Goal: Communication & Community: Participate in discussion

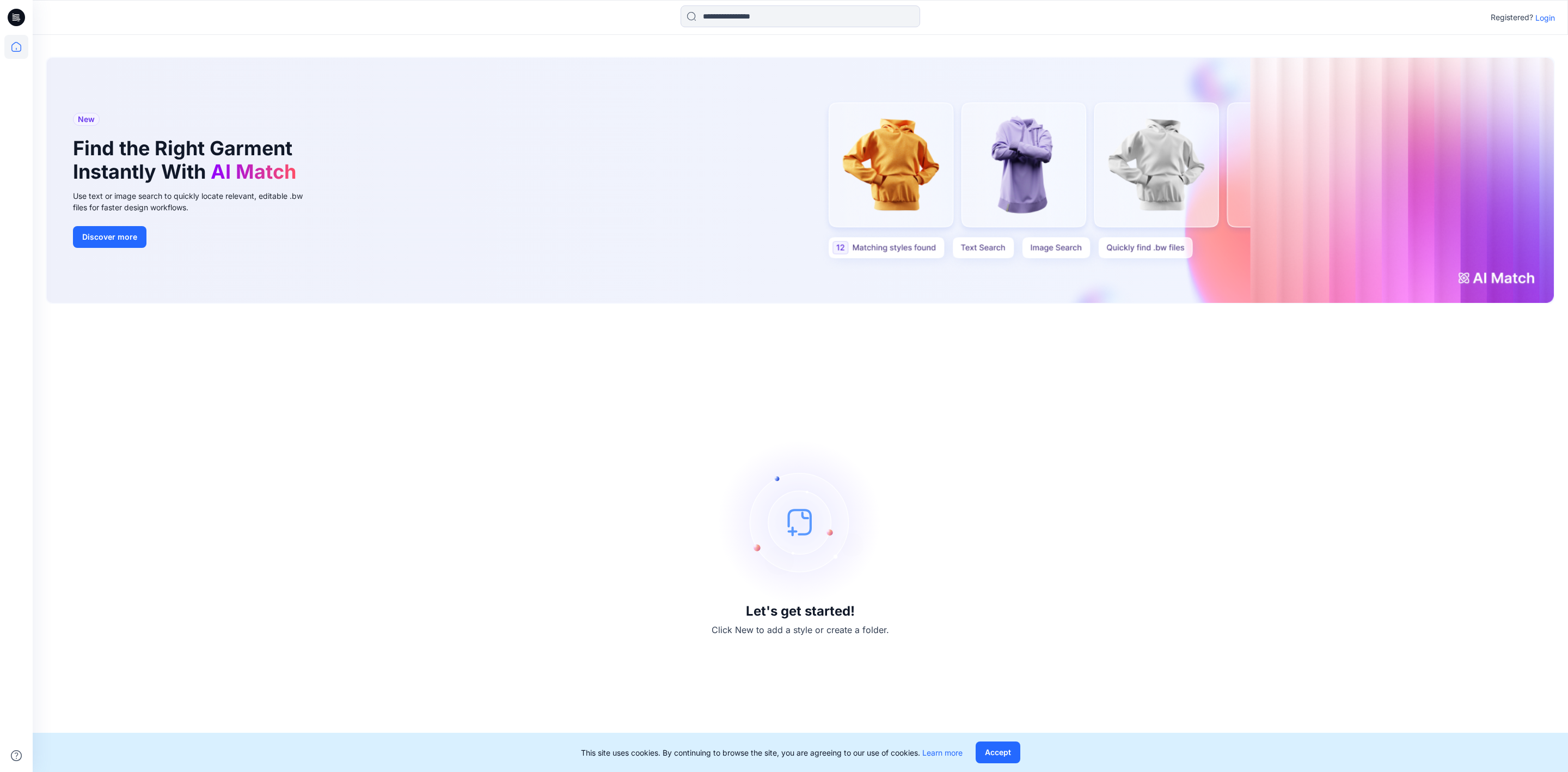
click at [1553, 17] on p "Login" at bounding box center [1545, 17] width 20 height 11
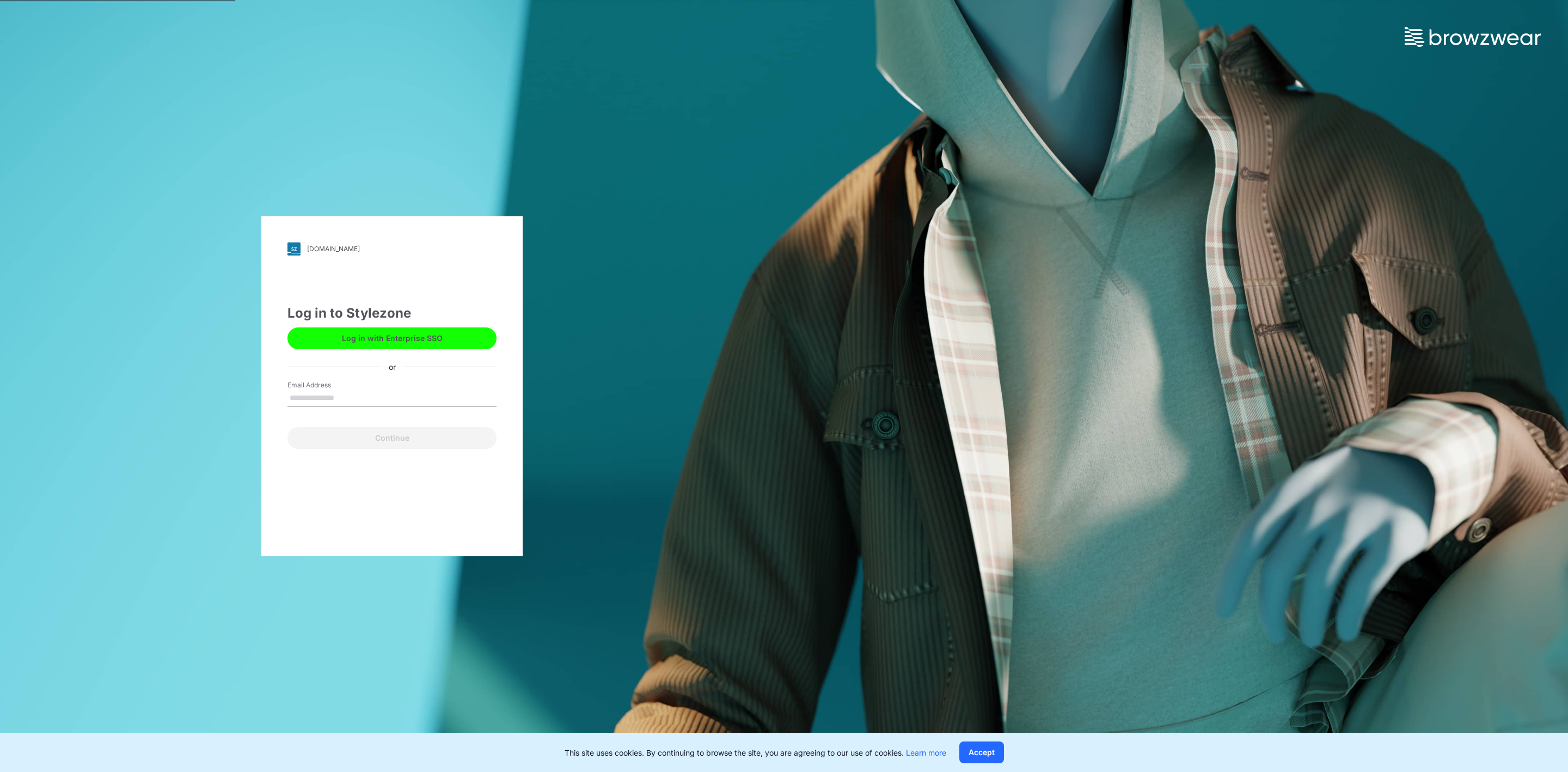
type input "**********"
click at [384, 438] on button "Continue" at bounding box center [392, 437] width 209 height 21
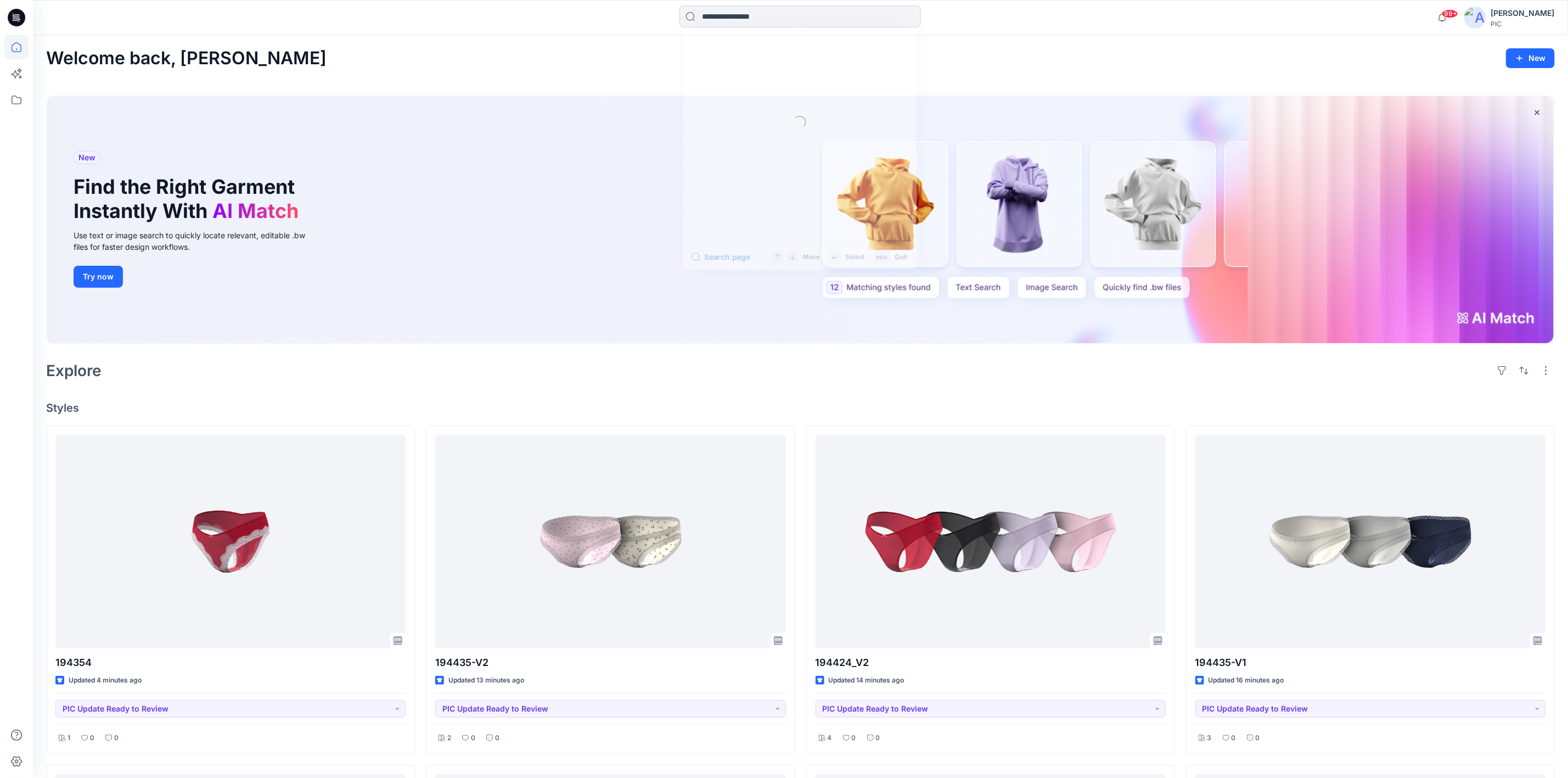
click at [736, 20] on input at bounding box center [800, 16] width 241 height 22
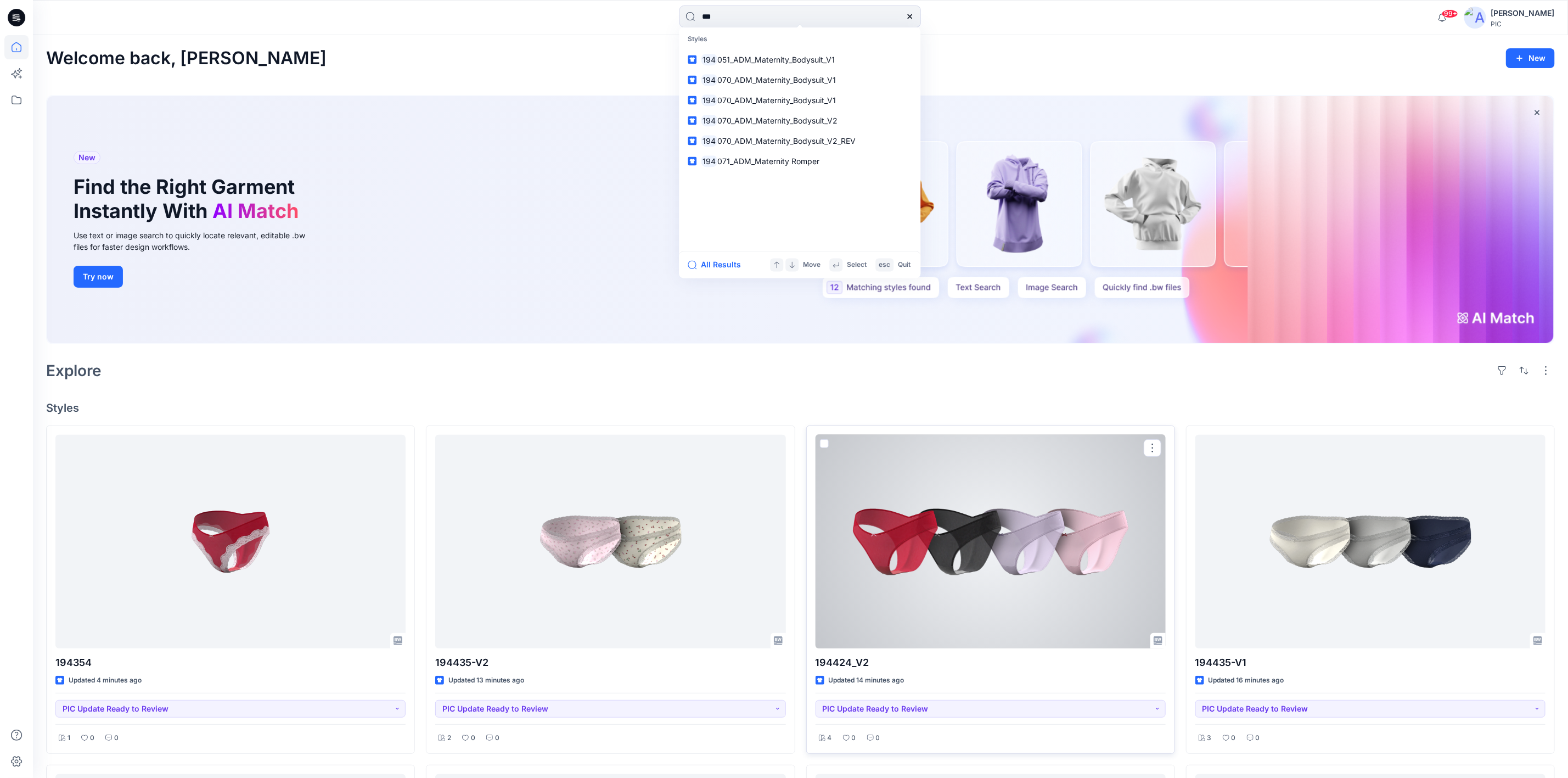
type input "***"
click at [898, 553] on div at bounding box center [991, 541] width 350 height 214
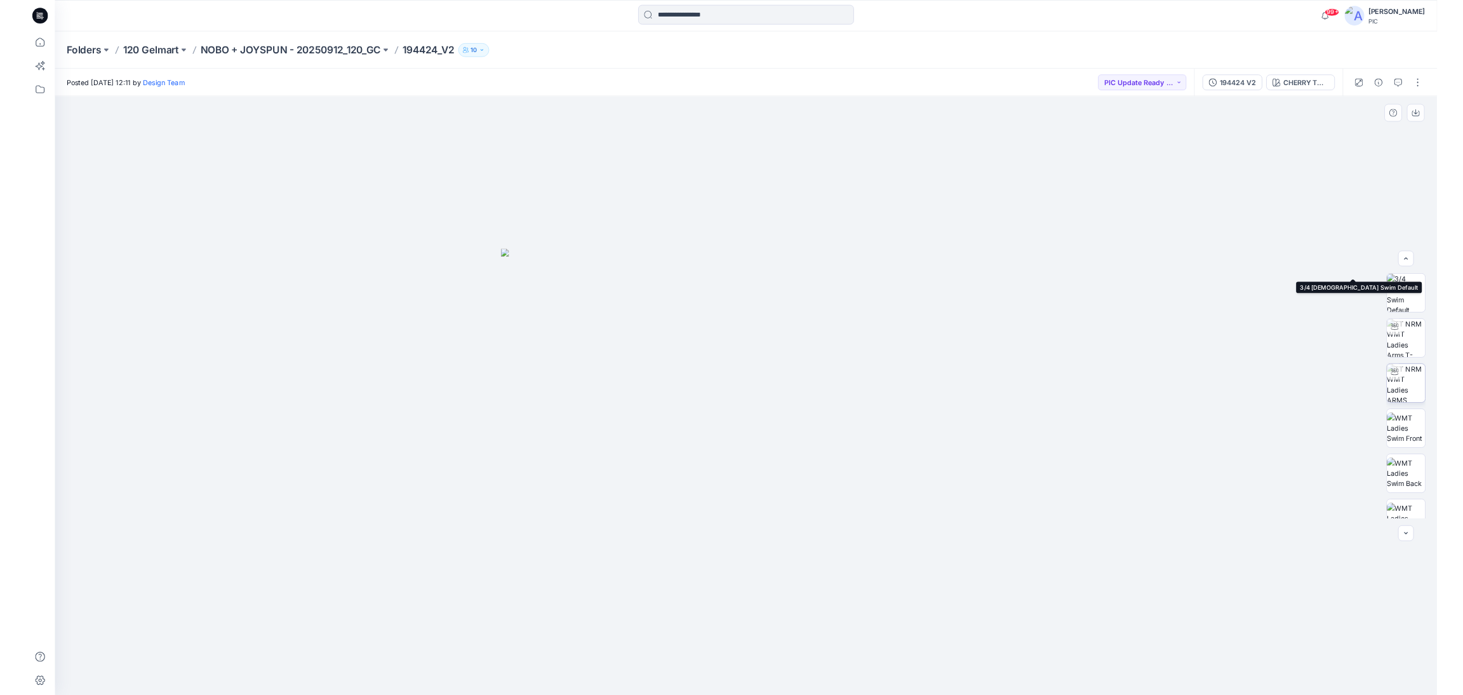
scroll to position [259, 0]
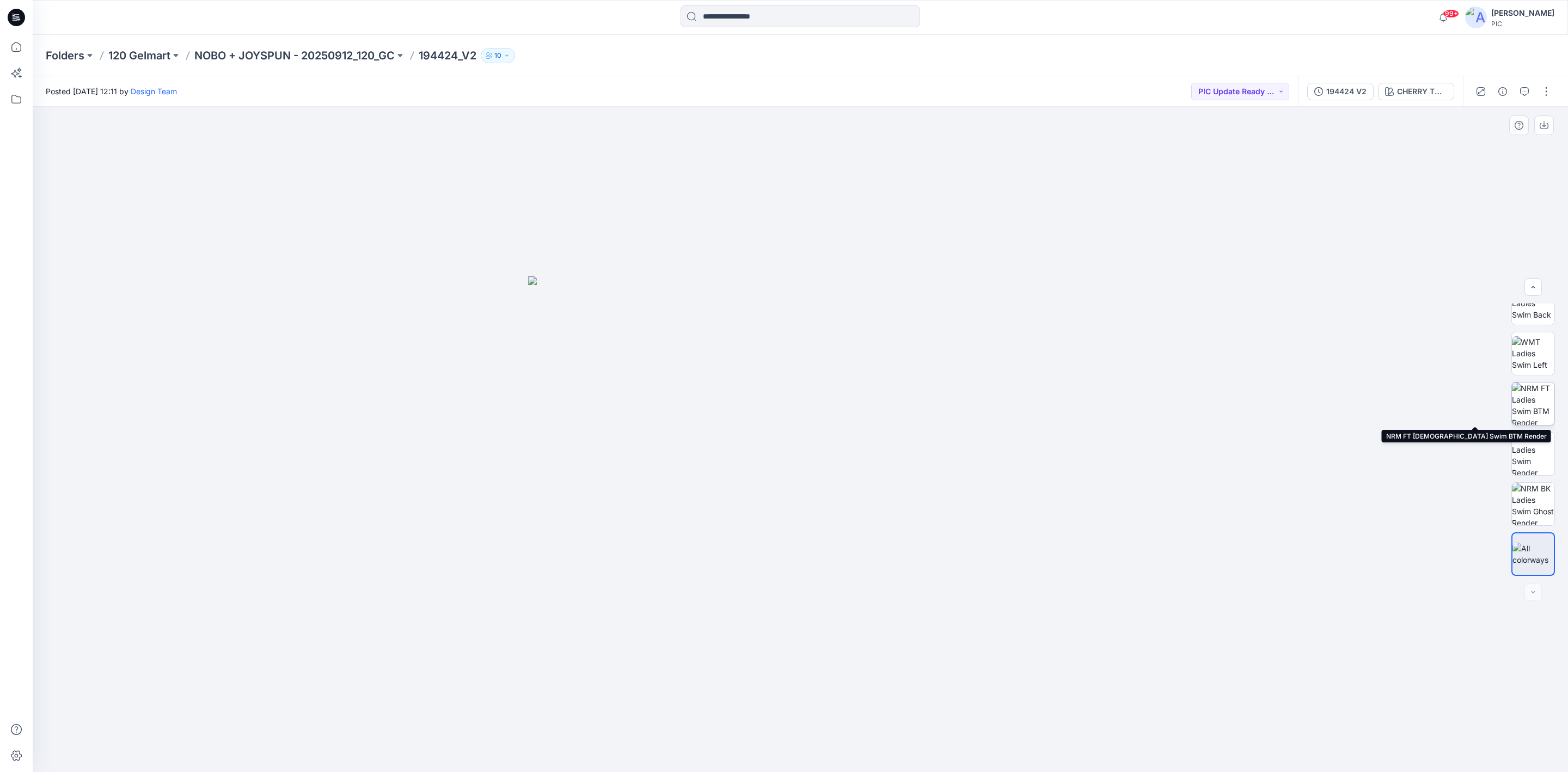
click at [1542, 399] on img at bounding box center [1534, 404] width 43 height 43
click at [1523, 86] on button "button" at bounding box center [1524, 92] width 17 height 17
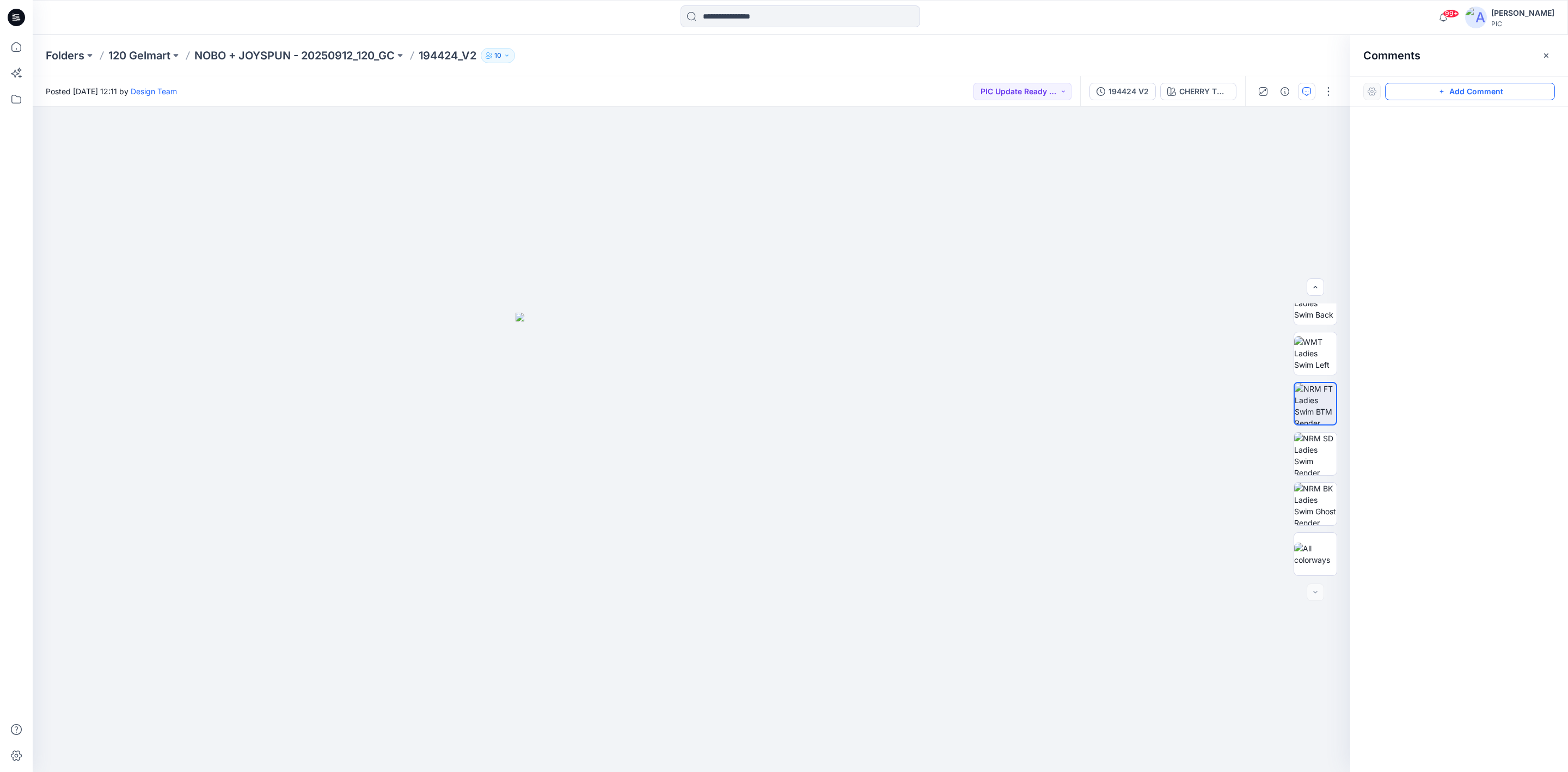
click at [1477, 93] on button "Add Comment" at bounding box center [1470, 92] width 170 height 17
click at [858, 350] on div "1" at bounding box center [691, 438] width 1318 height 665
click at [898, 386] on textarea at bounding box center [931, 381] width 178 height 44
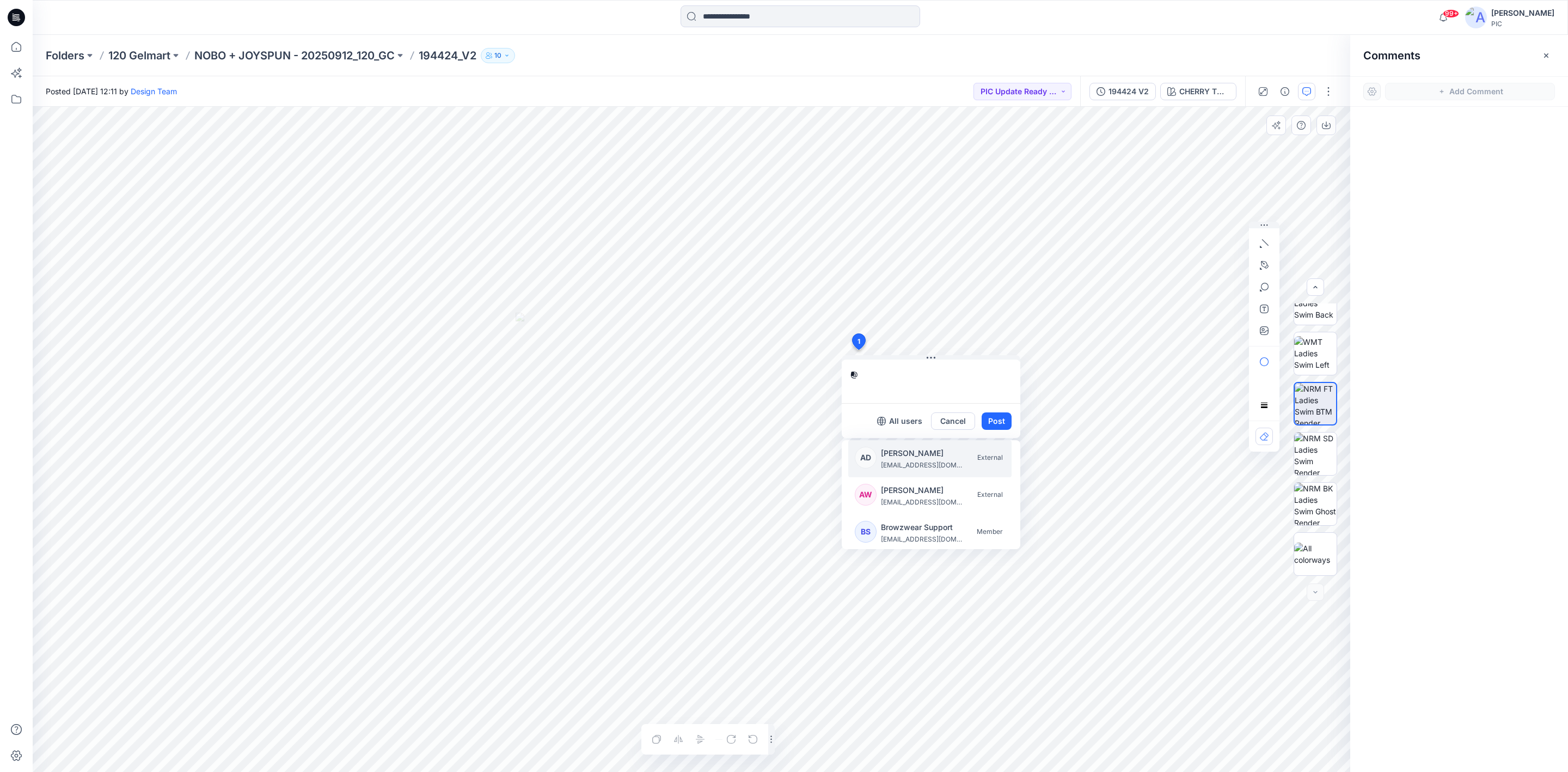
click at [897, 464] on p "alexandrad@gelmart.com" at bounding box center [922, 465] width 81 height 11
click at [936, 526] on p "[PERSON_NAME]" at bounding box center [922, 525] width 81 height 13
paste textarea "**********"
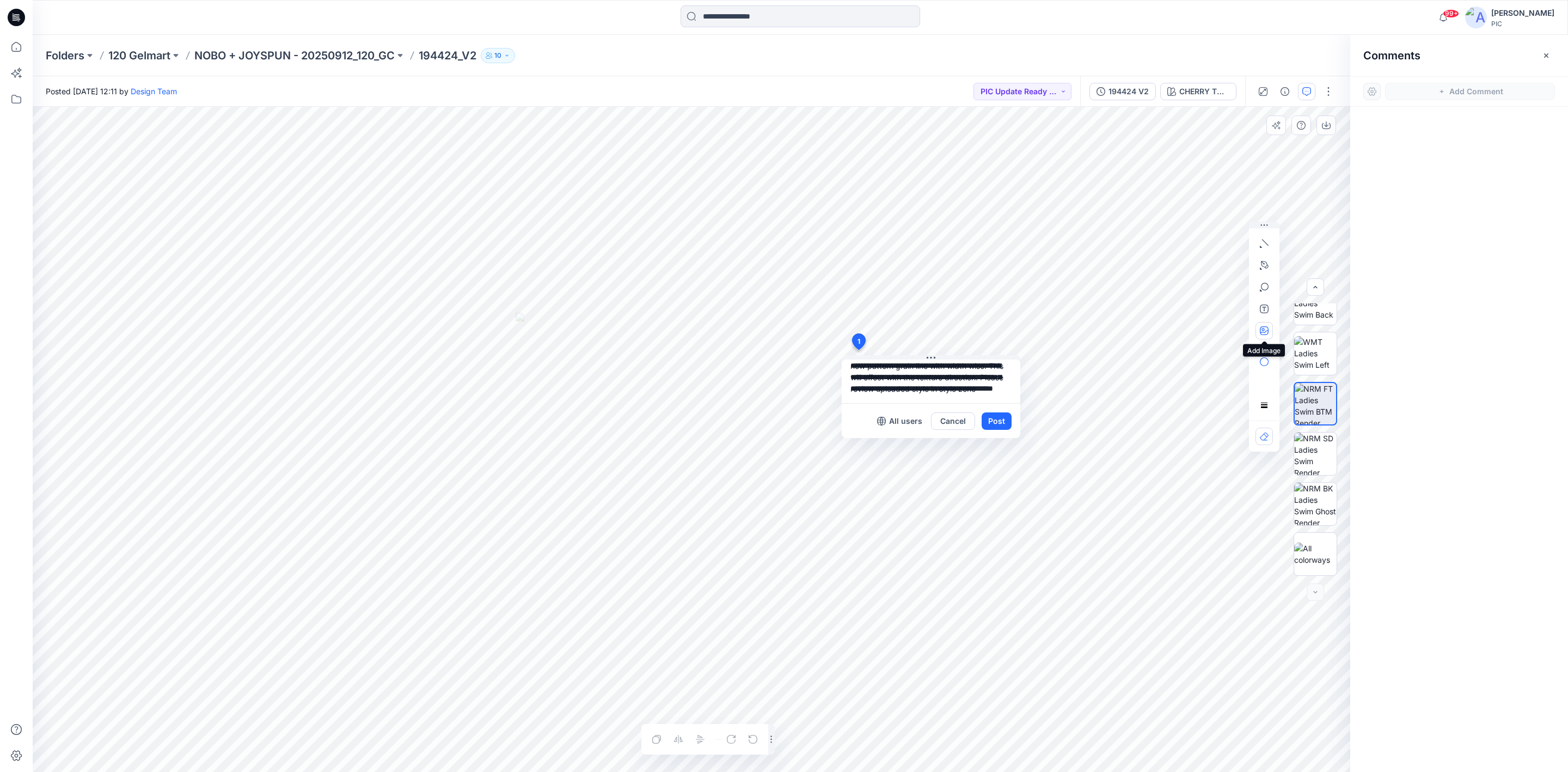
type textarea "**********"
click at [1266, 330] on icon "button" at bounding box center [1265, 330] width 9 height 9
type input"] "**********"
drag, startPoint x: 981, startPoint y: 389, endPoint x: 970, endPoint y: 386, distance: 11.4
click at [970, 386] on textarea "**********" at bounding box center [931, 381] width 178 height 44
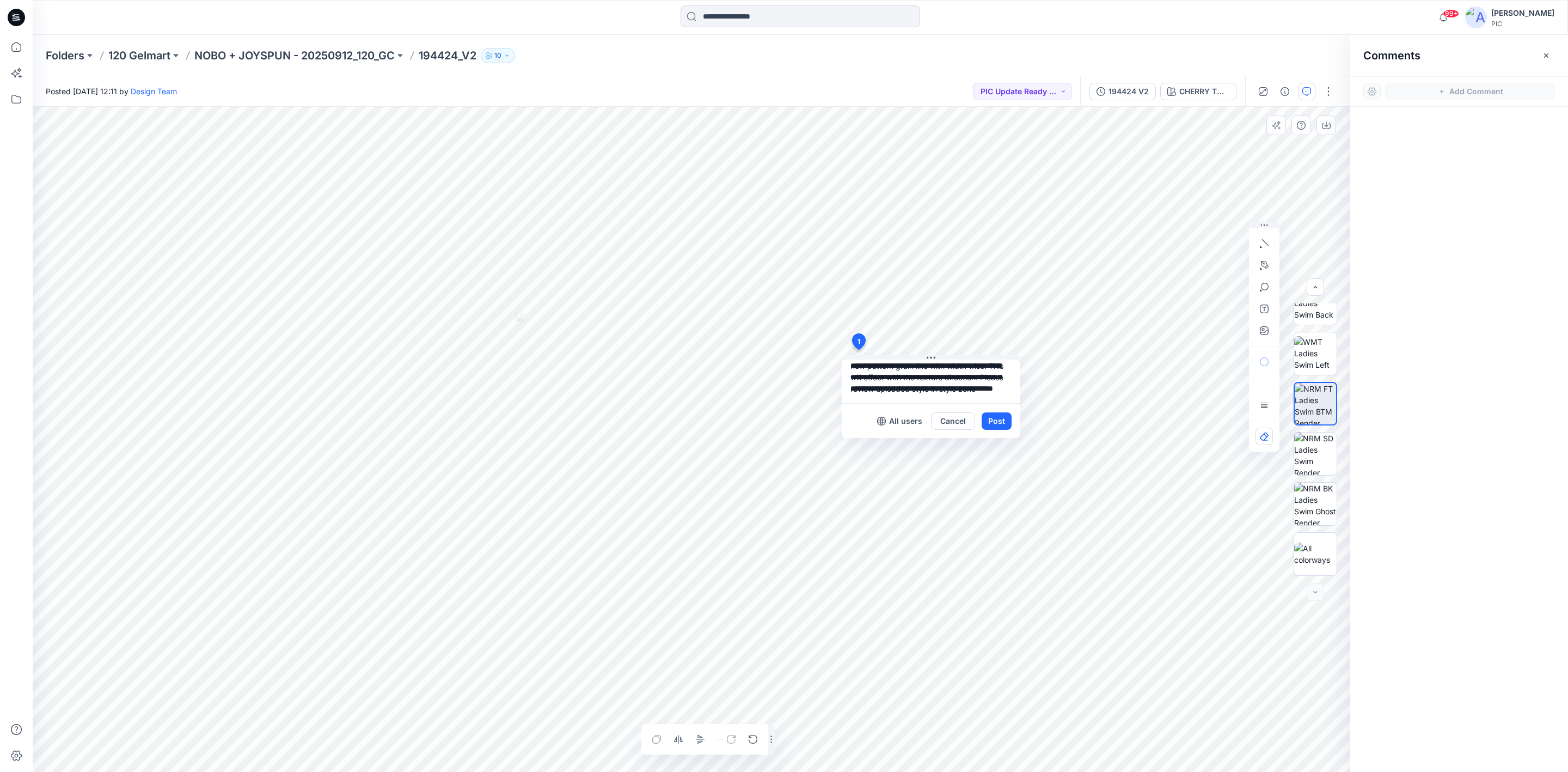
drag, startPoint x: 967, startPoint y: 375, endPoint x: 980, endPoint y: 389, distance: 19.1
click at [980, 389] on textarea "**********" at bounding box center [931, 381] width 178 height 44
type textarea "**********"
click at [1000, 413] on button "Post" at bounding box center [996, 421] width 30 height 17
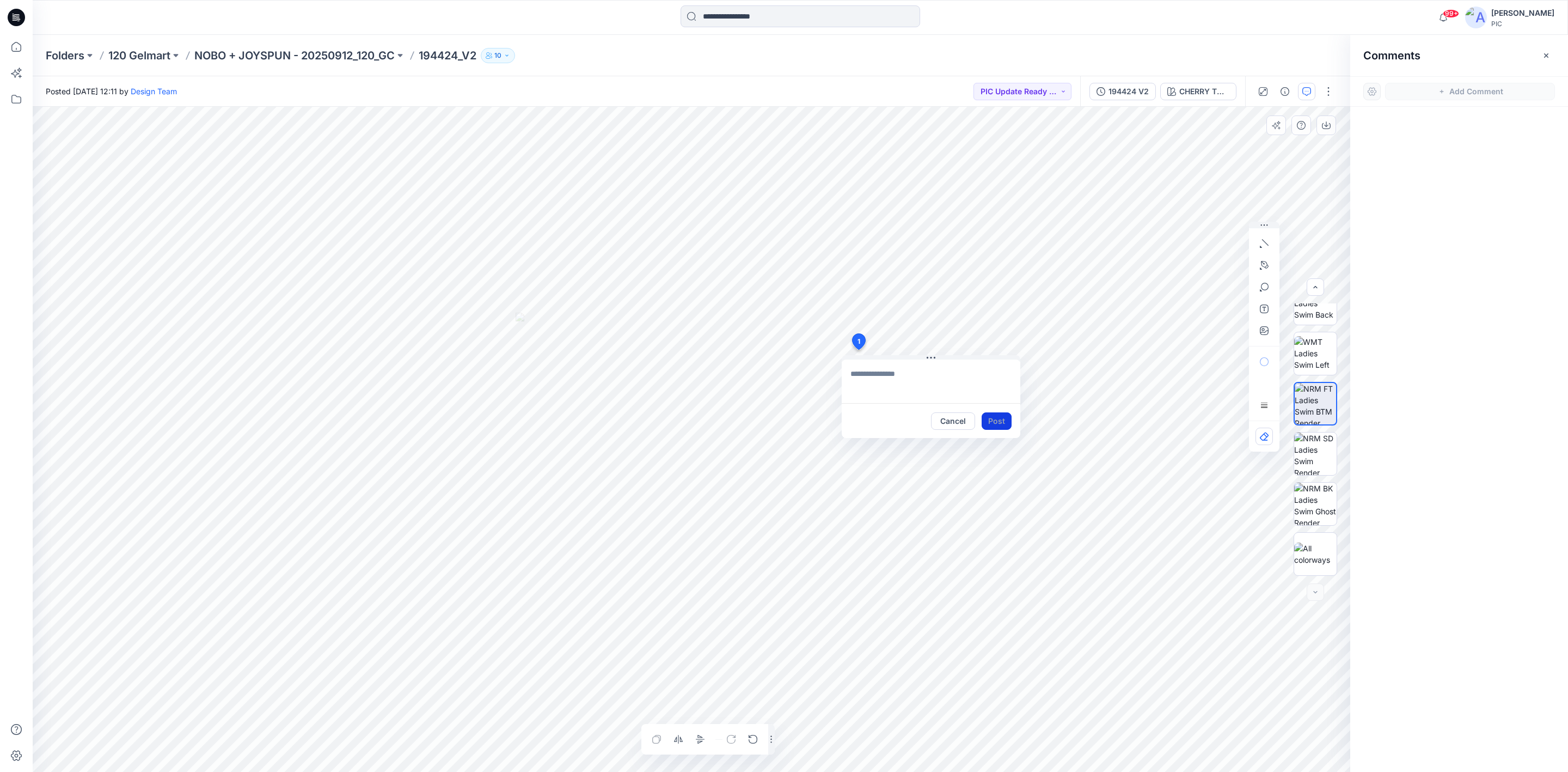
scroll to position [0, 0]
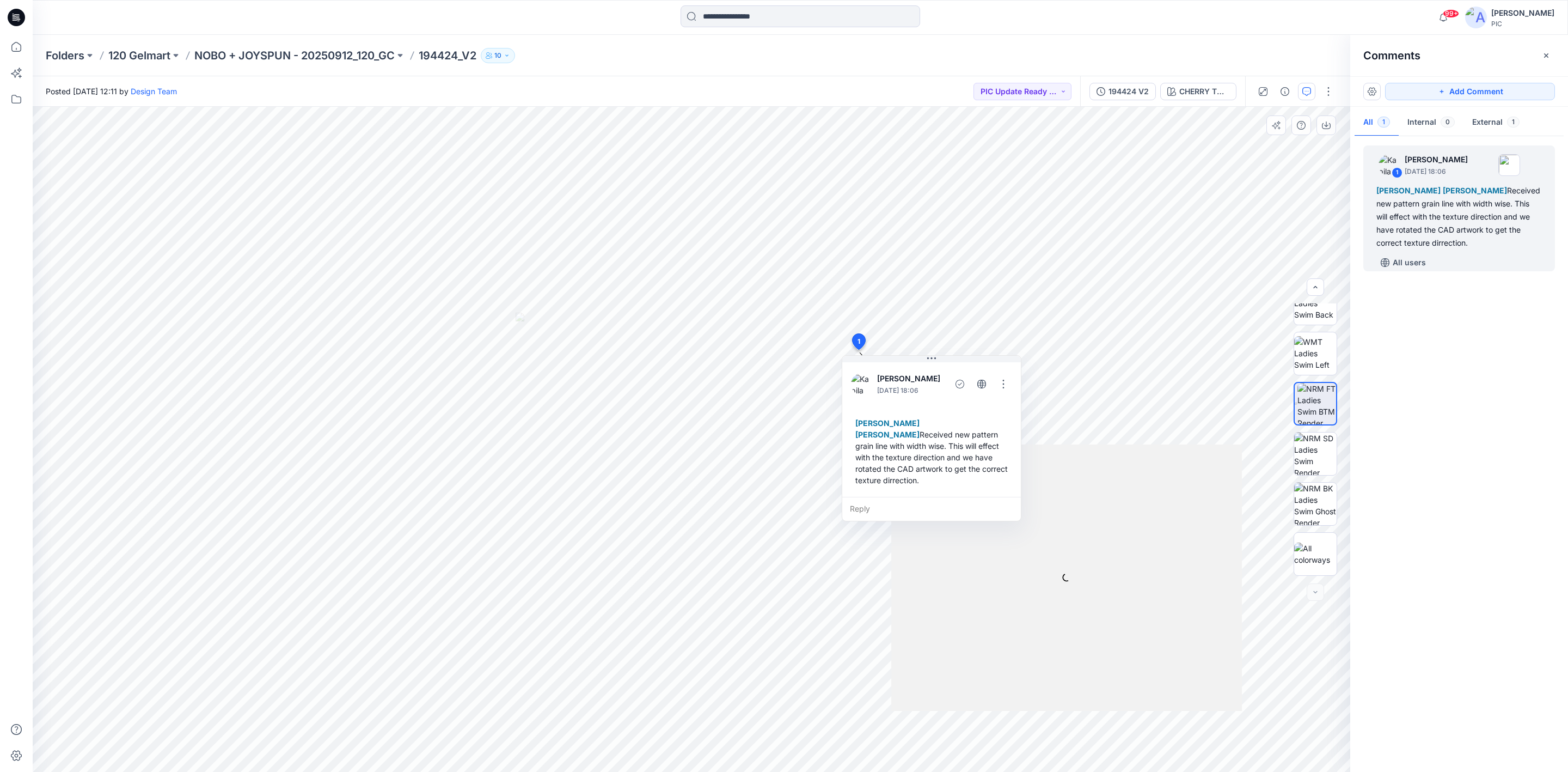
click at [1529, 485] on div "1 Kapila Kothalawala October 02, 2025 18:06 Alex Degner Raquel Ortiz Received n…" at bounding box center [1459, 451] width 218 height 624
click at [745, 15] on input at bounding box center [800, 15] width 239 height 21
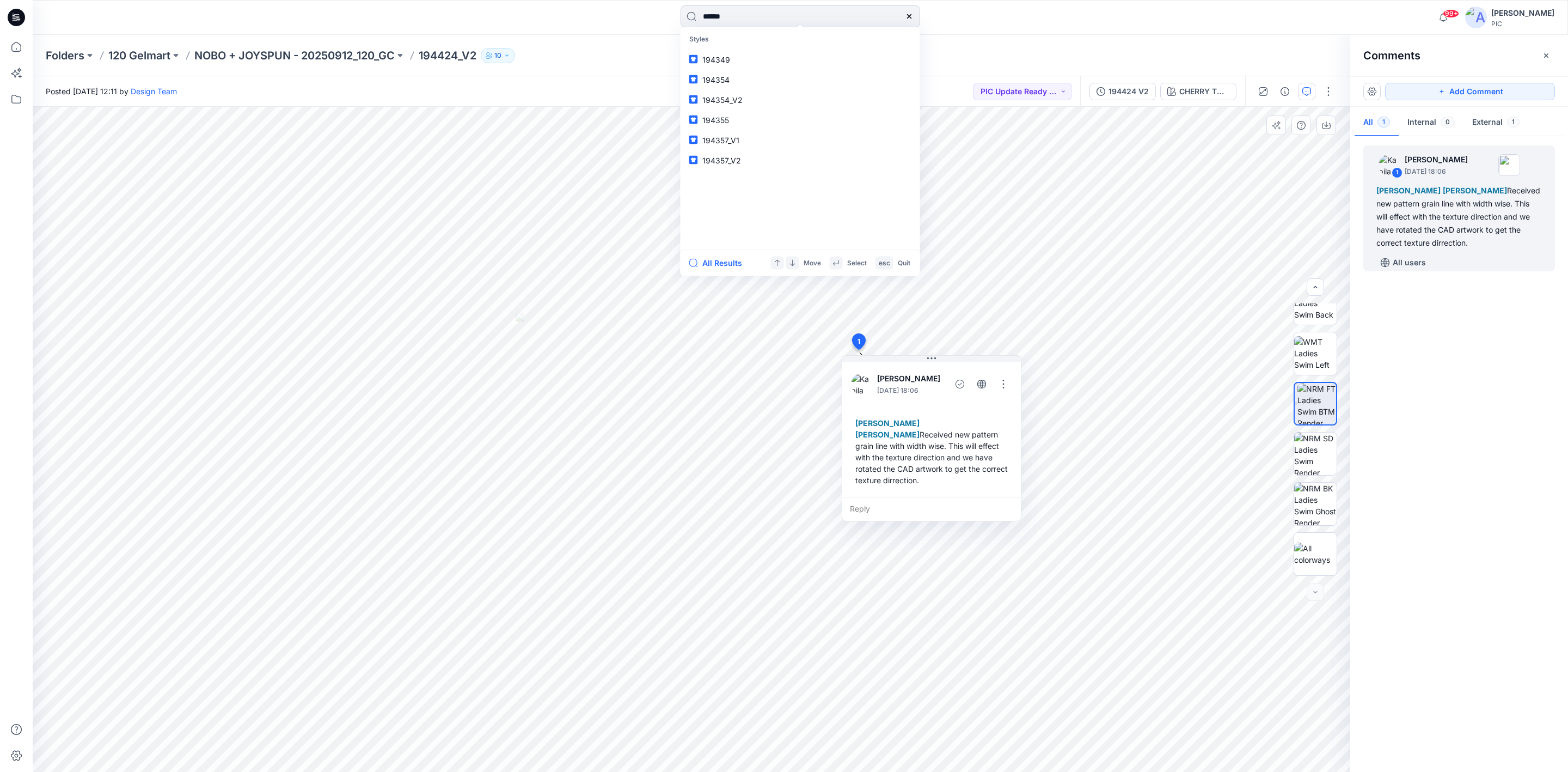
type input "******"
click at [725, 53] on mark "194376" at bounding box center [718, 59] width 31 height 13
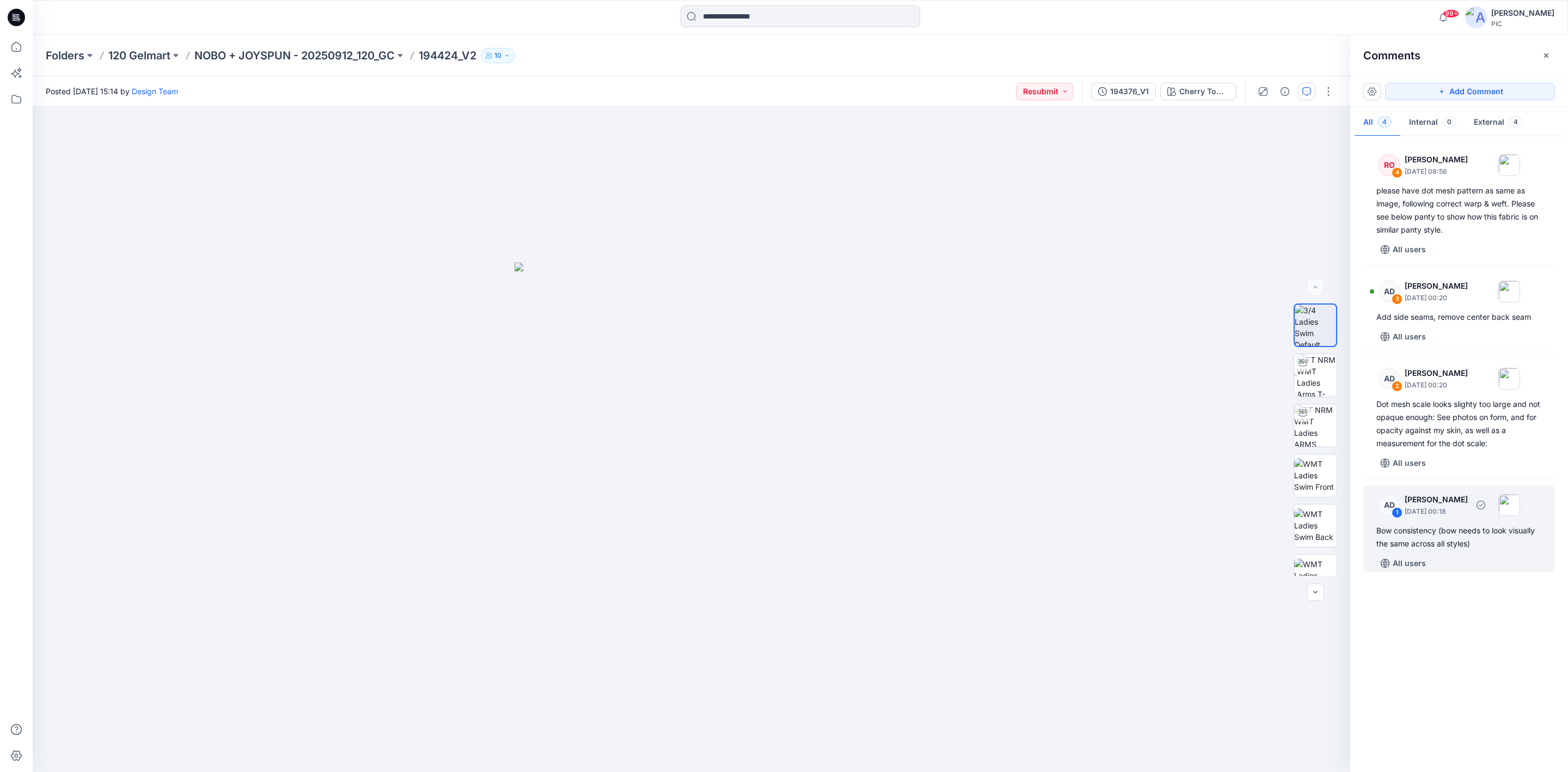
click at [1451, 538] on div "Bow consistency (bow needs to look visually the same across all styles)" at bounding box center [1458, 537] width 165 height 26
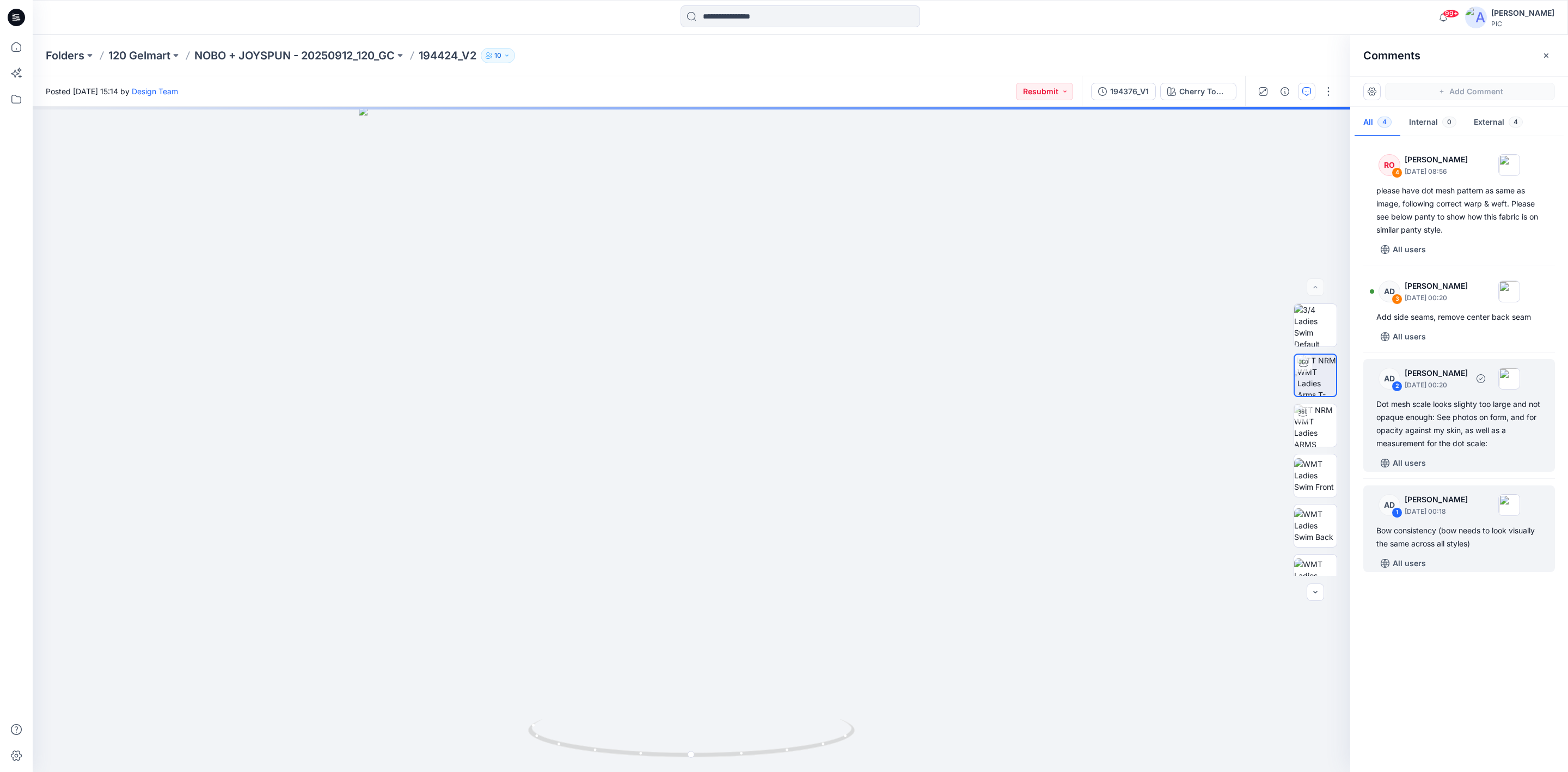
click at [1436, 416] on div "Dot mesh scale looks slighty too large and not opaque enough: See photos on for…" at bounding box center [1458, 424] width 165 height 52
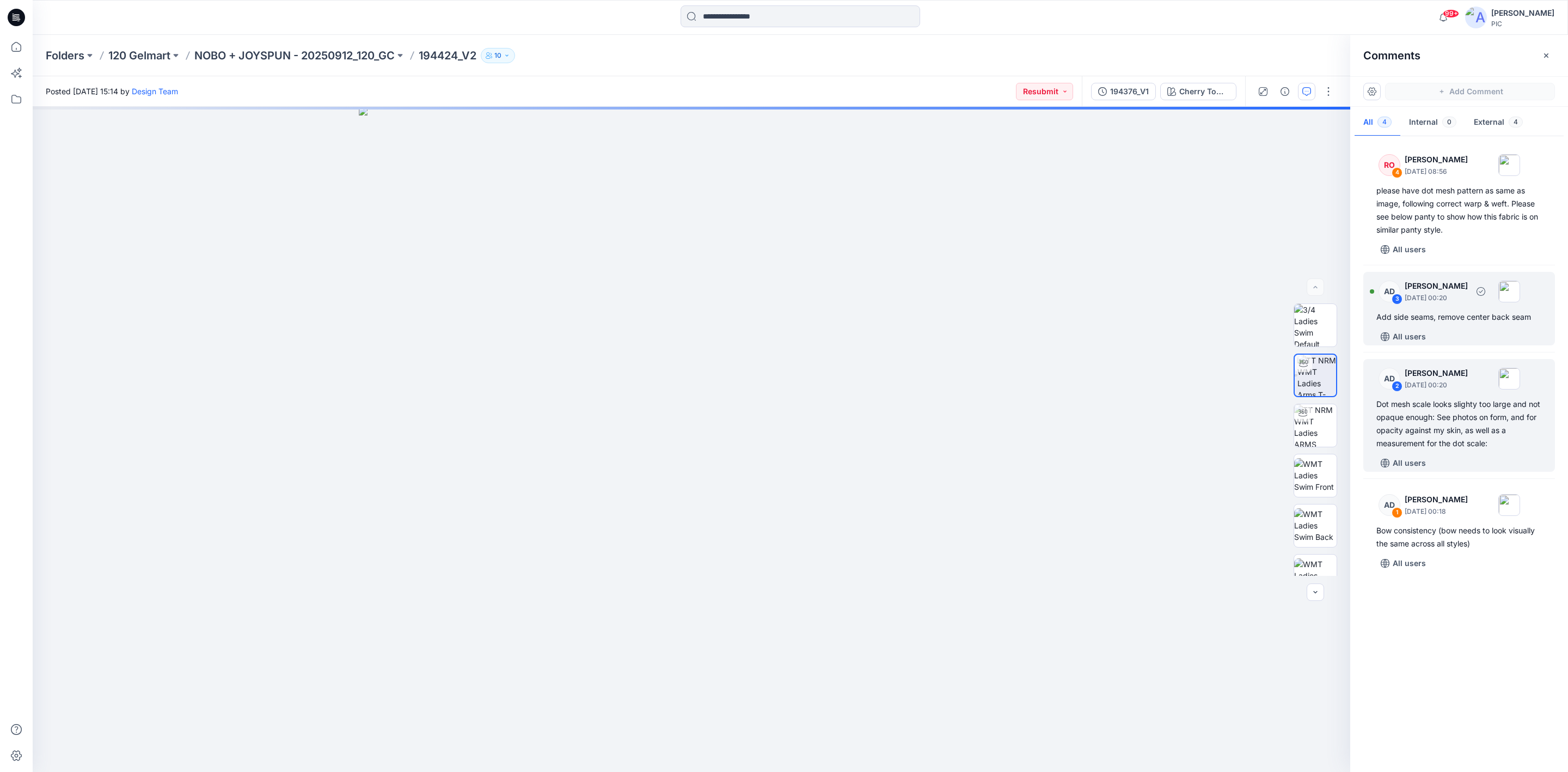
click at [1480, 316] on div "Add side seams, remove center back seam" at bounding box center [1458, 317] width 165 height 13
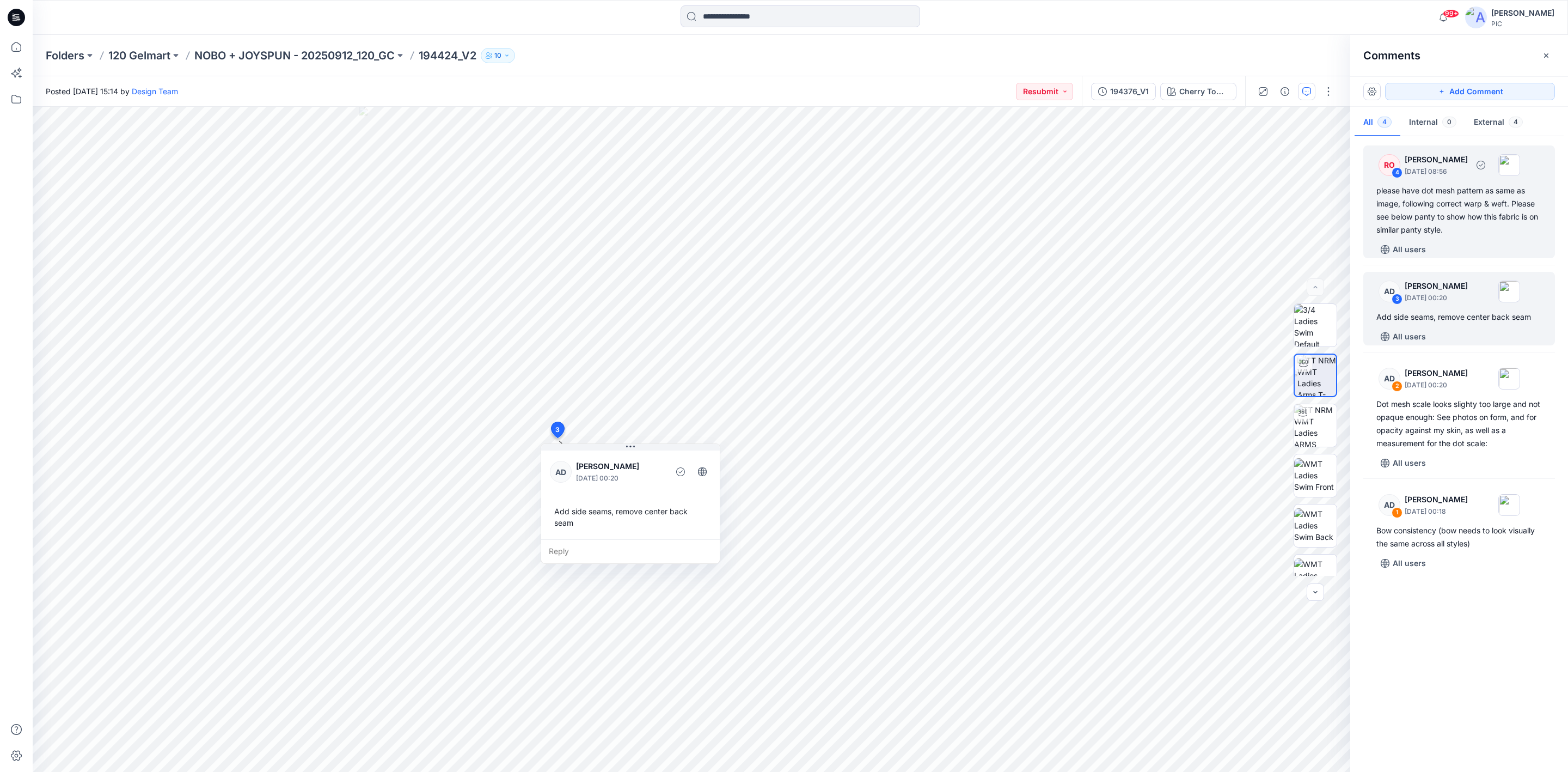
click at [1445, 195] on div "please have dot mesh pattern as same as image, following correct warp & weft. P…" at bounding box center [1458, 210] width 165 height 52
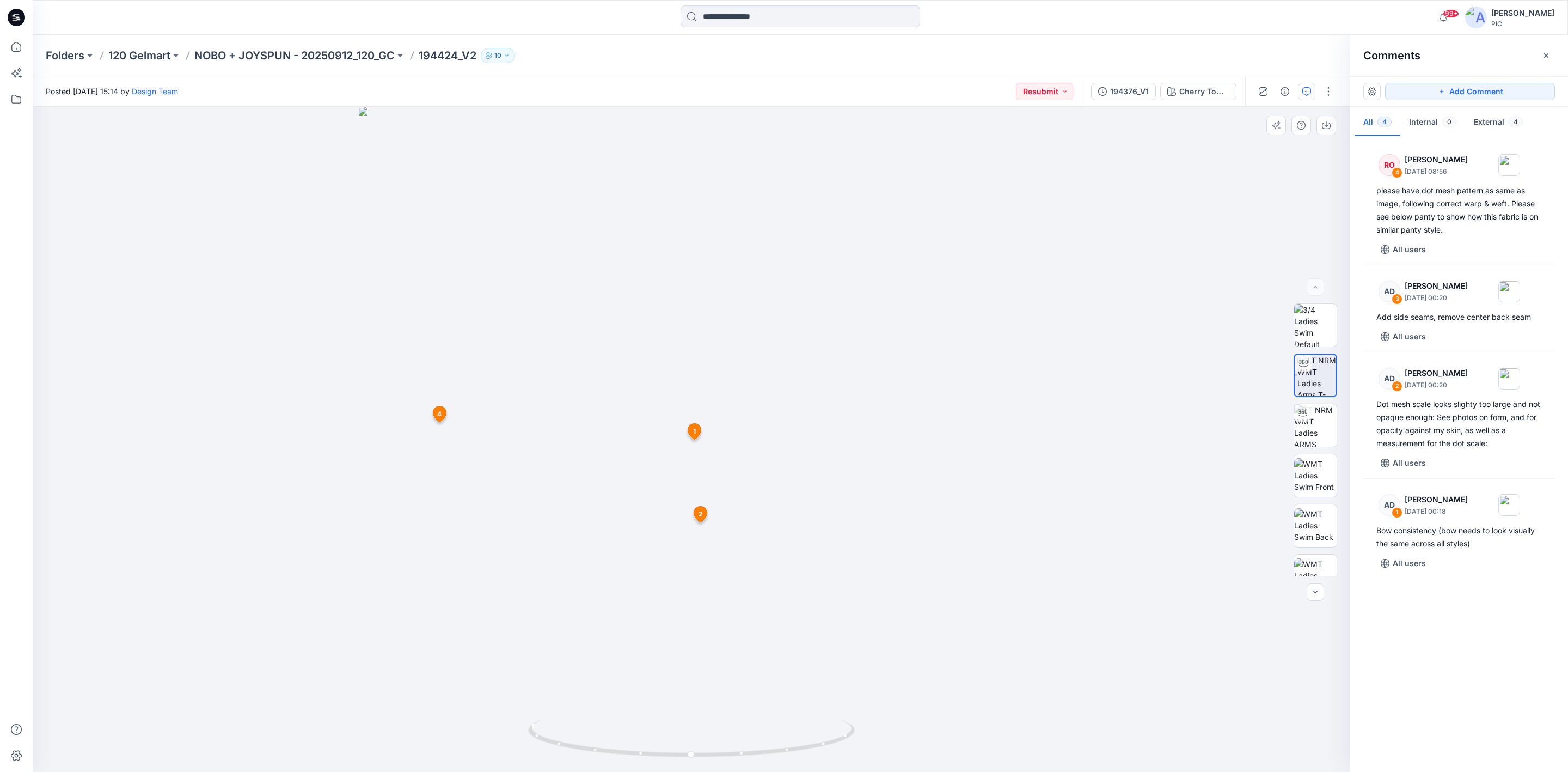
click at [985, 556] on div at bounding box center [691, 438] width 1318 height 665
drag, startPoint x: 859, startPoint y: 692, endPoint x: 1042, endPoint y: 664, distance: 185.1
click at [1042, 664] on div at bounding box center [691, 438] width 1318 height 665
click at [285, 50] on p "NOBO + JOYSPUN - 20250912_120_GC" at bounding box center [295, 56] width 201 height 15
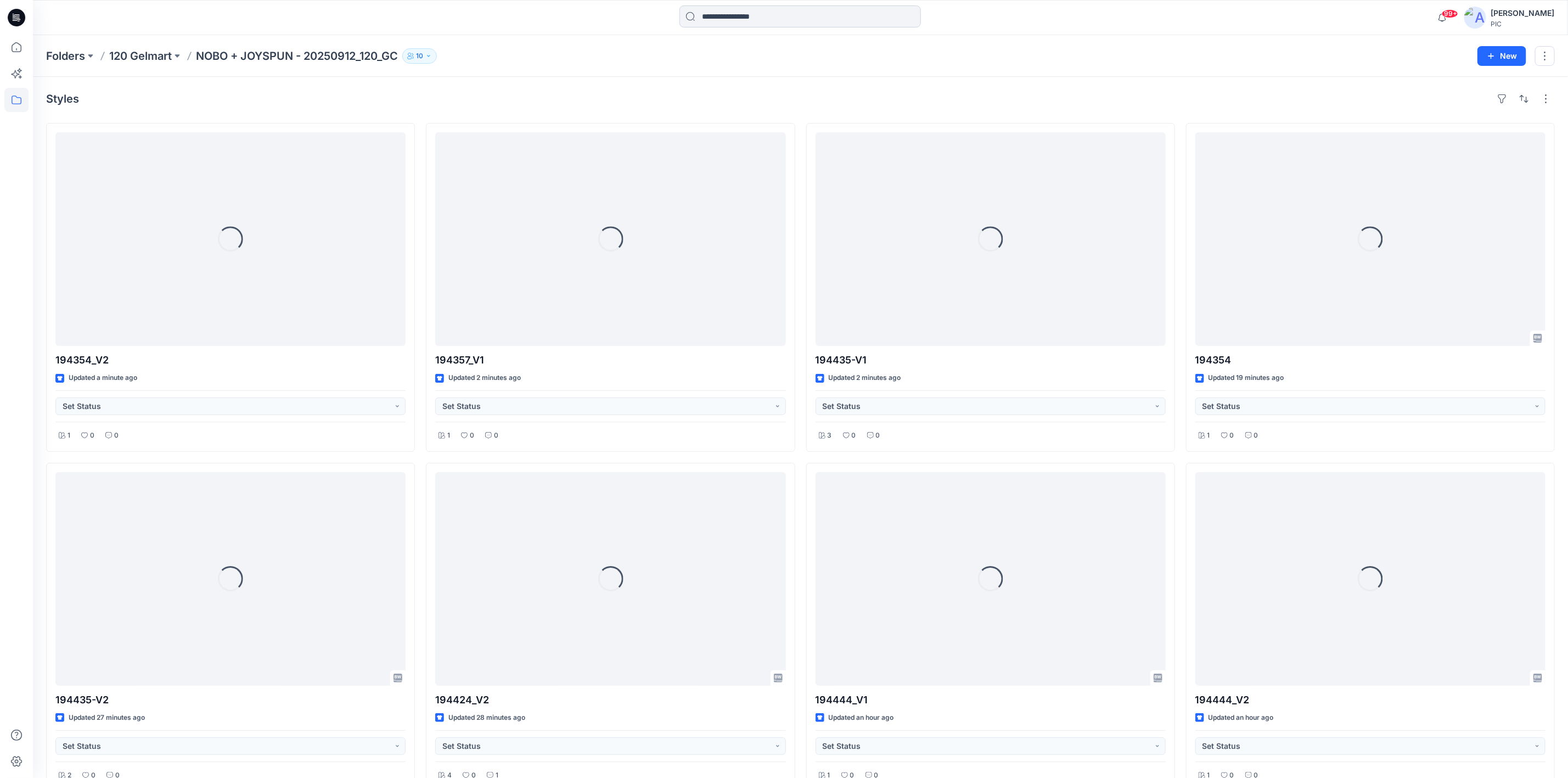
click at [758, 15] on input at bounding box center [800, 16] width 241 height 22
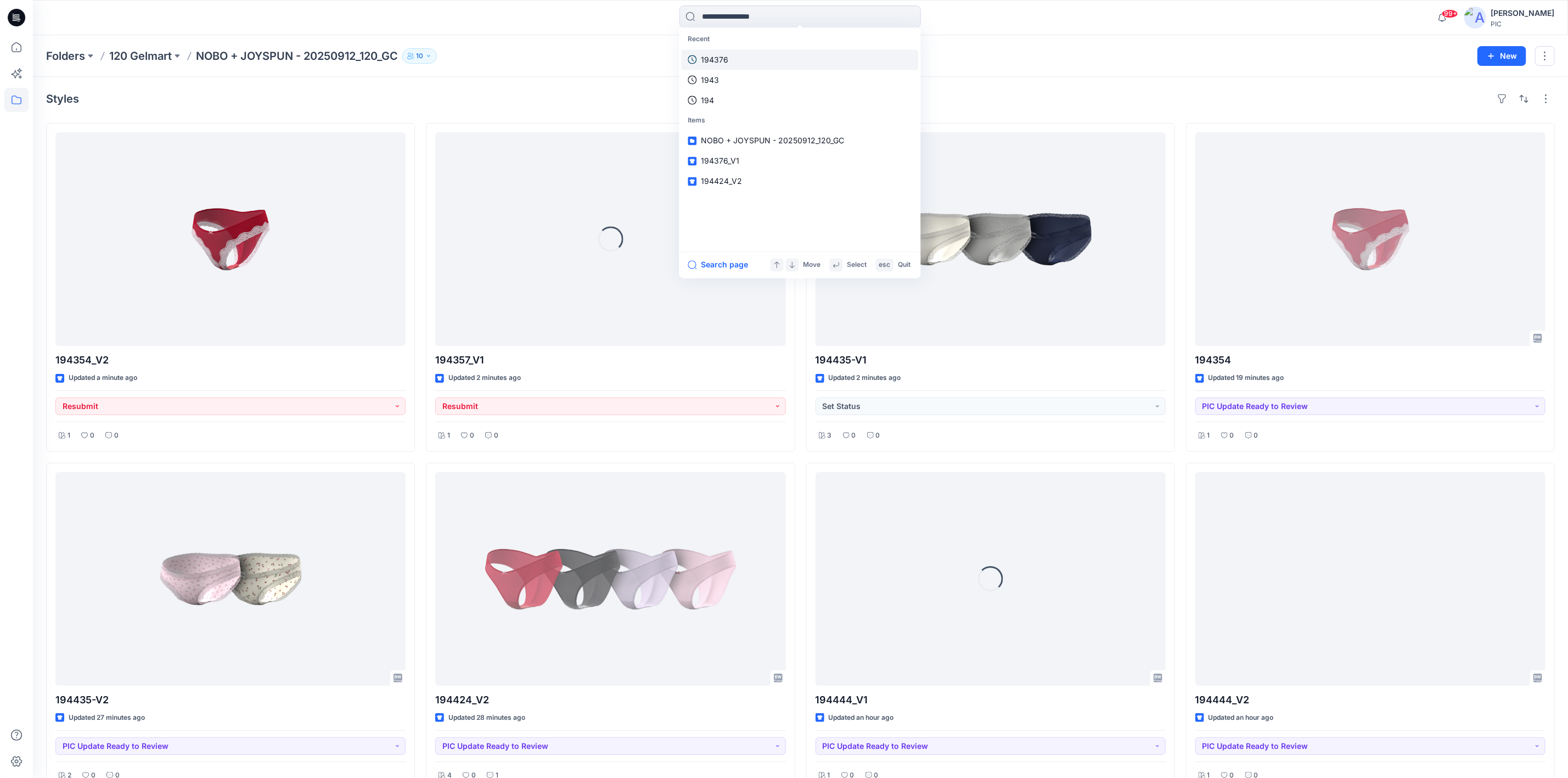
click at [715, 56] on p "194376" at bounding box center [716, 59] width 28 height 11
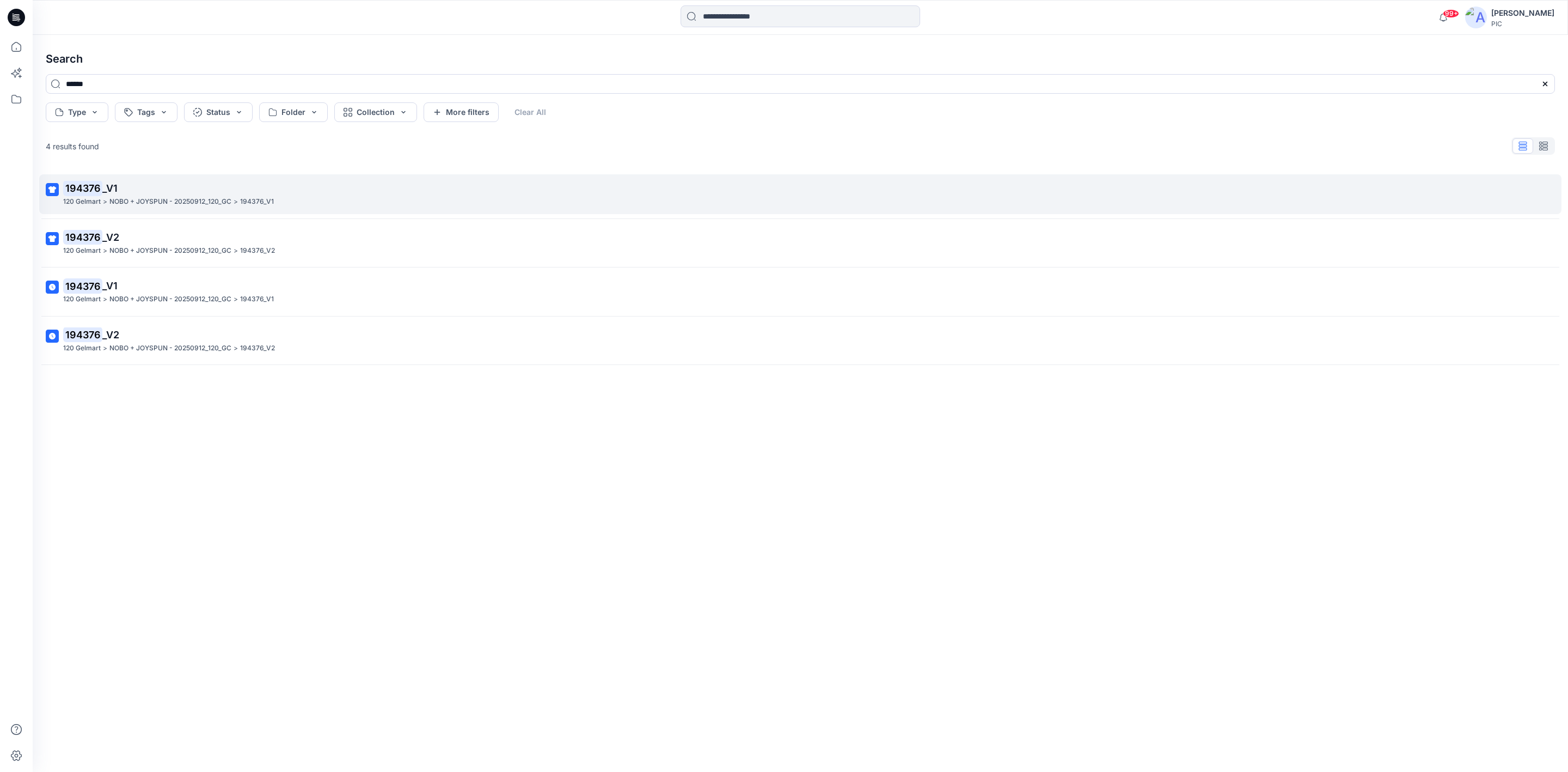
click at [113, 206] on p "NOBO + JOYSPUN - 20250912_120_GC" at bounding box center [171, 202] width 122 height 11
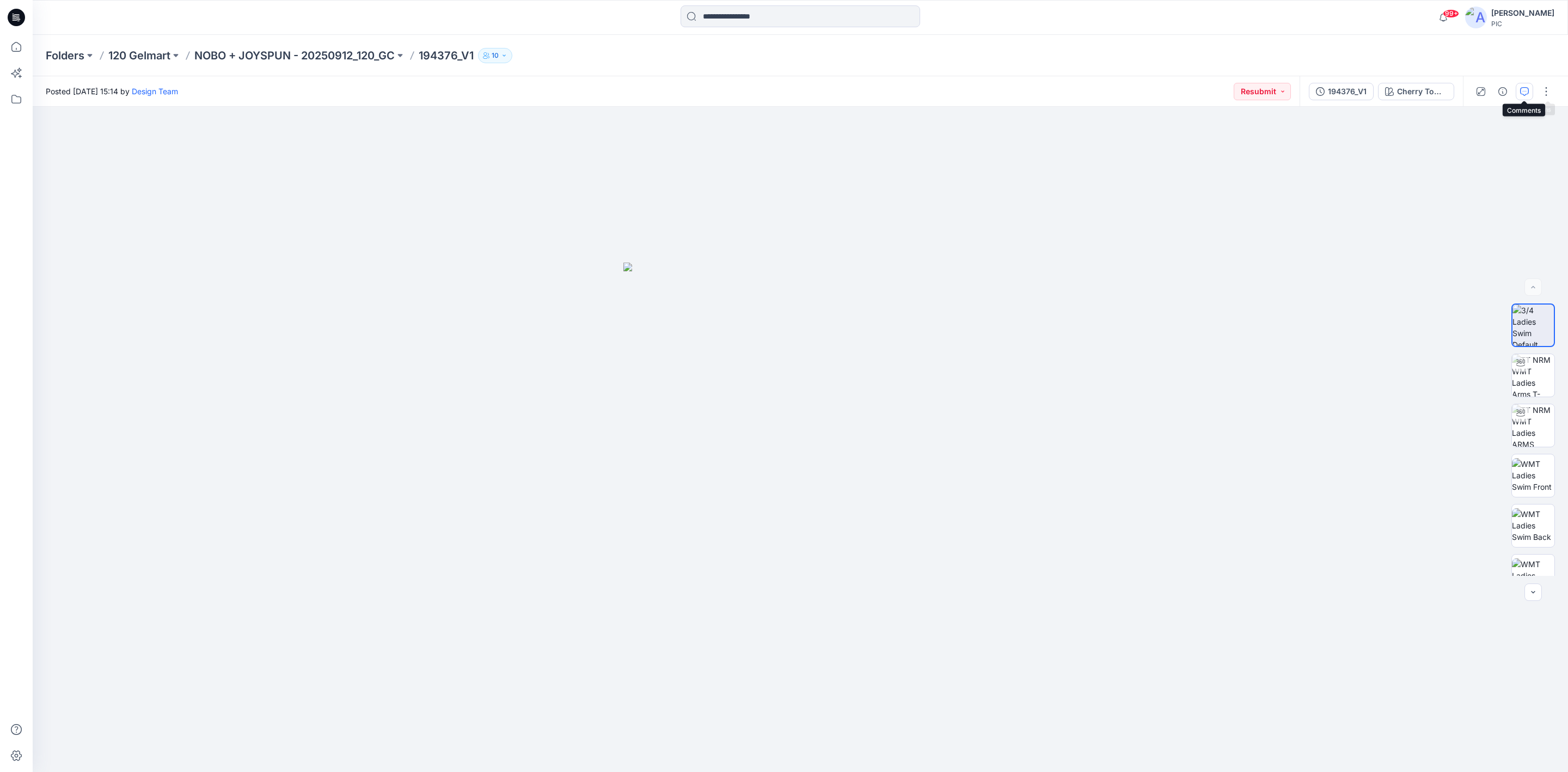
click at [1524, 90] on icon "button" at bounding box center [1524, 92] width 9 height 9
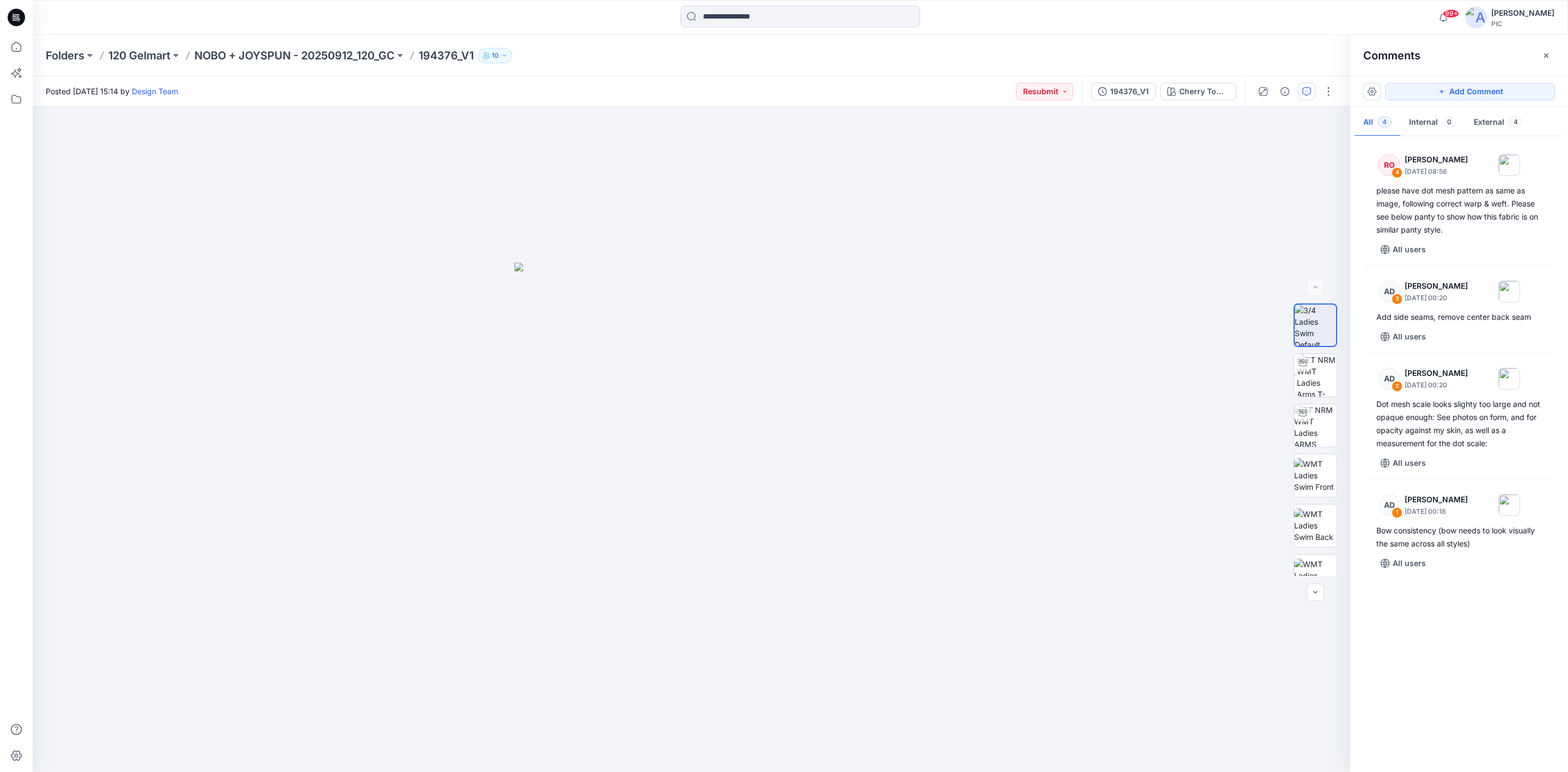
click at [1420, 666] on div "RO 4 Raquel Ortiz September 30, 2025 08:56 please have dot mesh pattern as same…" at bounding box center [1459, 451] width 218 height 624
click at [1319, 371] on img at bounding box center [1317, 376] width 39 height 43
drag, startPoint x: 1312, startPoint y: 395, endPoint x: 1295, endPoint y: 433, distance: 41.6
click at [1312, 395] on img at bounding box center [1316, 404] width 43 height 43
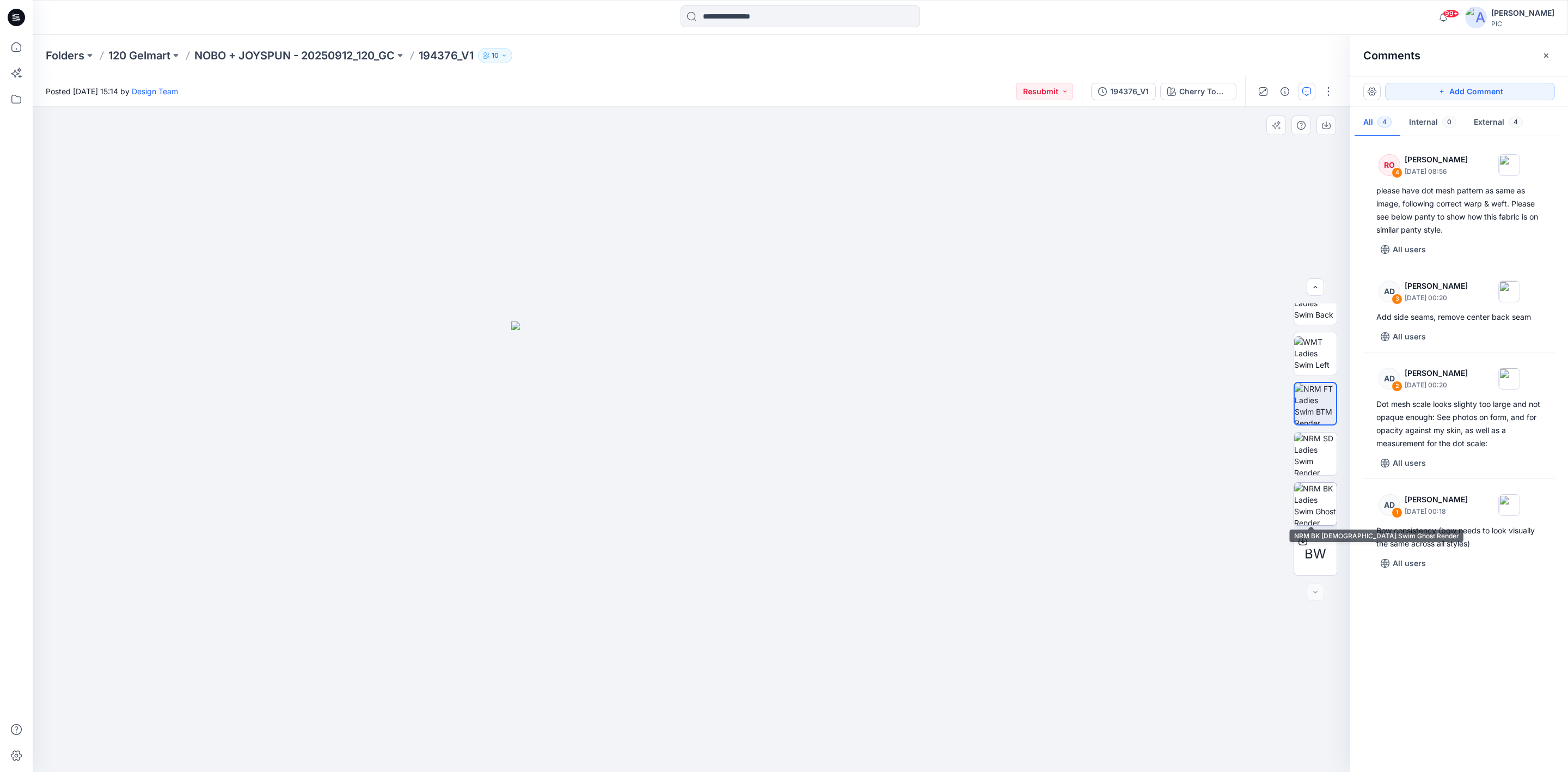
click at [1319, 501] on img at bounding box center [1316, 504] width 43 height 43
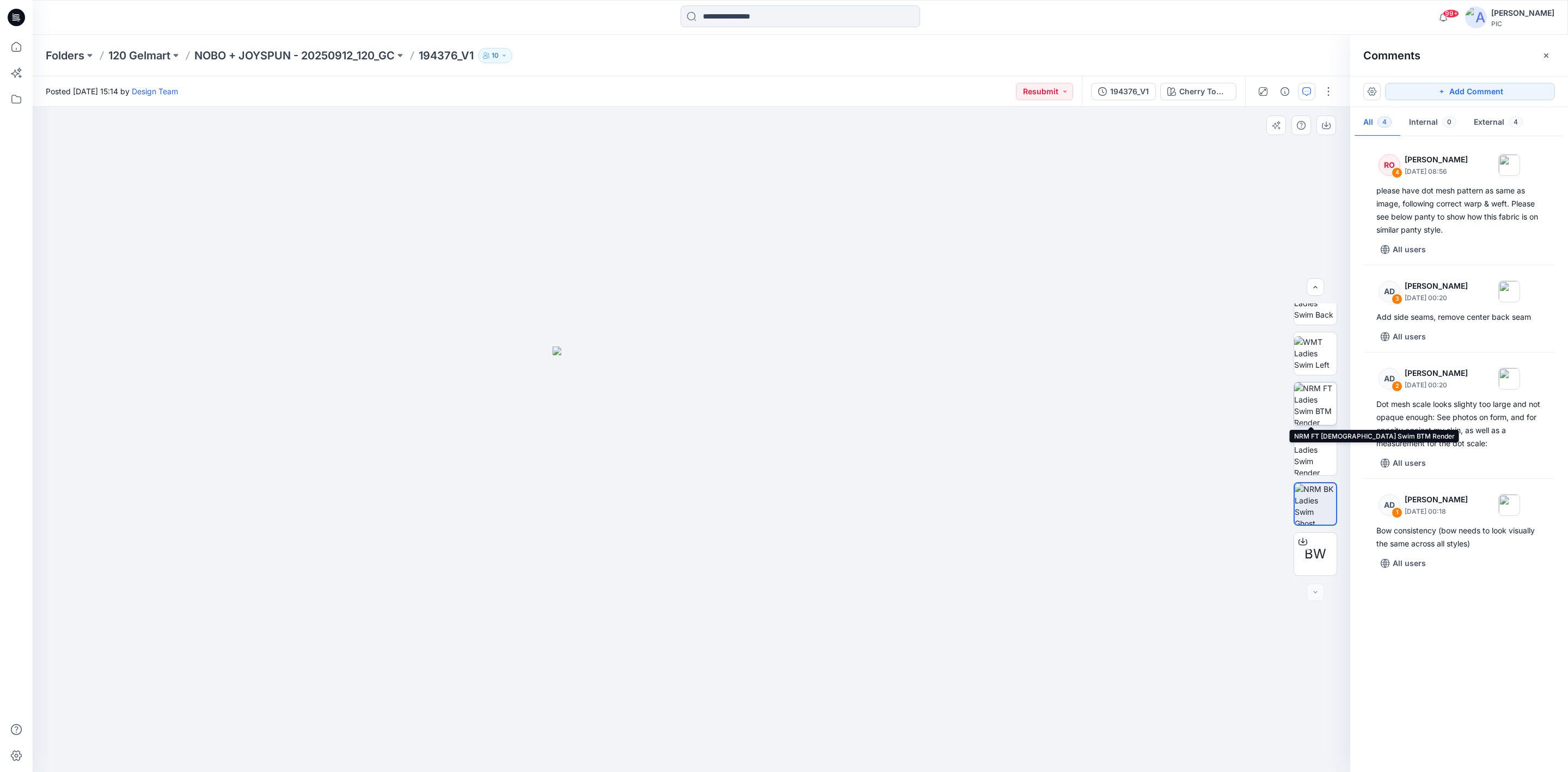
drag, startPoint x: 1308, startPoint y: 399, endPoint x: 1301, endPoint y: 407, distance: 10.6
click at [1307, 399] on img at bounding box center [1316, 404] width 43 height 43
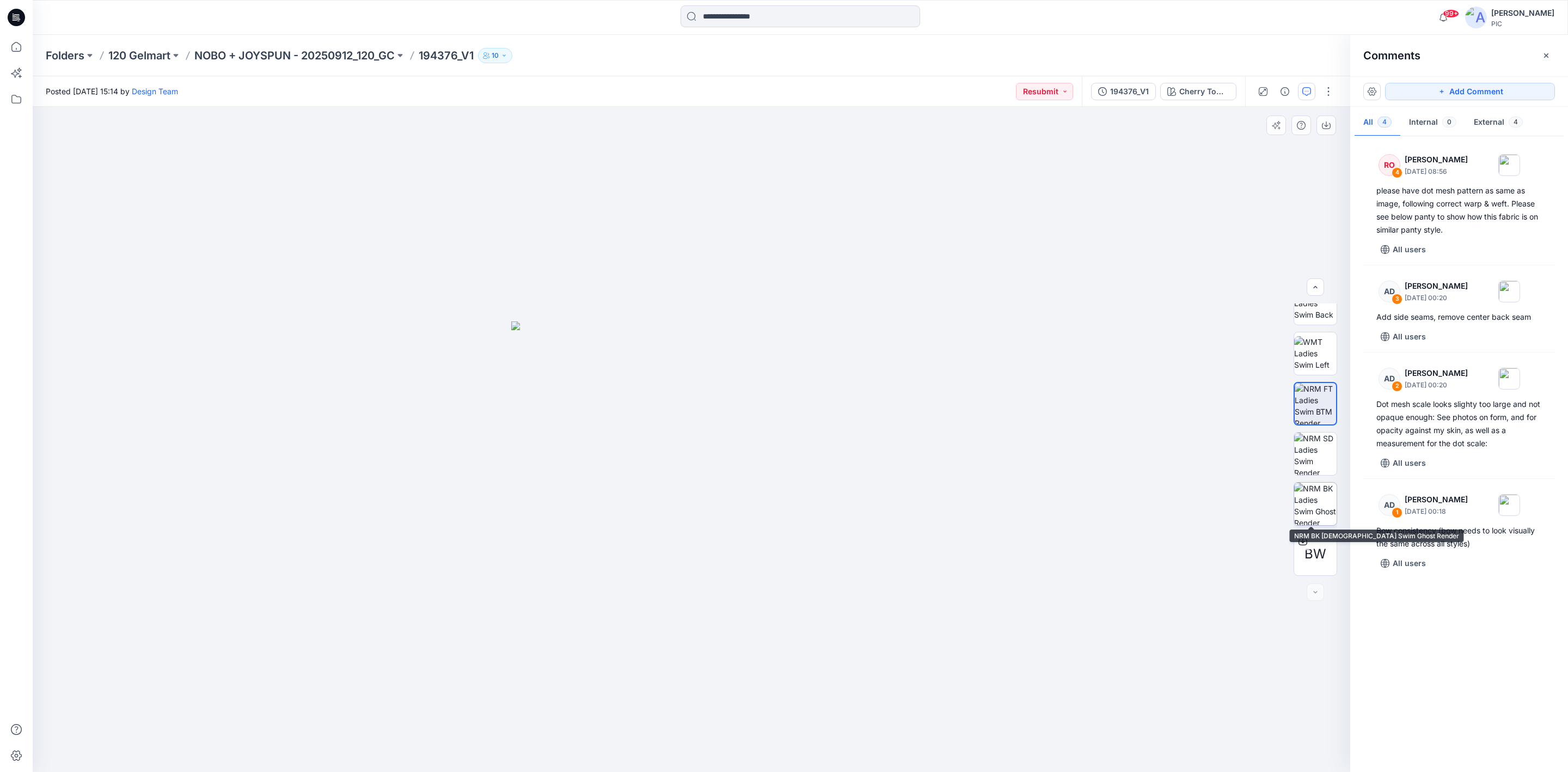
click at [1313, 510] on img at bounding box center [1316, 504] width 43 height 43
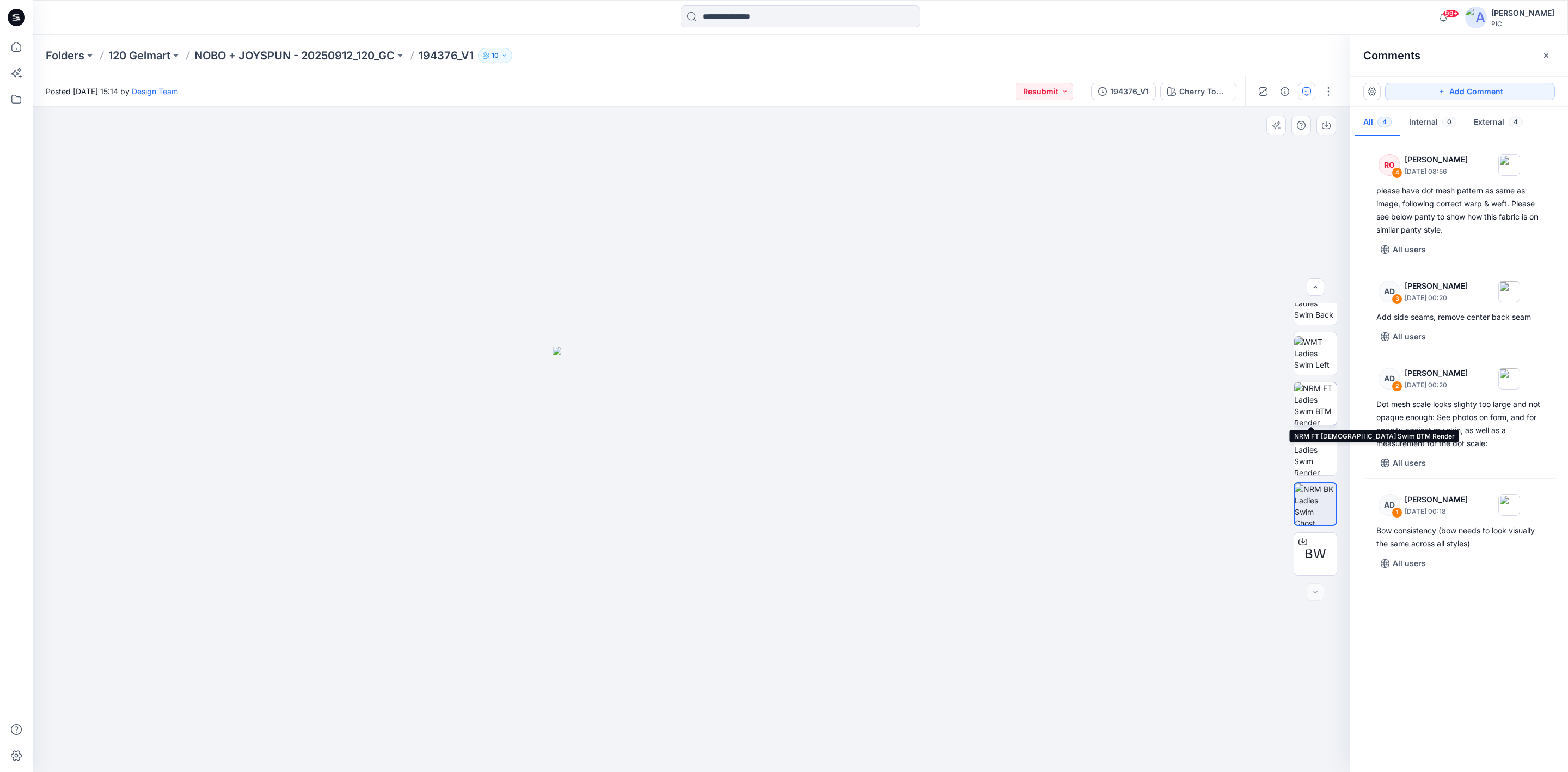
click at [1322, 395] on img at bounding box center [1316, 404] width 43 height 43
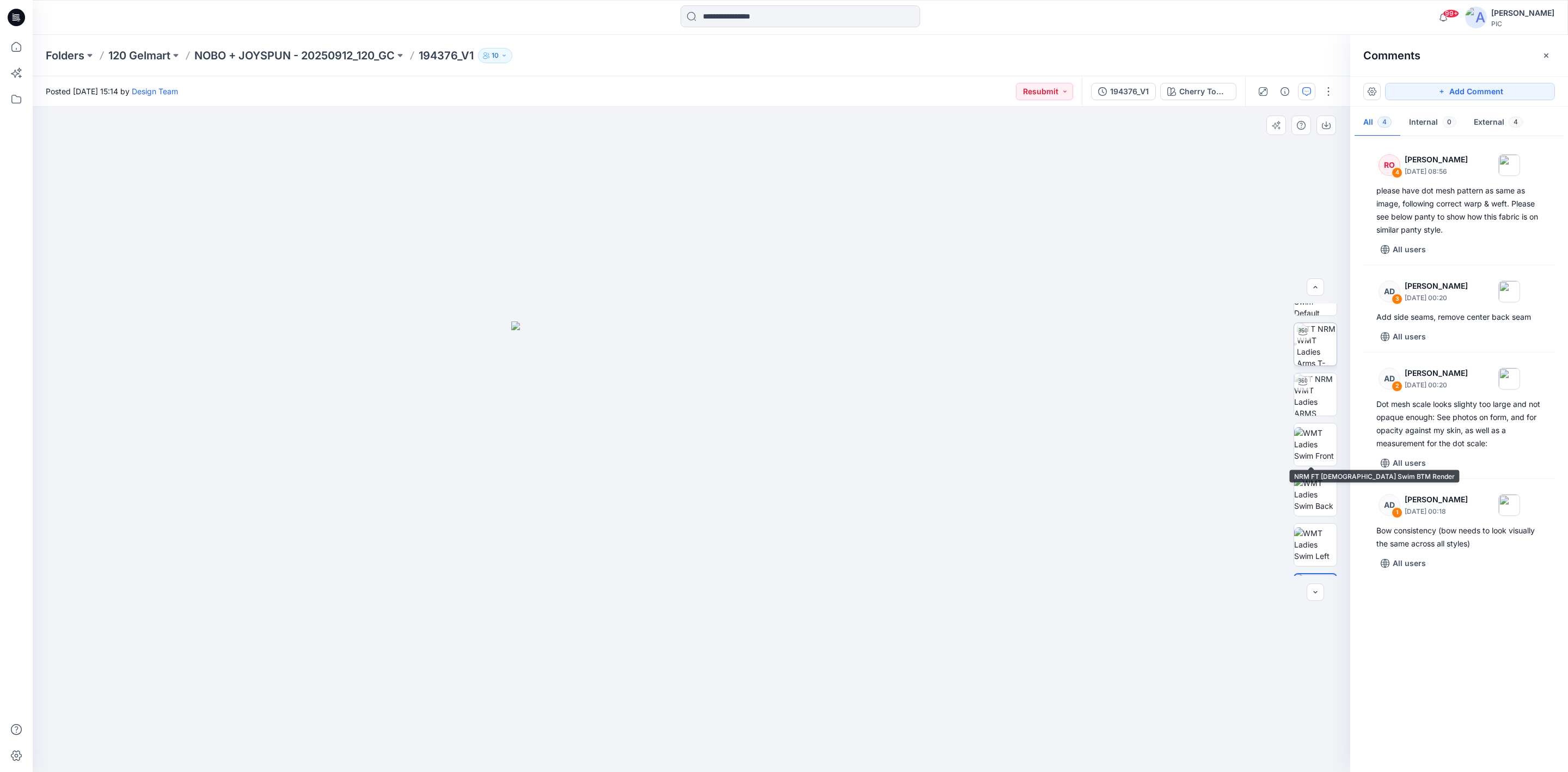
scroll to position [0, 0]
click at [1313, 365] on img at bounding box center [1317, 376] width 39 height 43
drag, startPoint x: 894, startPoint y: 610, endPoint x: 858, endPoint y: 443, distance: 170.8
click at [857, 443] on img at bounding box center [692, 359] width 827 height 828
drag, startPoint x: 760, startPoint y: 655, endPoint x: 892, endPoint y: 701, distance: 139.8
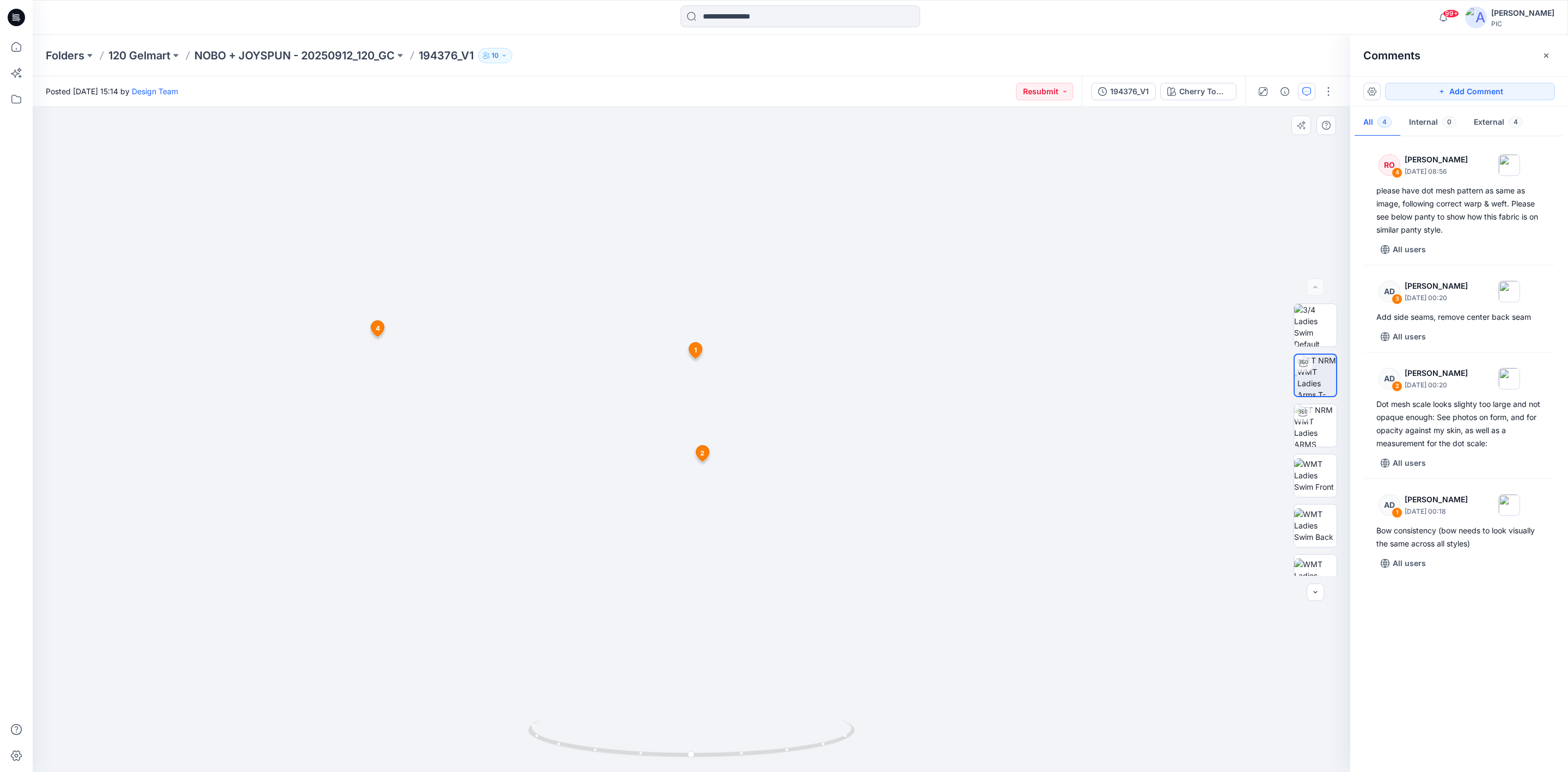
click at [1106, 637] on div at bounding box center [691, 438] width 1318 height 665
drag, startPoint x: 617, startPoint y: 657, endPoint x: 994, endPoint y: 633, distance: 377.8
click at [994, 633] on img at bounding box center [692, 359] width 827 height 828
drag, startPoint x: 682, startPoint y: 724, endPoint x: 684, endPoint y: 660, distance: 64.0
click at [684, 660] on div at bounding box center [691, 438] width 1318 height 665
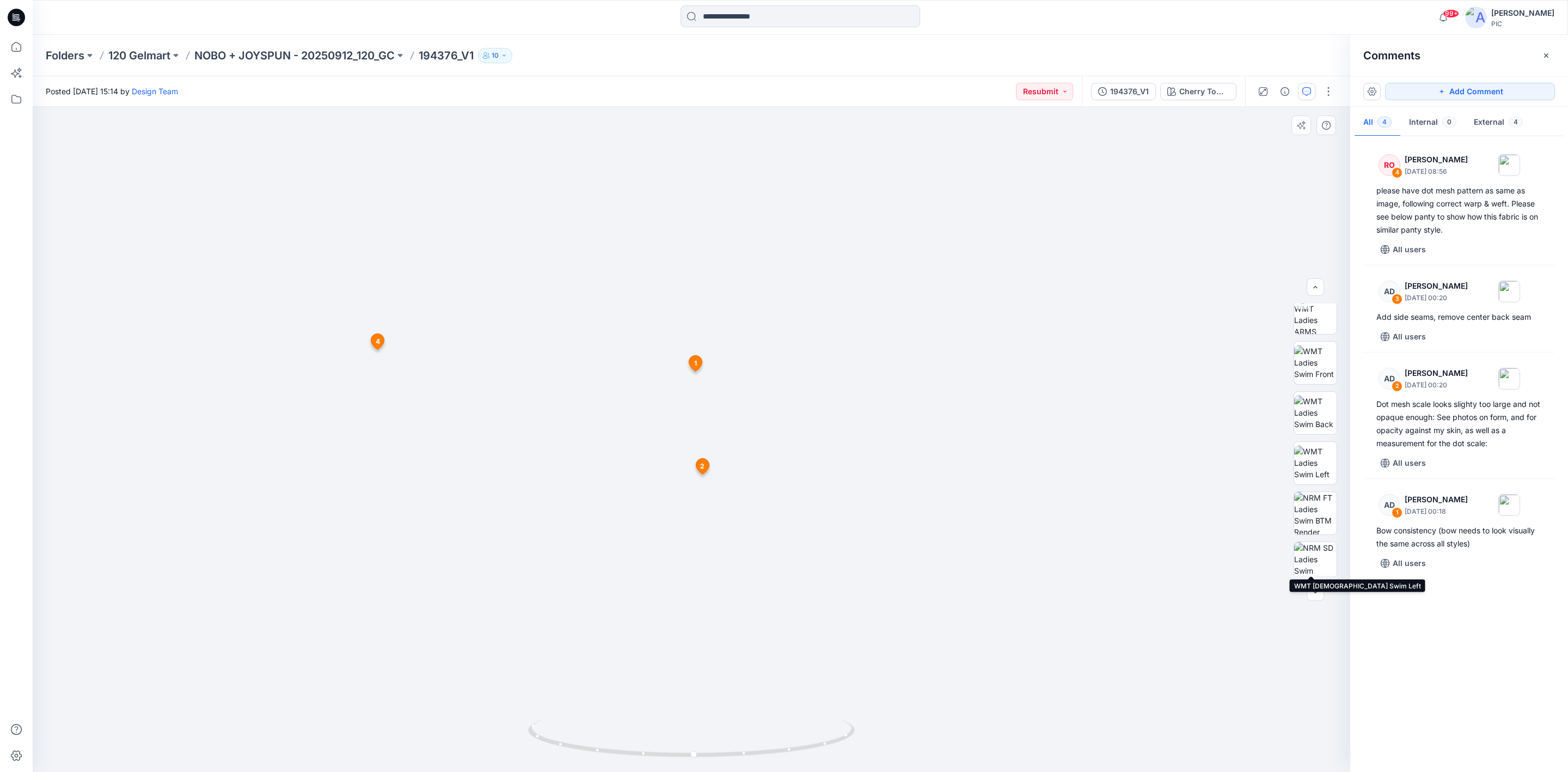
scroll to position [222, 0]
click at [1318, 396] on img at bounding box center [1316, 404] width 43 height 43
drag, startPoint x: 736, startPoint y: 587, endPoint x: 784, endPoint y: 471, distance: 125.5
drag, startPoint x: 880, startPoint y: 467, endPoint x: 922, endPoint y: 386, distance: 91.2
click at [838, 364] on div at bounding box center [691, 438] width 1318 height 665
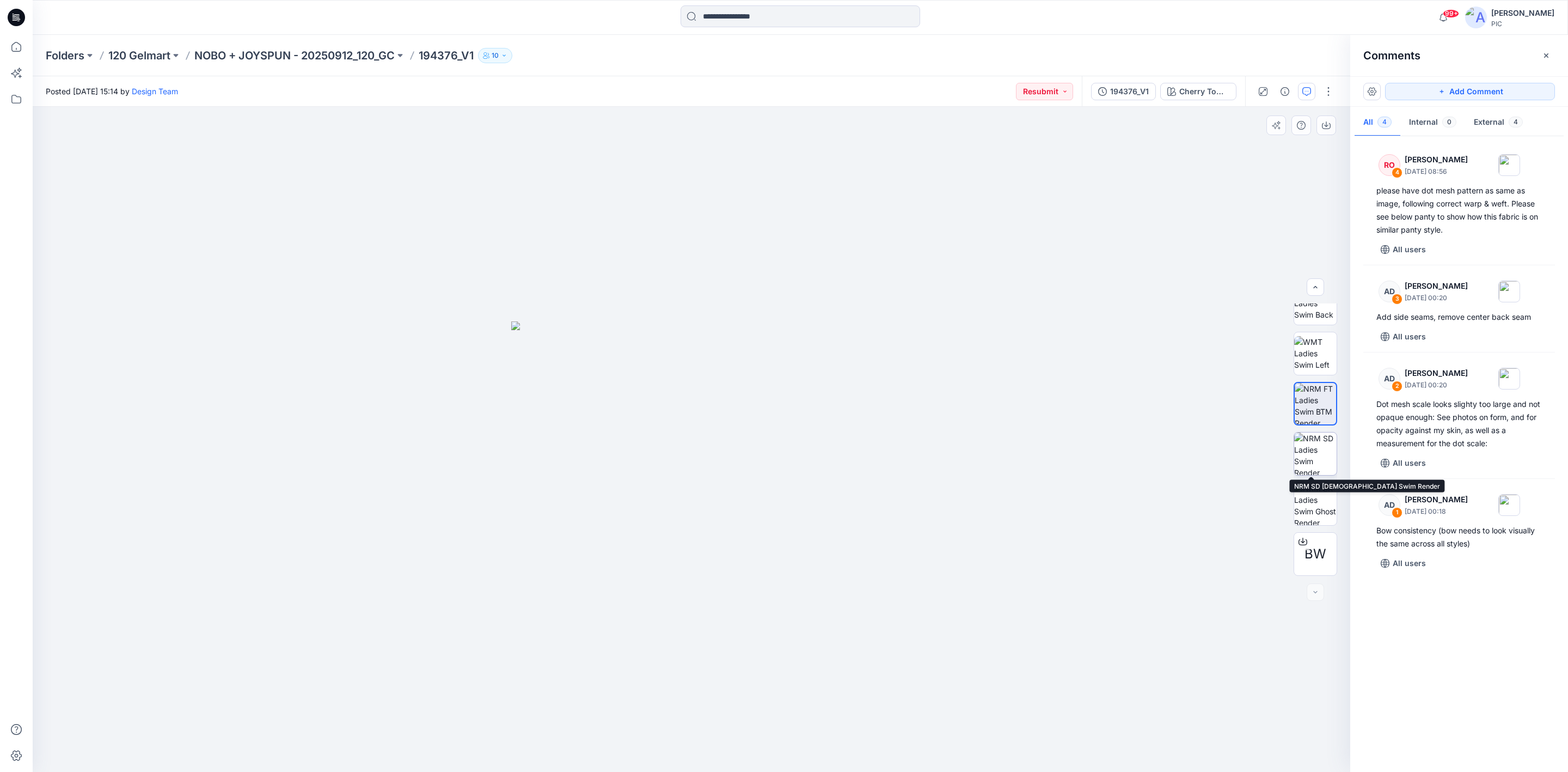
click at [1305, 458] on img at bounding box center [1316, 454] width 43 height 43
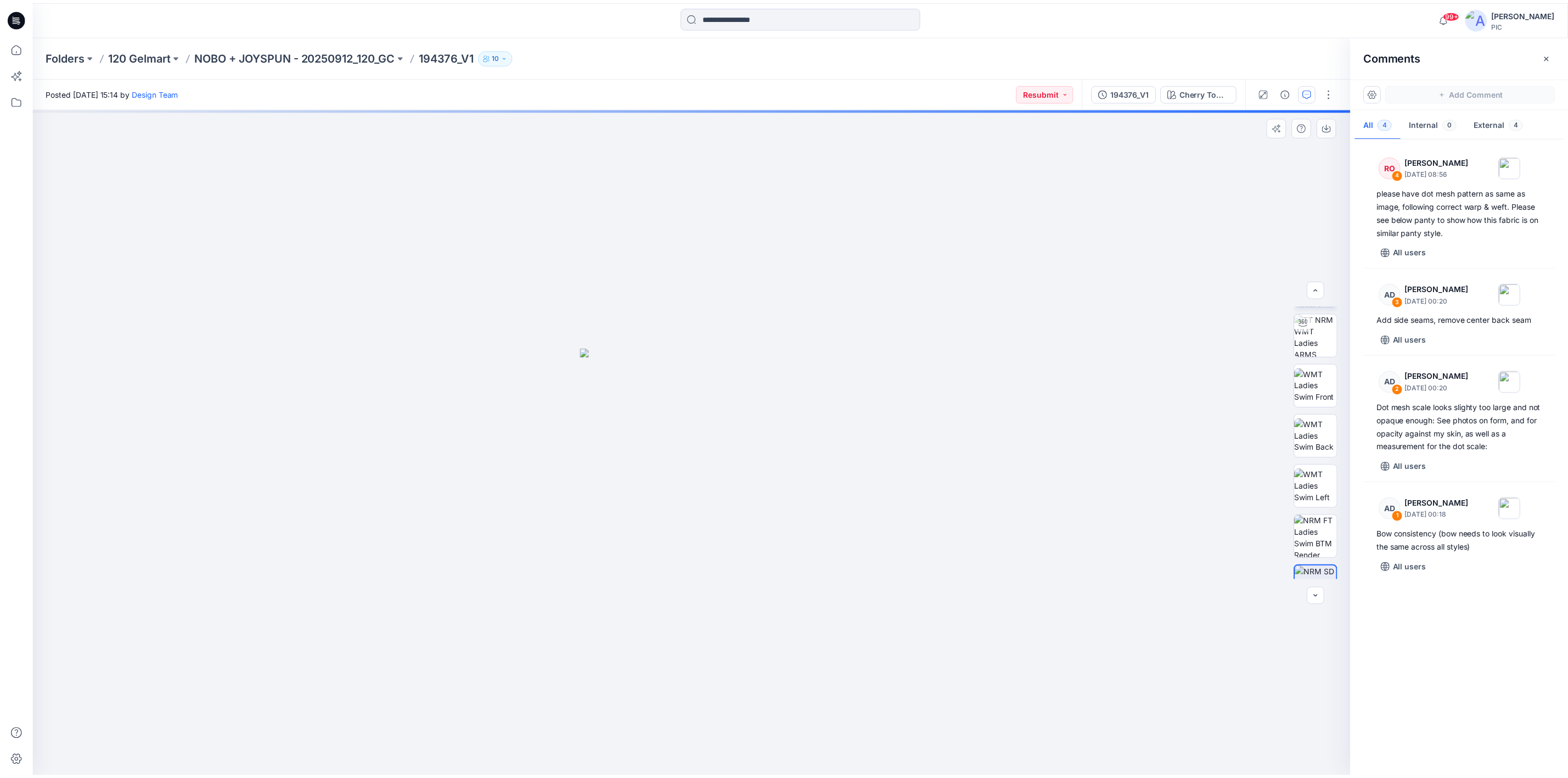
scroll to position [0, 0]
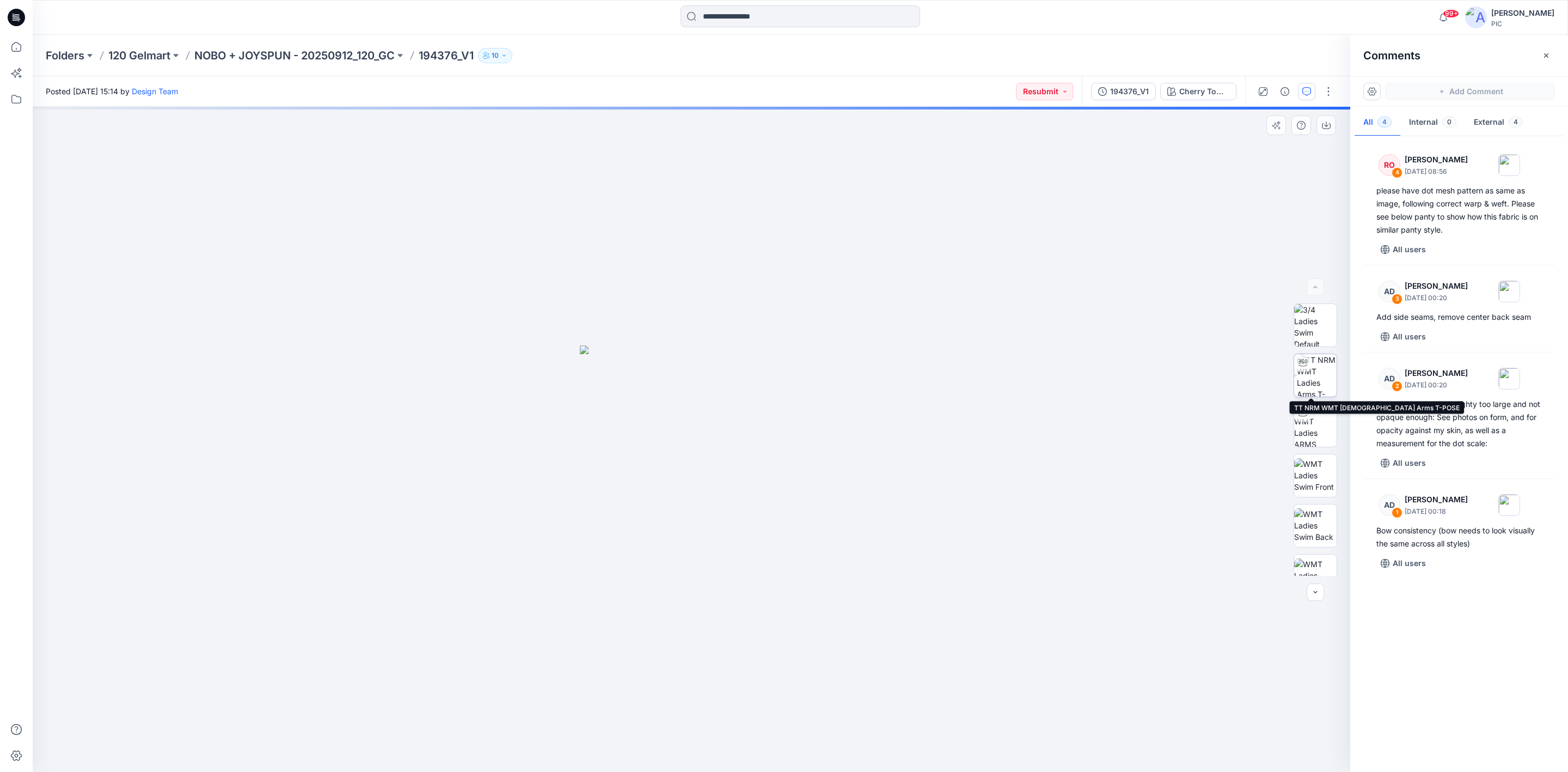
click at [1297, 377] on img at bounding box center [1317, 376] width 39 height 43
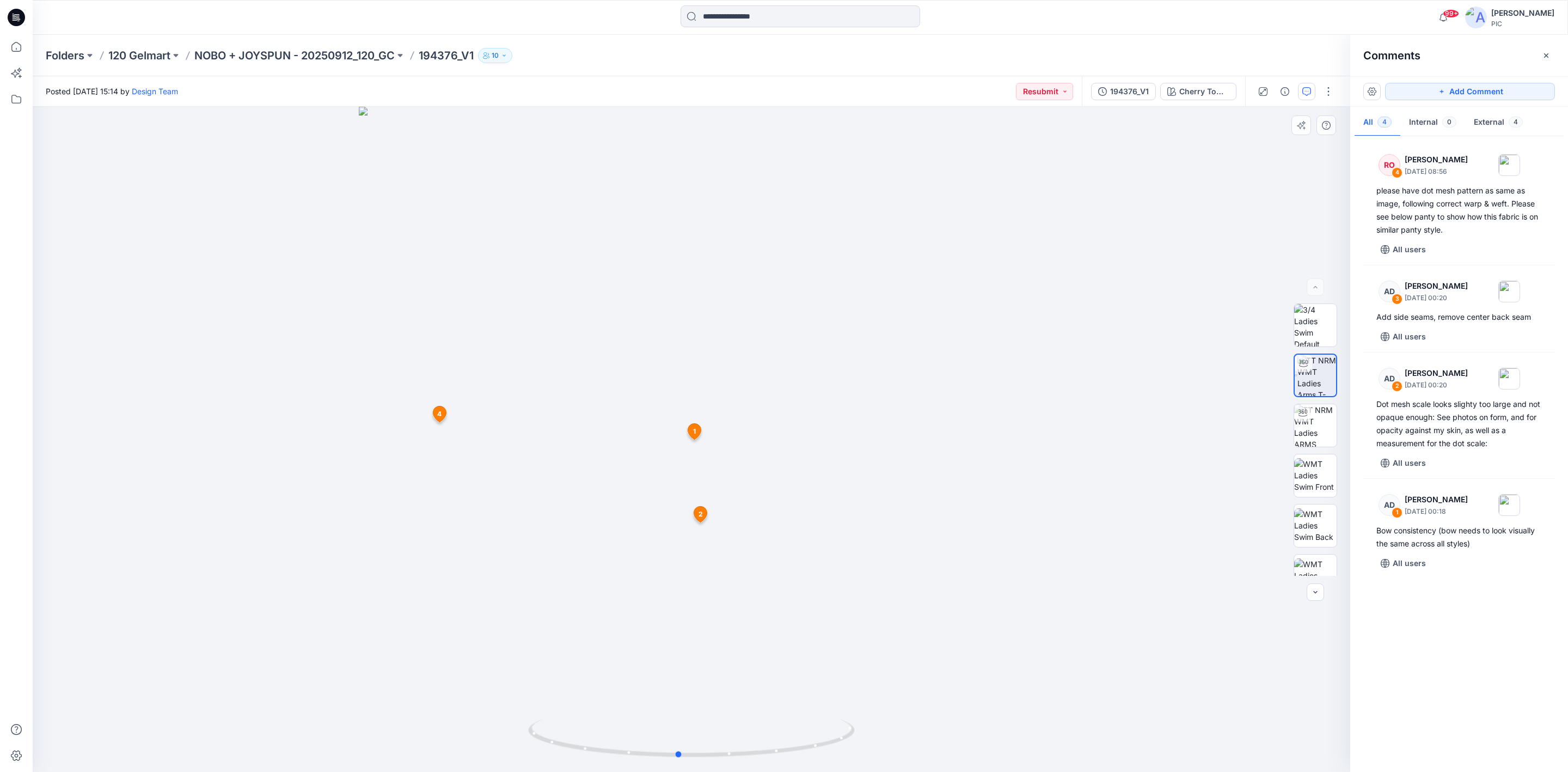
drag, startPoint x: 860, startPoint y: 630, endPoint x: 835, endPoint y: 487, distance: 145.2
click at [830, 486] on div at bounding box center [691, 438] width 1318 height 665
drag, startPoint x: 765, startPoint y: 554, endPoint x: 550, endPoint y: 532, distance: 216.1
click at [550, 532] on div at bounding box center [691, 438] width 1318 height 665
click at [1454, 632] on div "RO 4 Raquel Ortiz September 30, 2025 08:56 please have dot mesh pattern as same…" at bounding box center [1459, 451] width 218 height 624
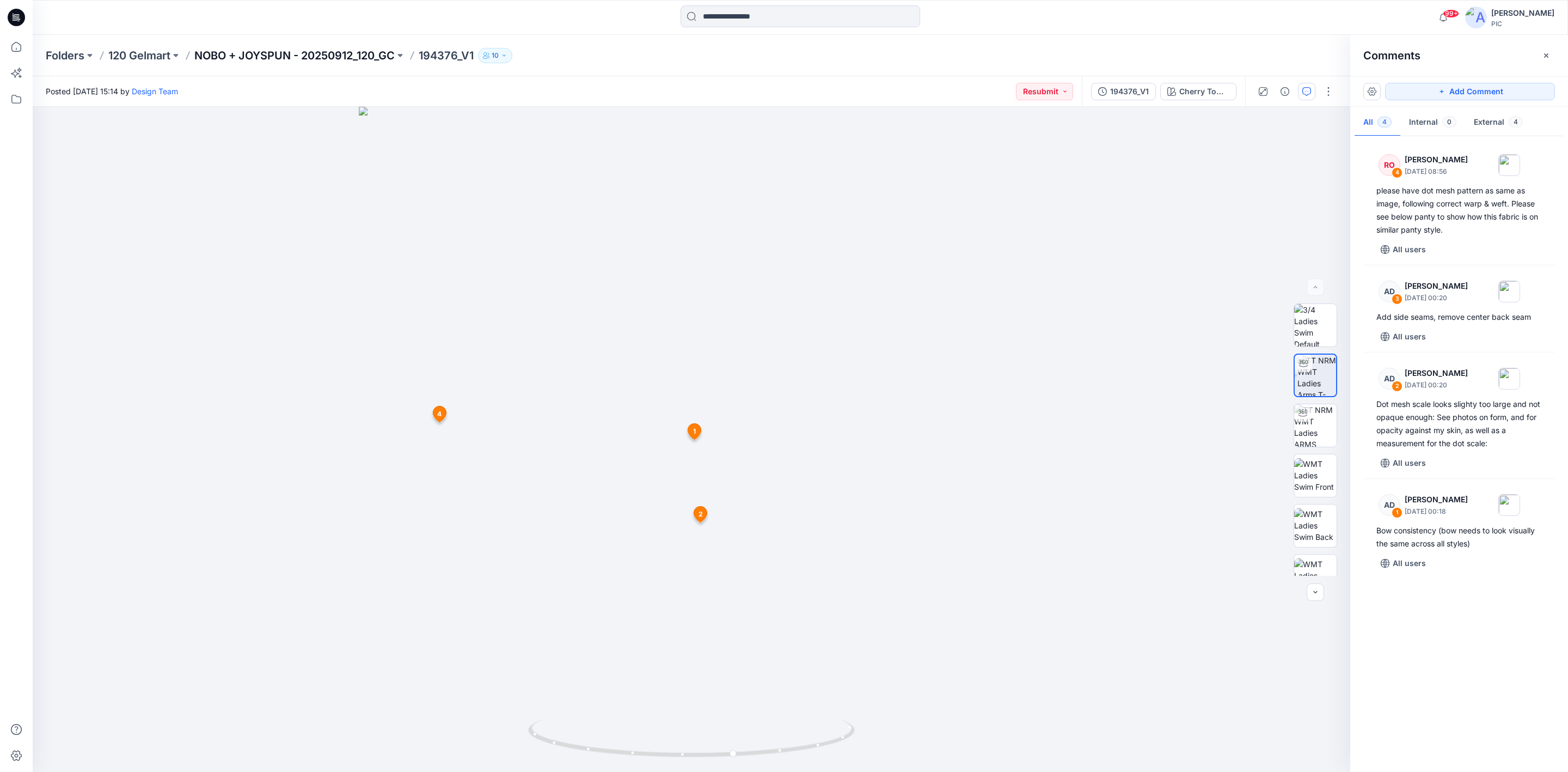
click at [273, 53] on p "NOBO + JOYSPUN - 20250912_120_GC" at bounding box center [295, 56] width 201 height 15
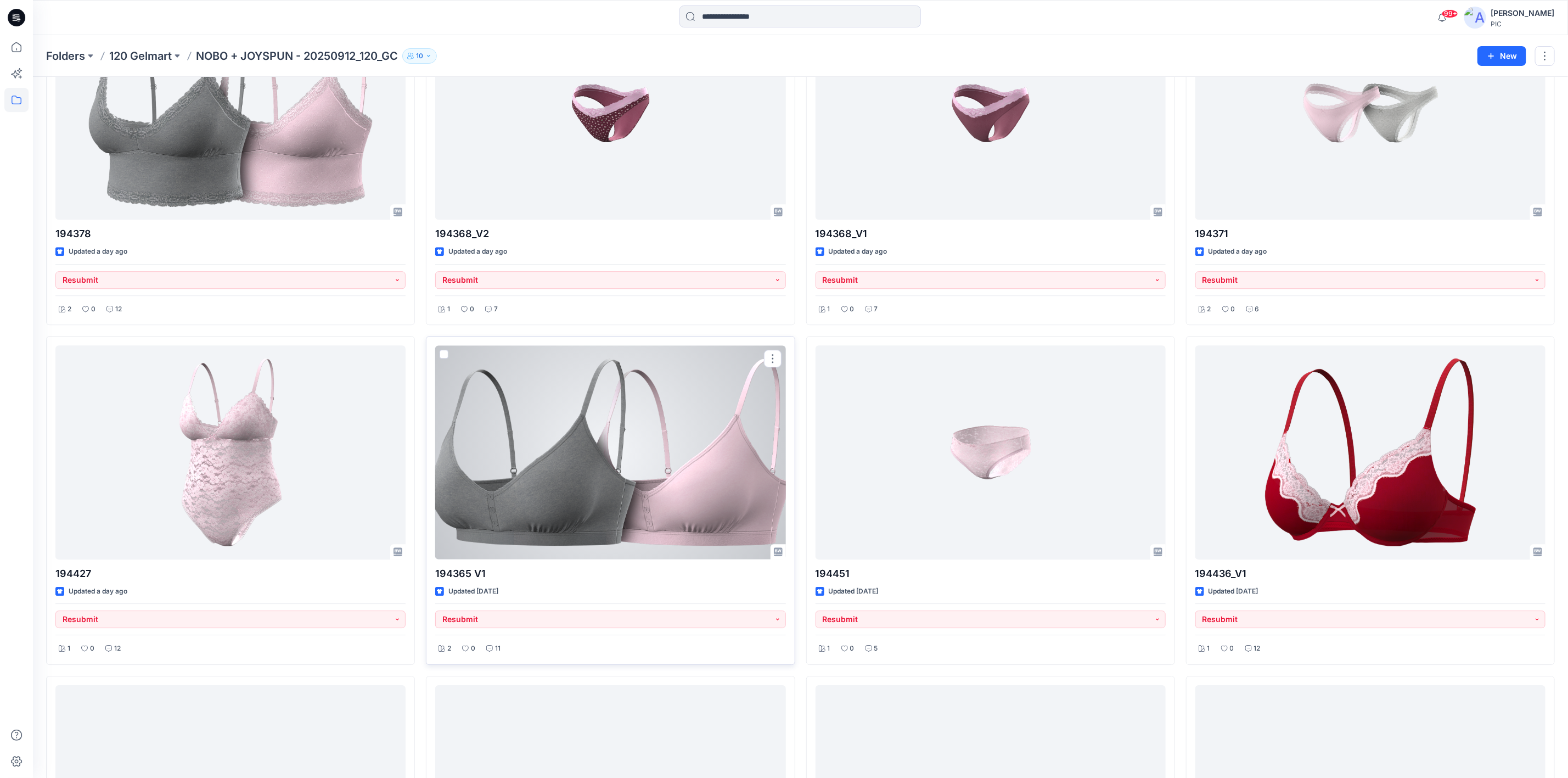
scroll to position [2363, 0]
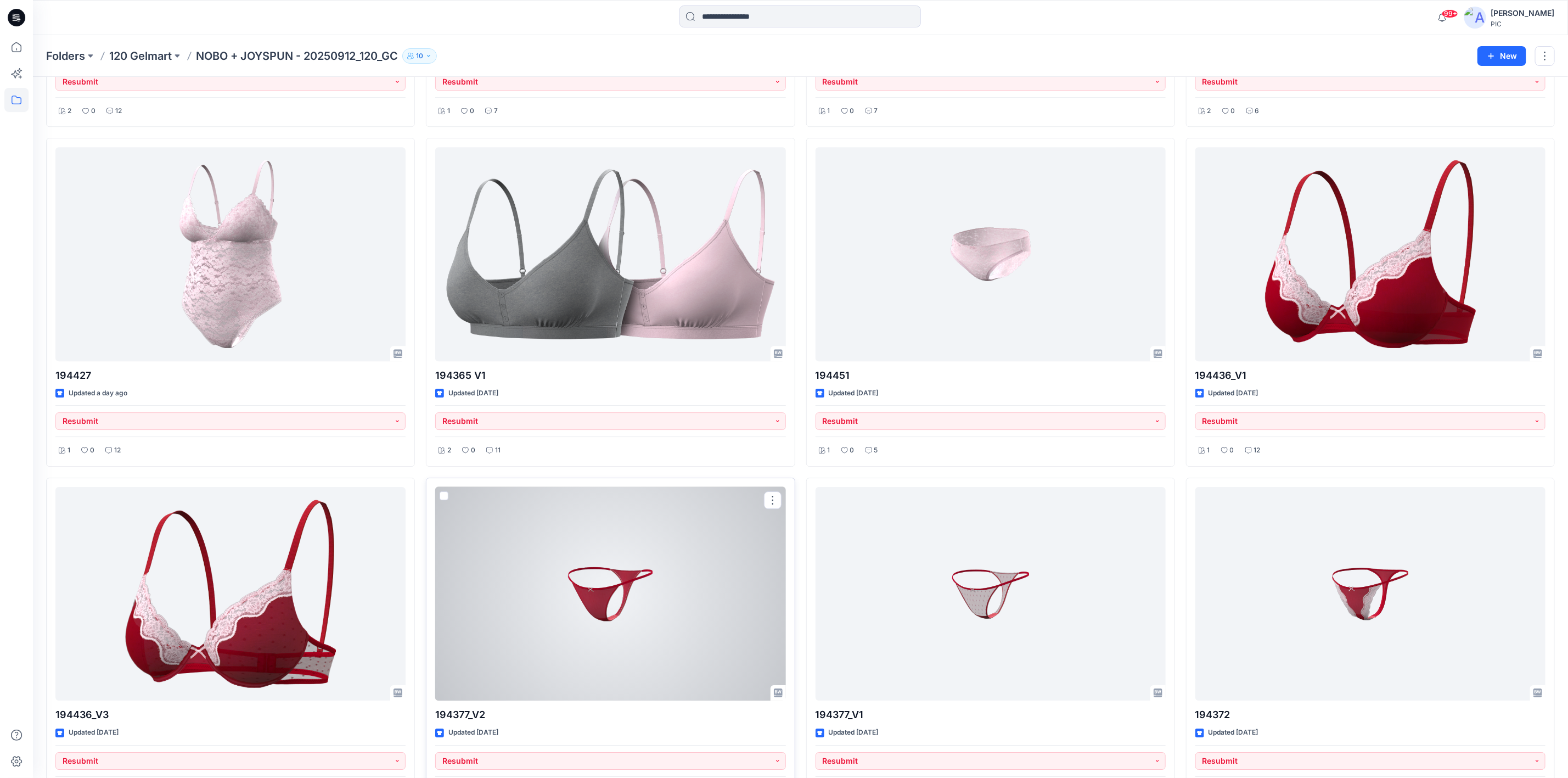
click at [621, 595] on div at bounding box center [610, 593] width 350 height 214
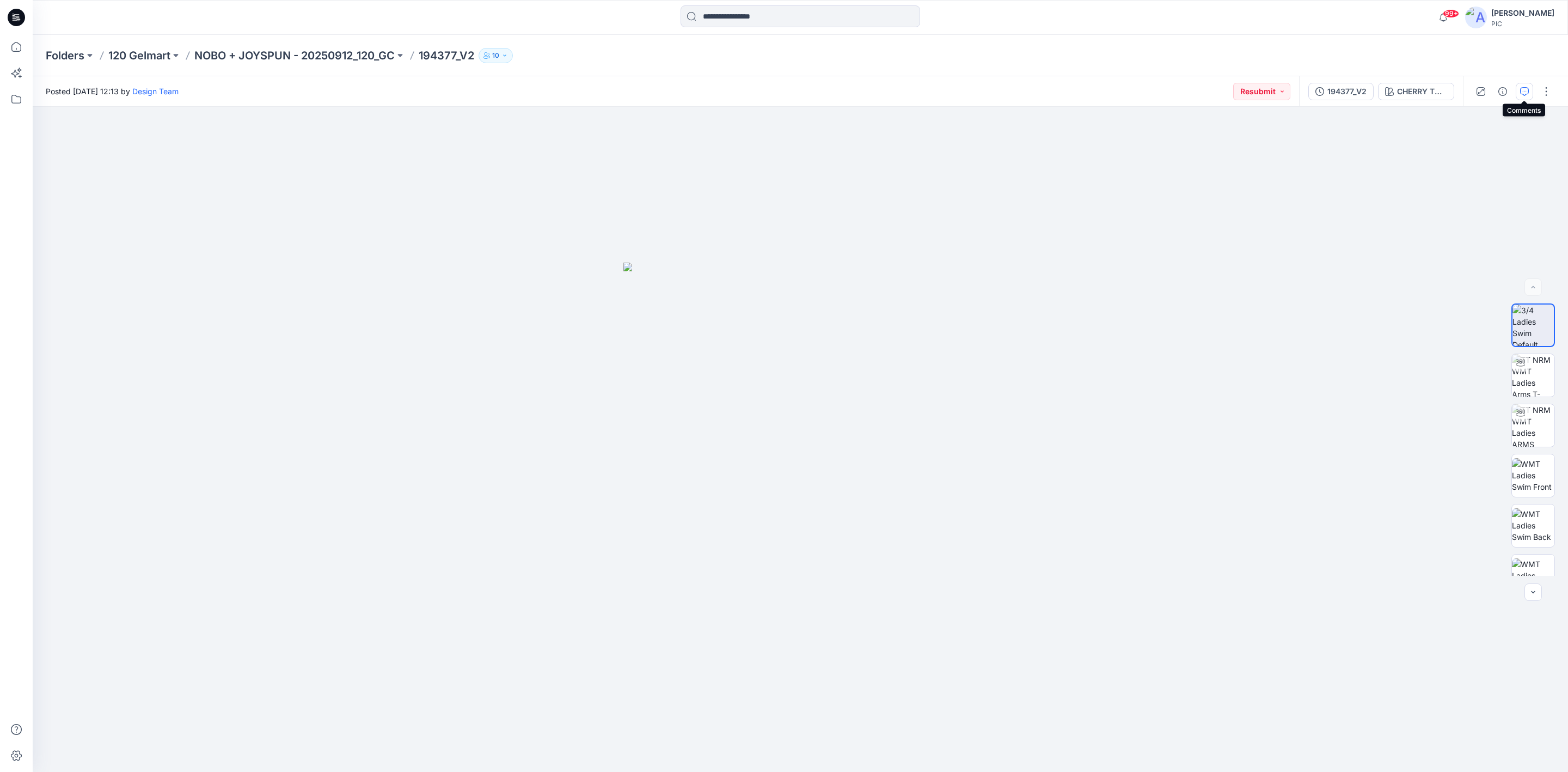
click at [1524, 89] on icon "button" at bounding box center [1524, 92] width 9 height 9
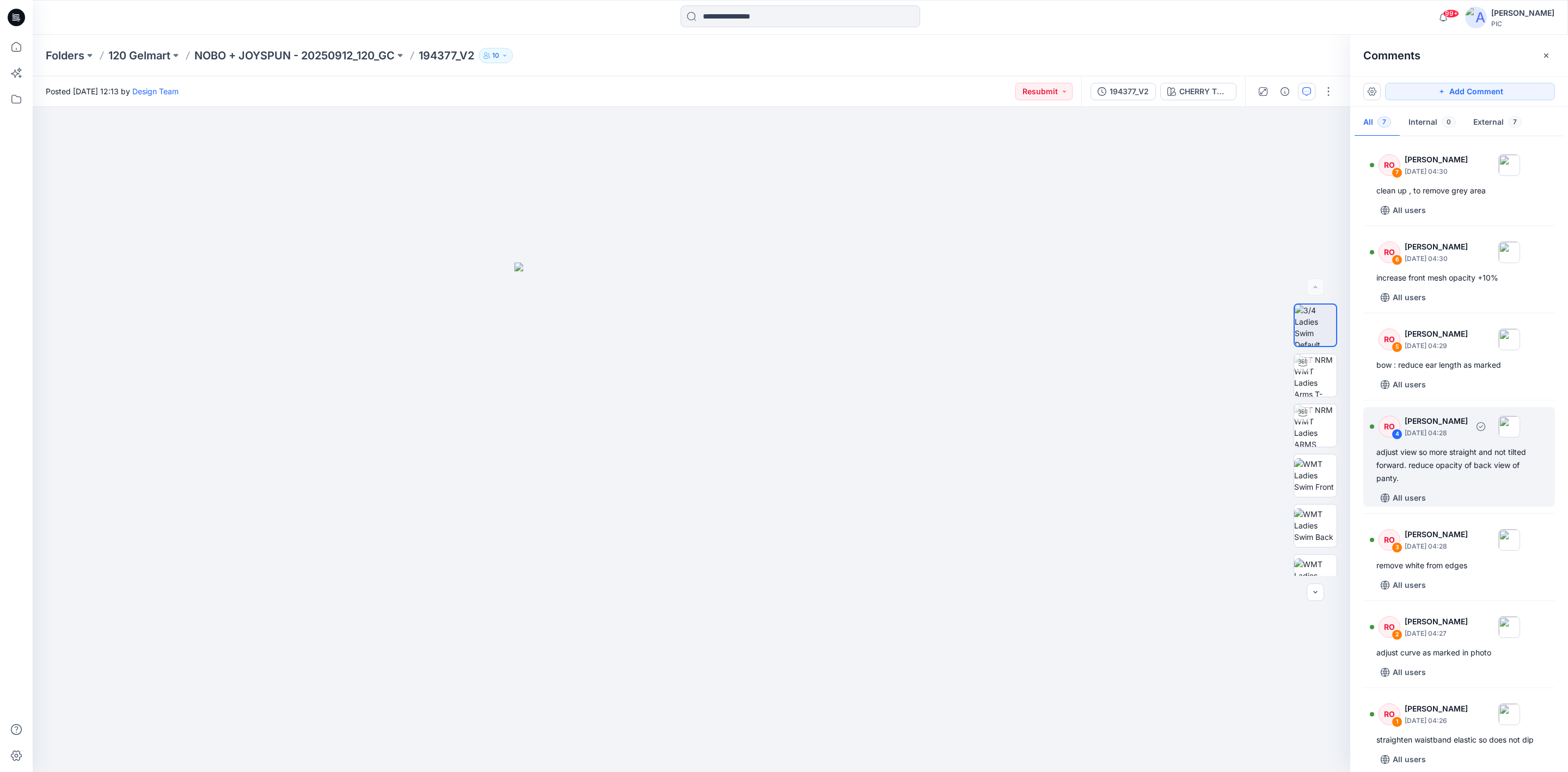
scroll to position [25, 0]
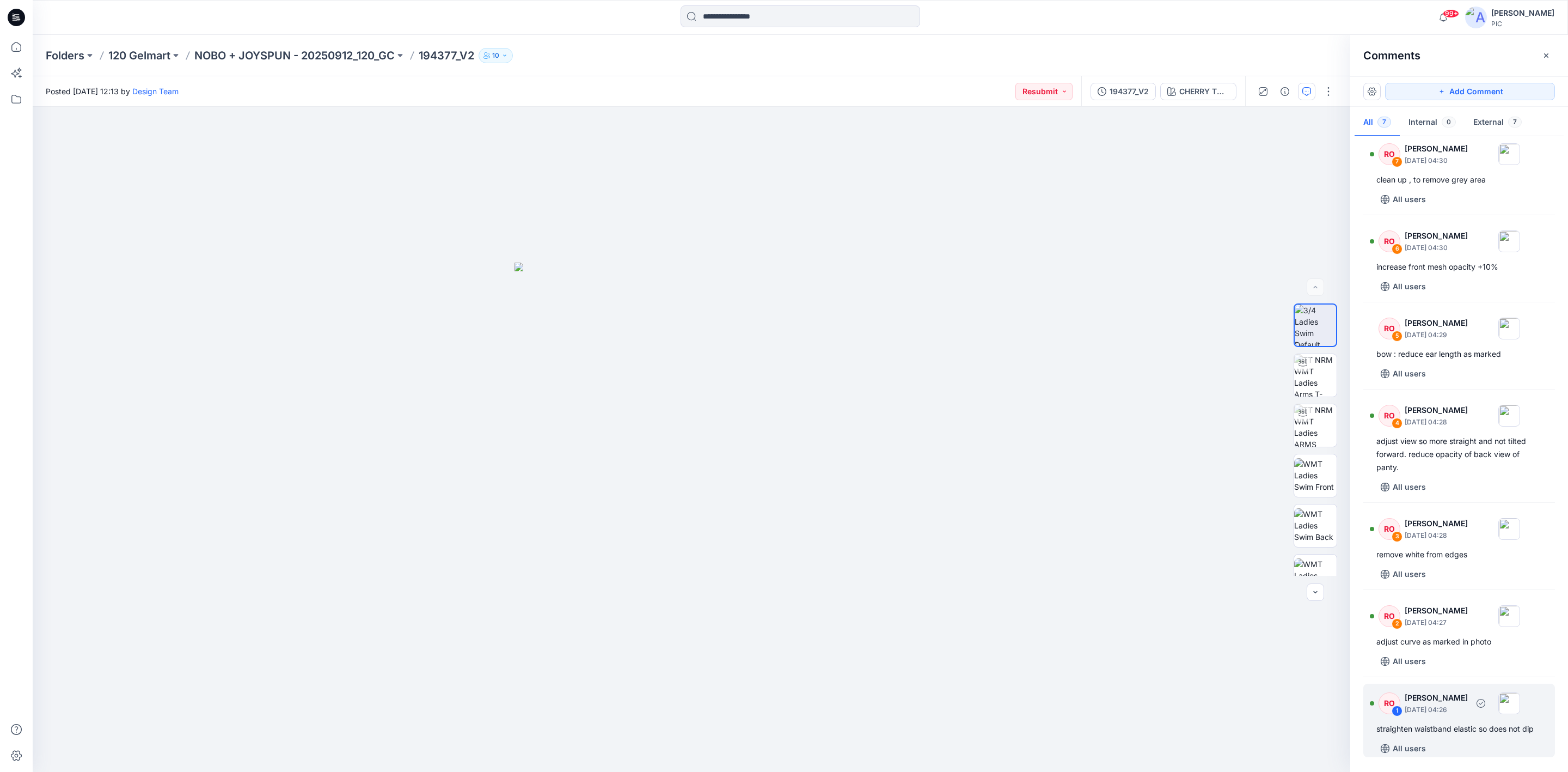
click at [1459, 729] on div "straighten waistband elastic so does not dip" at bounding box center [1458, 728] width 165 height 13
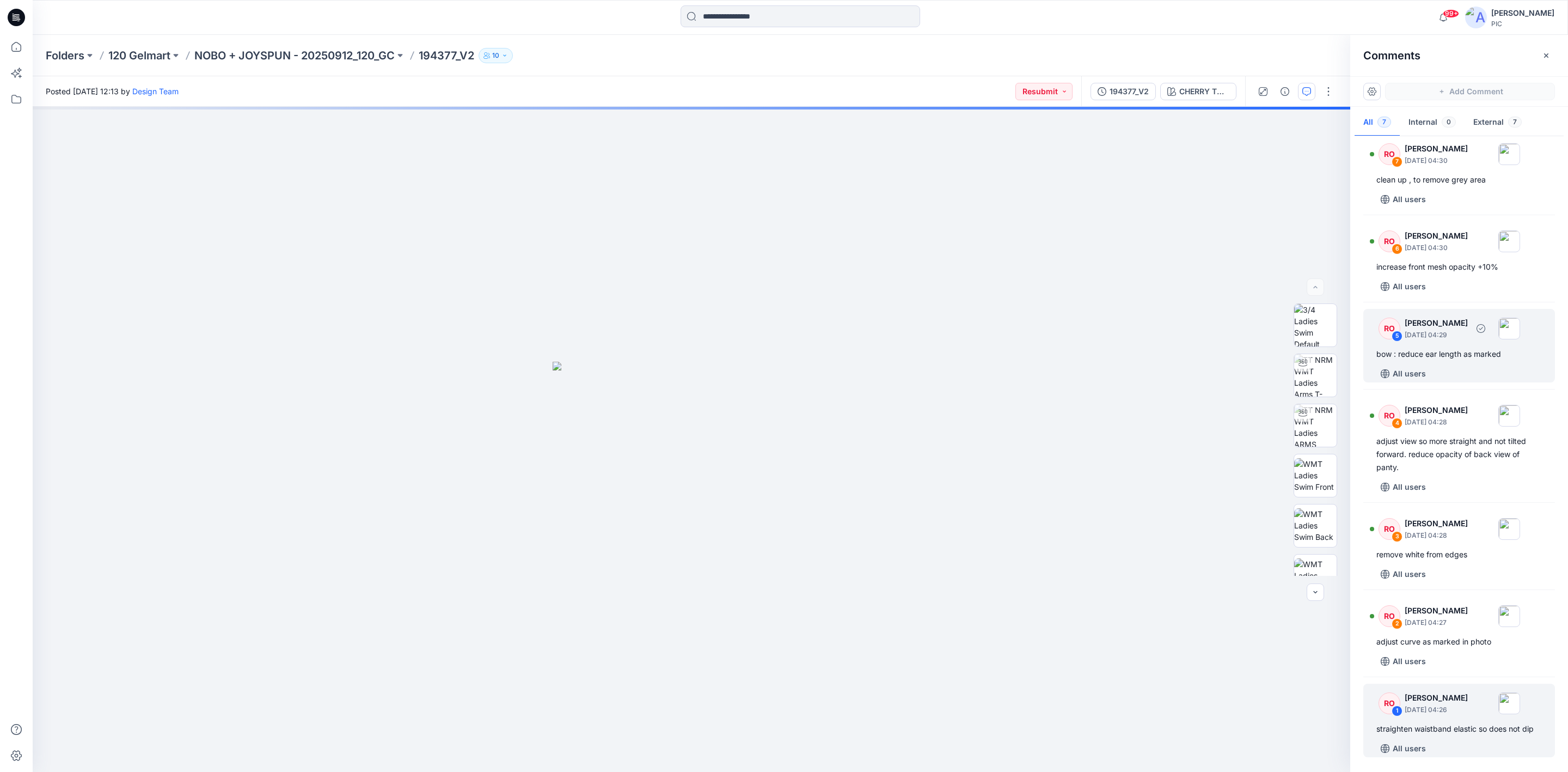
click at [1436, 329] on p "October 01, 2025 04:29" at bounding box center [1436, 335] width 63 height 11
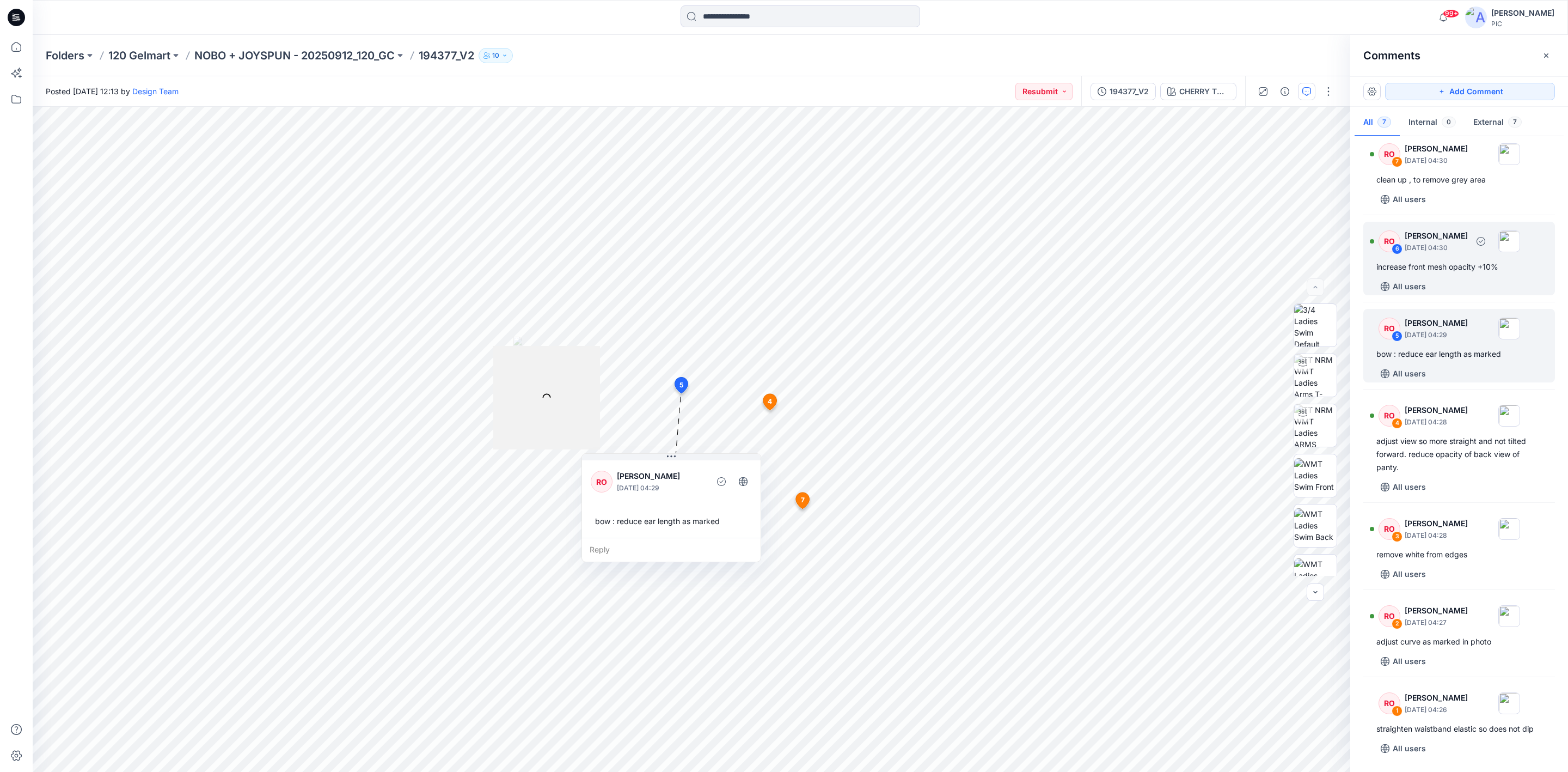
click at [1429, 261] on div "increase front mesh opacity +10%" at bounding box center [1458, 267] width 165 height 13
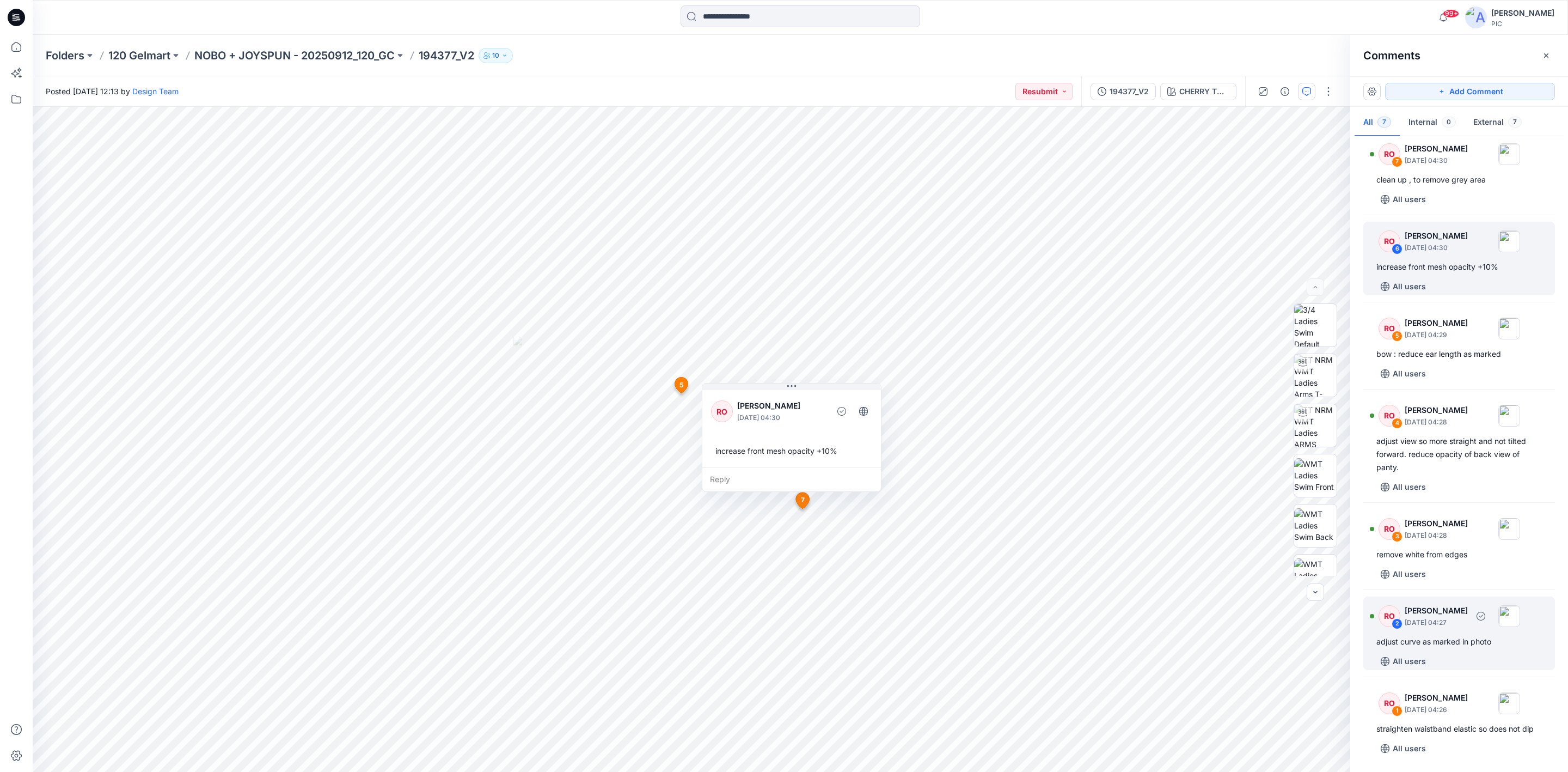
click at [1433, 635] on div "adjust curve as marked in photo" at bounding box center [1458, 641] width 165 height 13
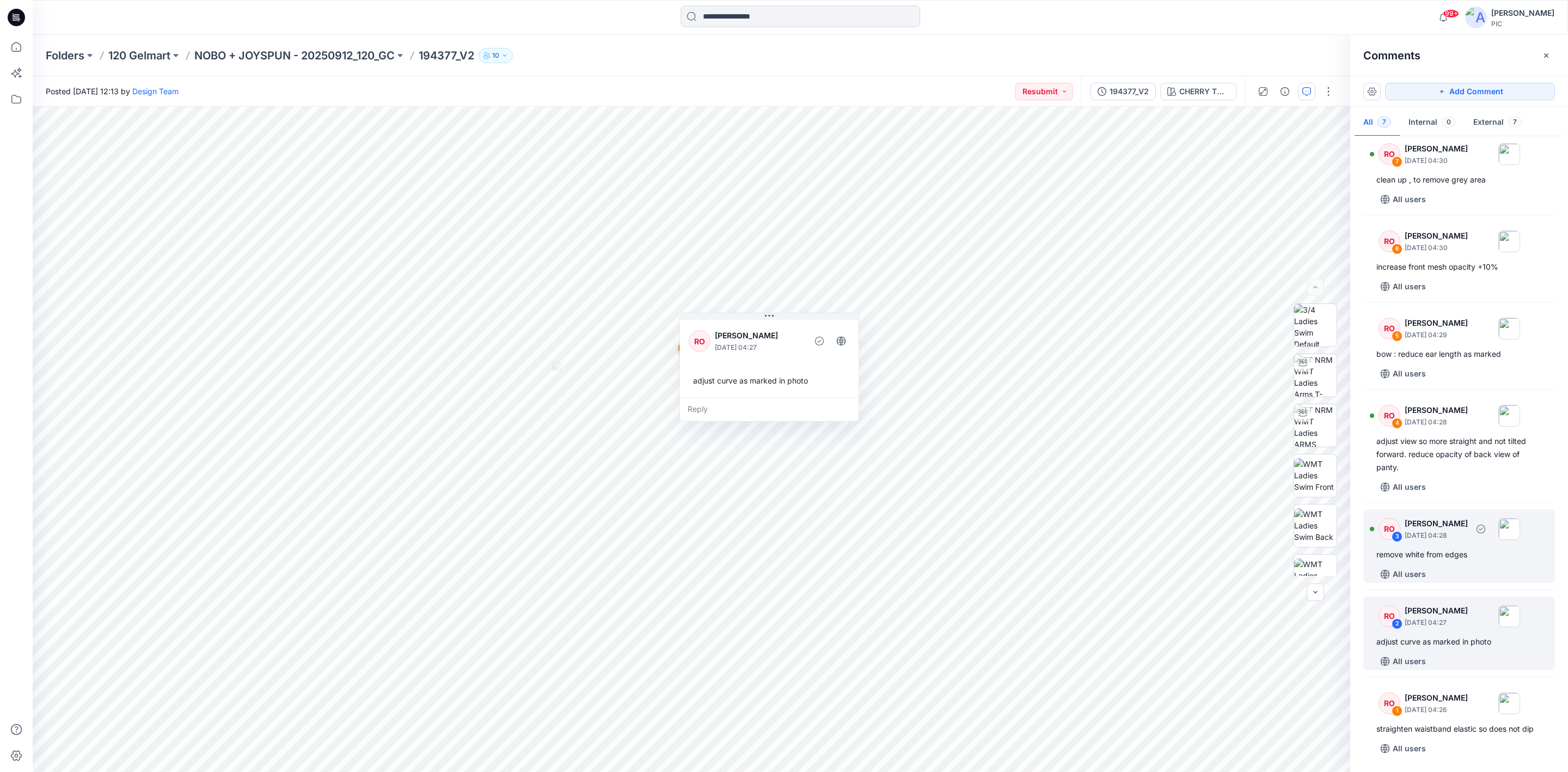
click at [1454, 548] on div "remove white from edges" at bounding box center [1458, 554] width 165 height 13
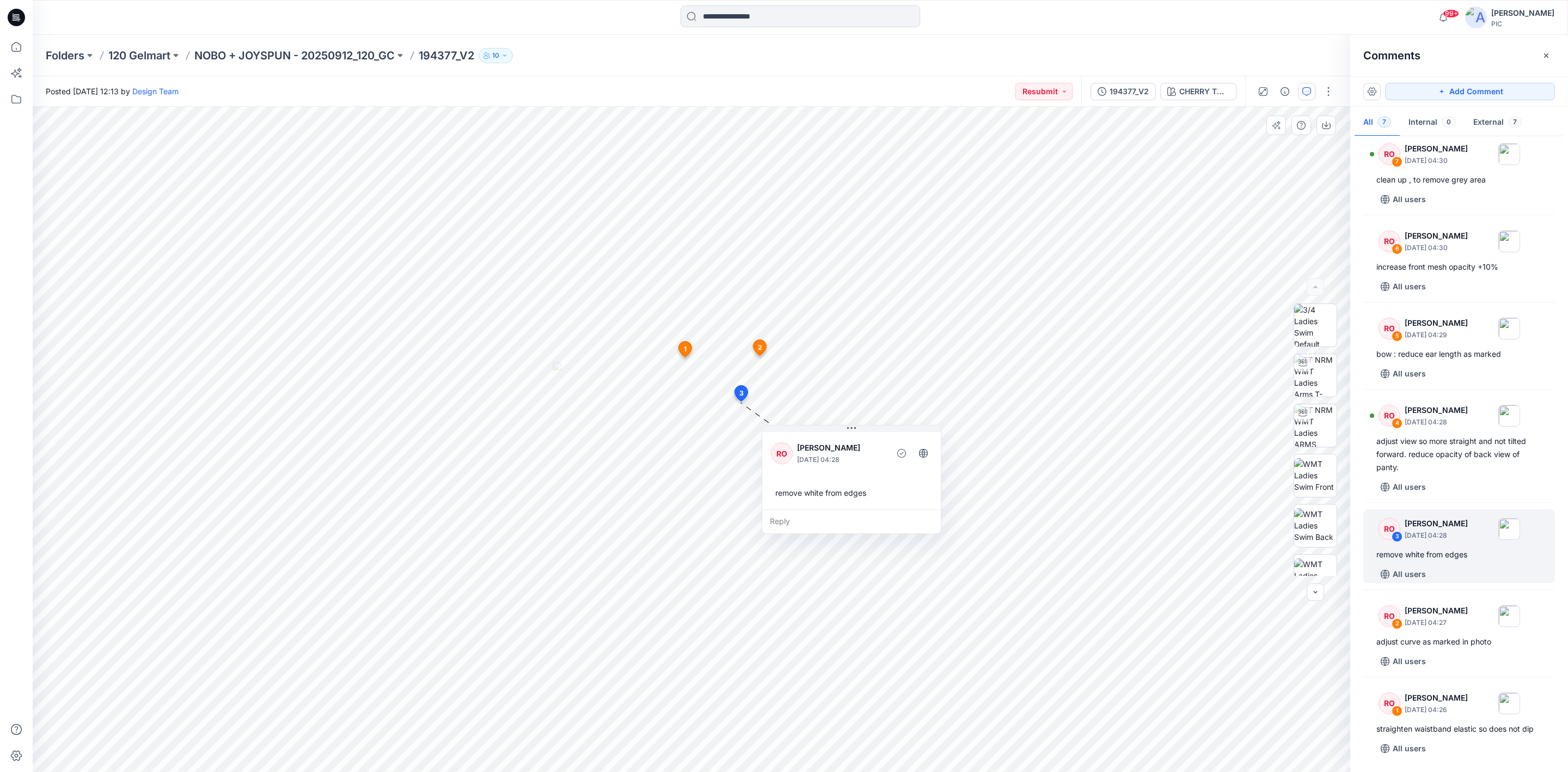
drag, startPoint x: 703, startPoint y: 422, endPoint x: 840, endPoint y: 437, distance: 137.8
click at [840, 437] on div "RO Raquel Ortiz October 01, 2025 04:28 remove white from edges" at bounding box center [851, 469] width 178 height 80
click at [801, 520] on div "Reply" at bounding box center [851, 522] width 178 height 24
click at [843, 657] on p "[PERSON_NAME]" at bounding box center [842, 657] width 81 height 13
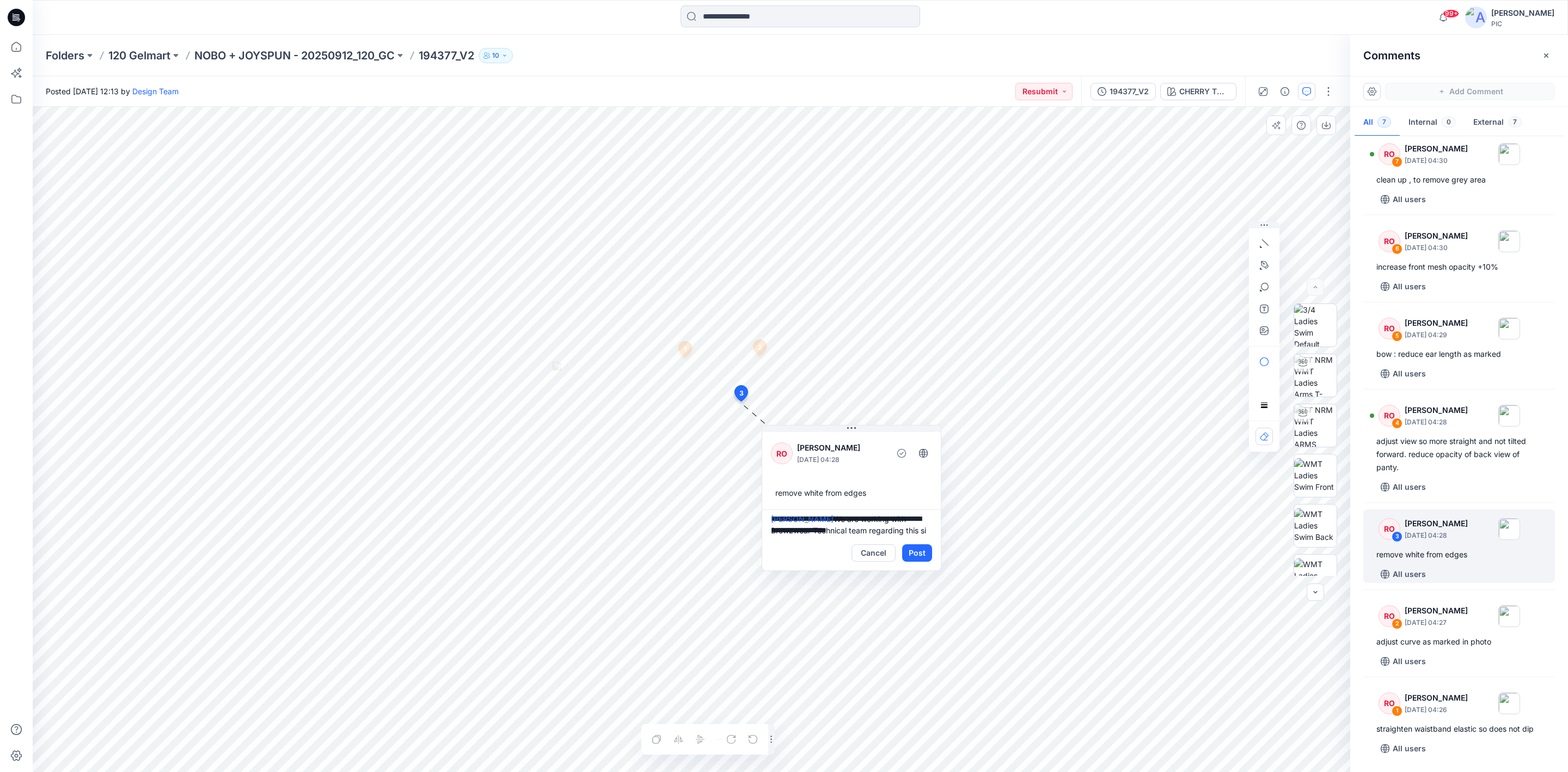
scroll to position [15, 0]
click at [860, 528] on textarea "**********" at bounding box center [851, 522] width 178 height 26
click at [882, 534] on textarea "**********" at bounding box center [851, 522] width 178 height 26
drag, startPoint x: 880, startPoint y: 531, endPoint x: 859, endPoint y: 538, distance: 22.1
click at [861, 538] on div "Cancel Post" at bounding box center [851, 552] width 178 height 35
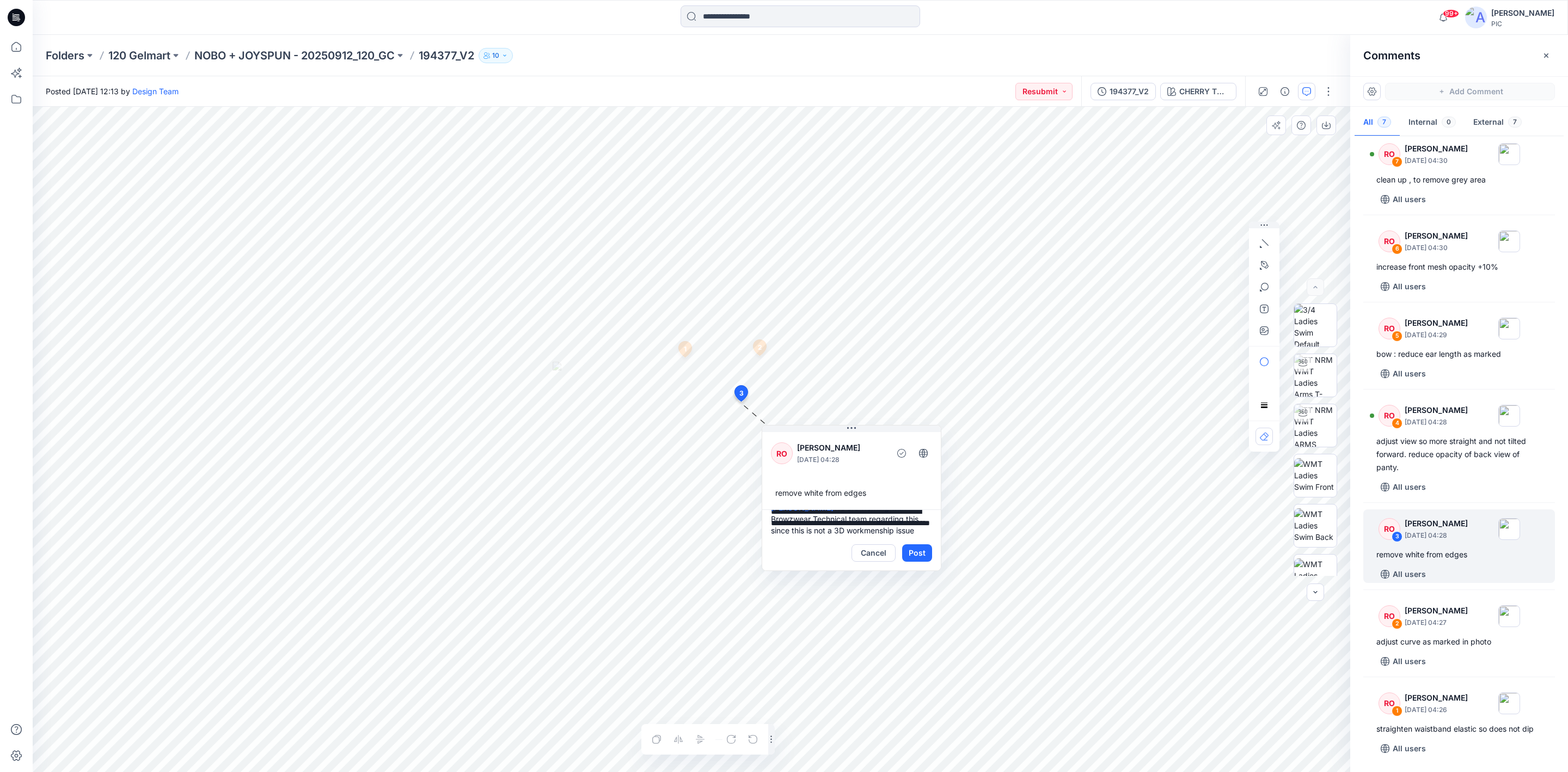
click at [876, 532] on textarea "**********" at bounding box center [851, 522] width 178 height 26
click at [916, 528] on textarea "**********" at bounding box center [851, 522] width 178 height 26
type textarea "**********"
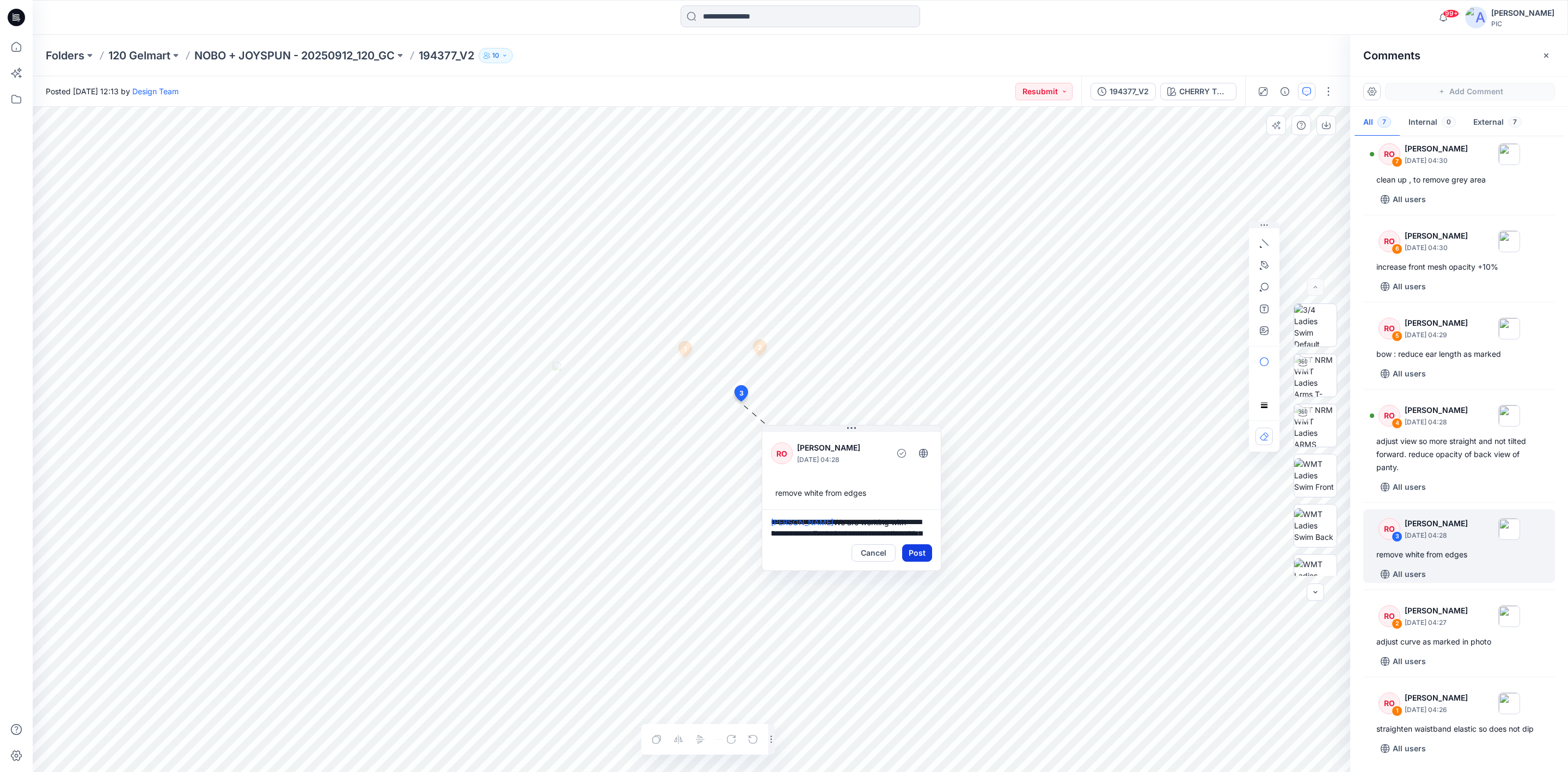
click at [918, 554] on button "Post" at bounding box center [916, 552] width 30 height 17
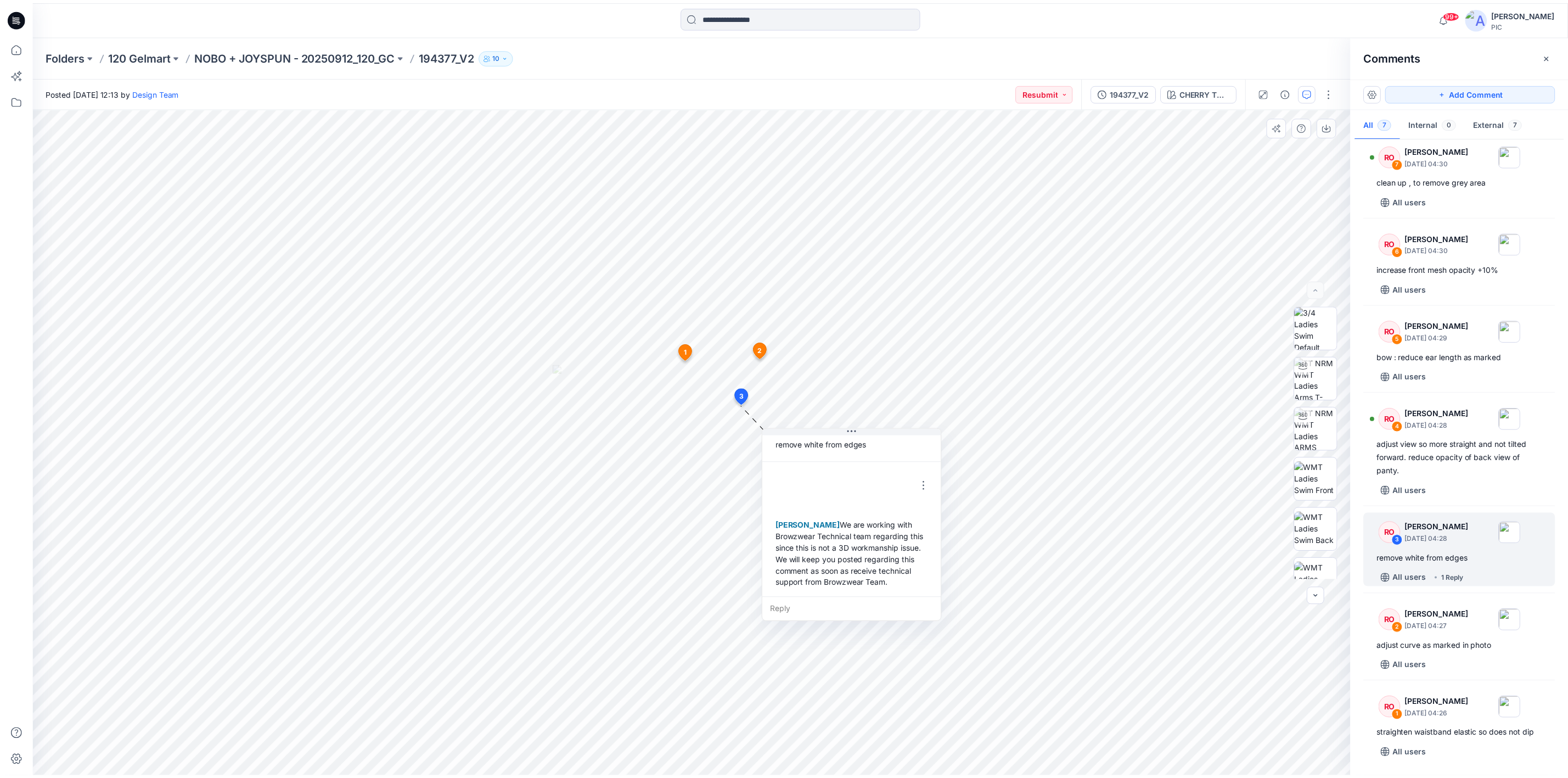
scroll to position [54, 0]
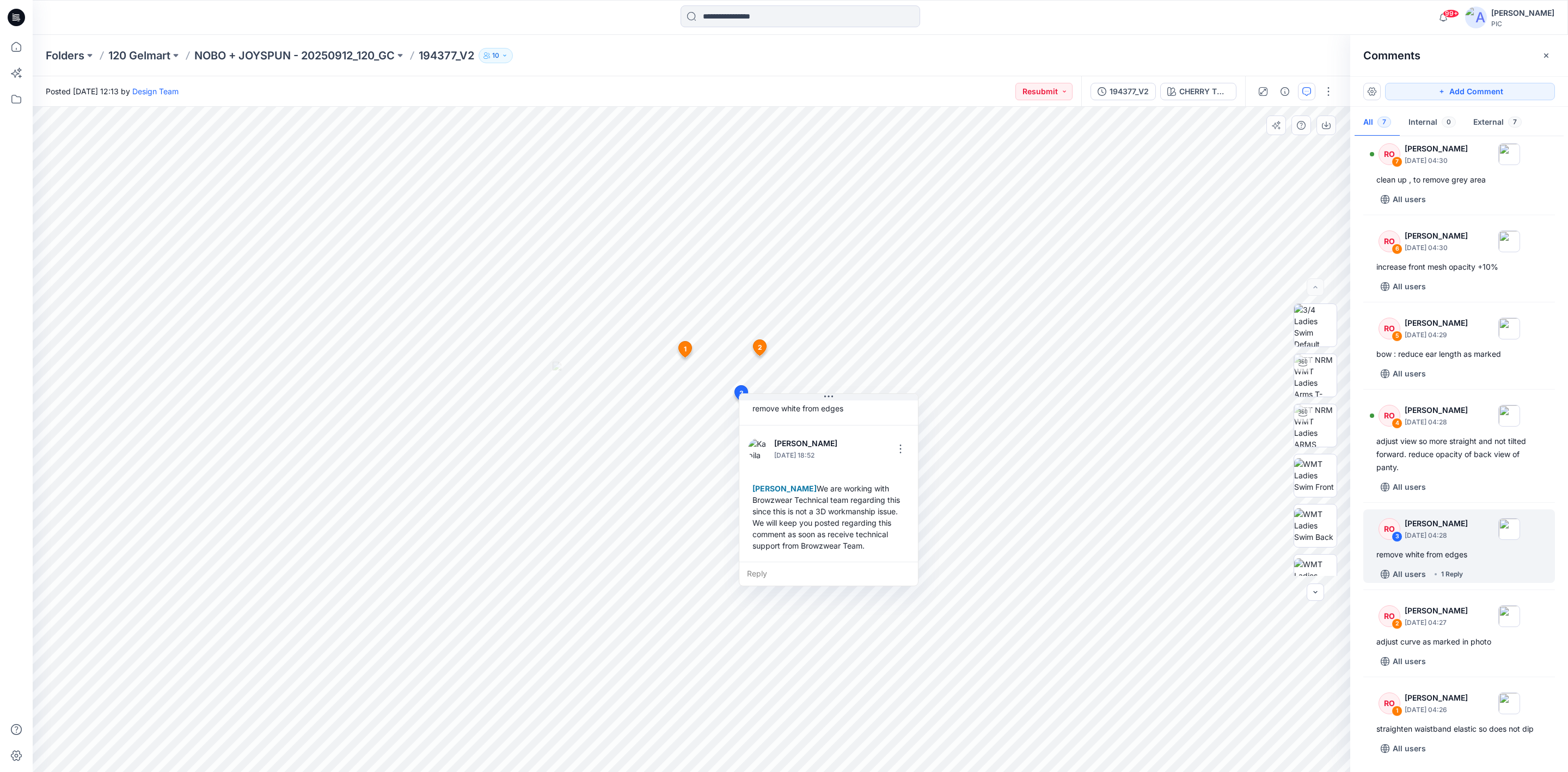
drag, startPoint x: 888, startPoint y: 581, endPoint x: 866, endPoint y: 549, distance: 38.8
click at [866, 549] on div "Raquel Ortiz We are working with Browzwear Technical team regarding this since …" at bounding box center [829, 517] width 161 height 77
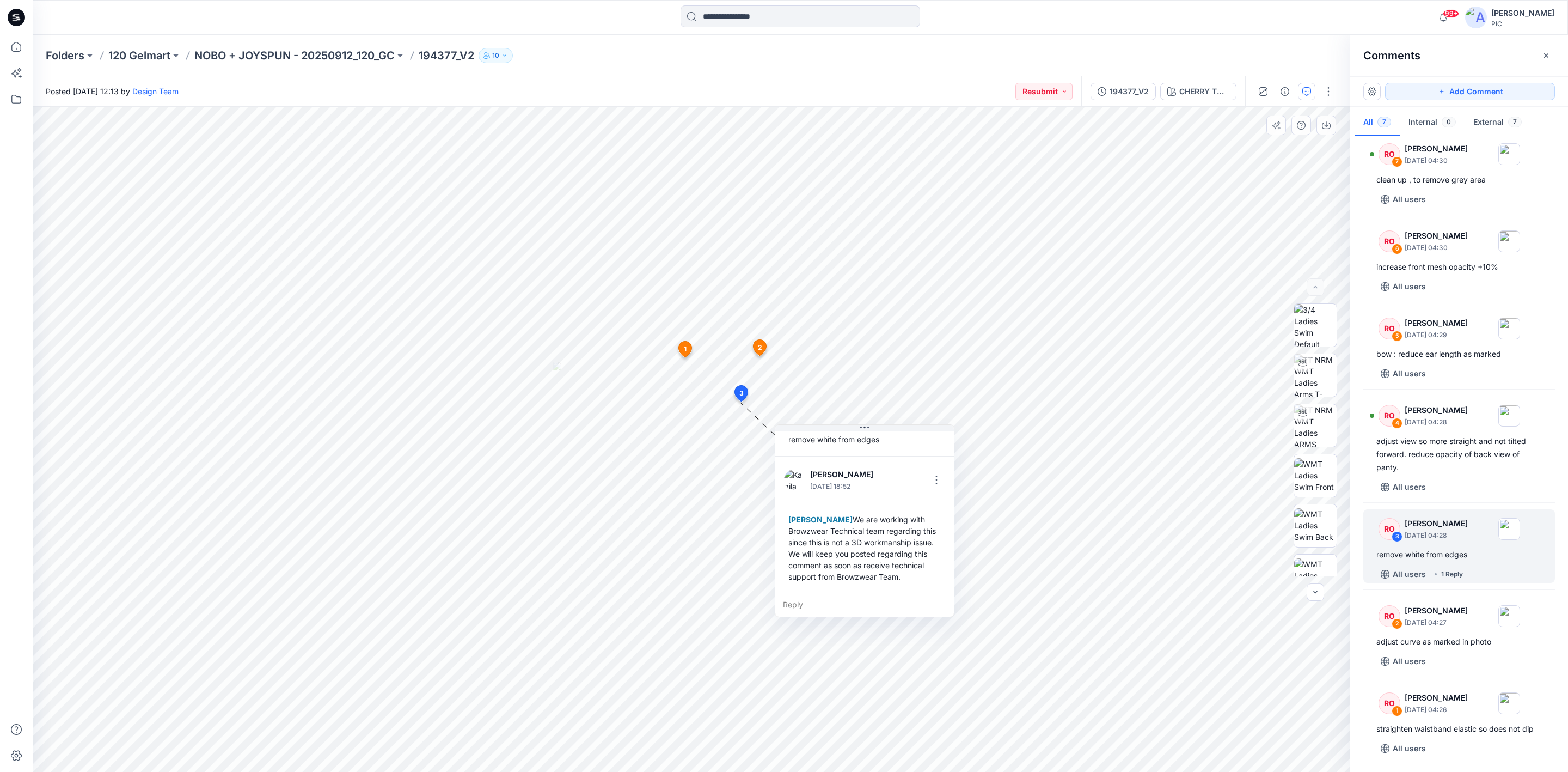
drag, startPoint x: 826, startPoint y: 474, endPoint x: 862, endPoint y: 505, distance: 47.5
click at [862, 505] on div "Kapila Kothalawala October 02, 2025 18:52 Raquel Ortiz We are working with Brow…" at bounding box center [864, 524] width 178 height 136
drag, startPoint x: 843, startPoint y: 519, endPoint x: 838, endPoint y: 525, distance: 7.8
click at [844, 517] on div "Raquel Ortiz We are working with Browzwear Technical team regarding this since …" at bounding box center [864, 548] width 161 height 77
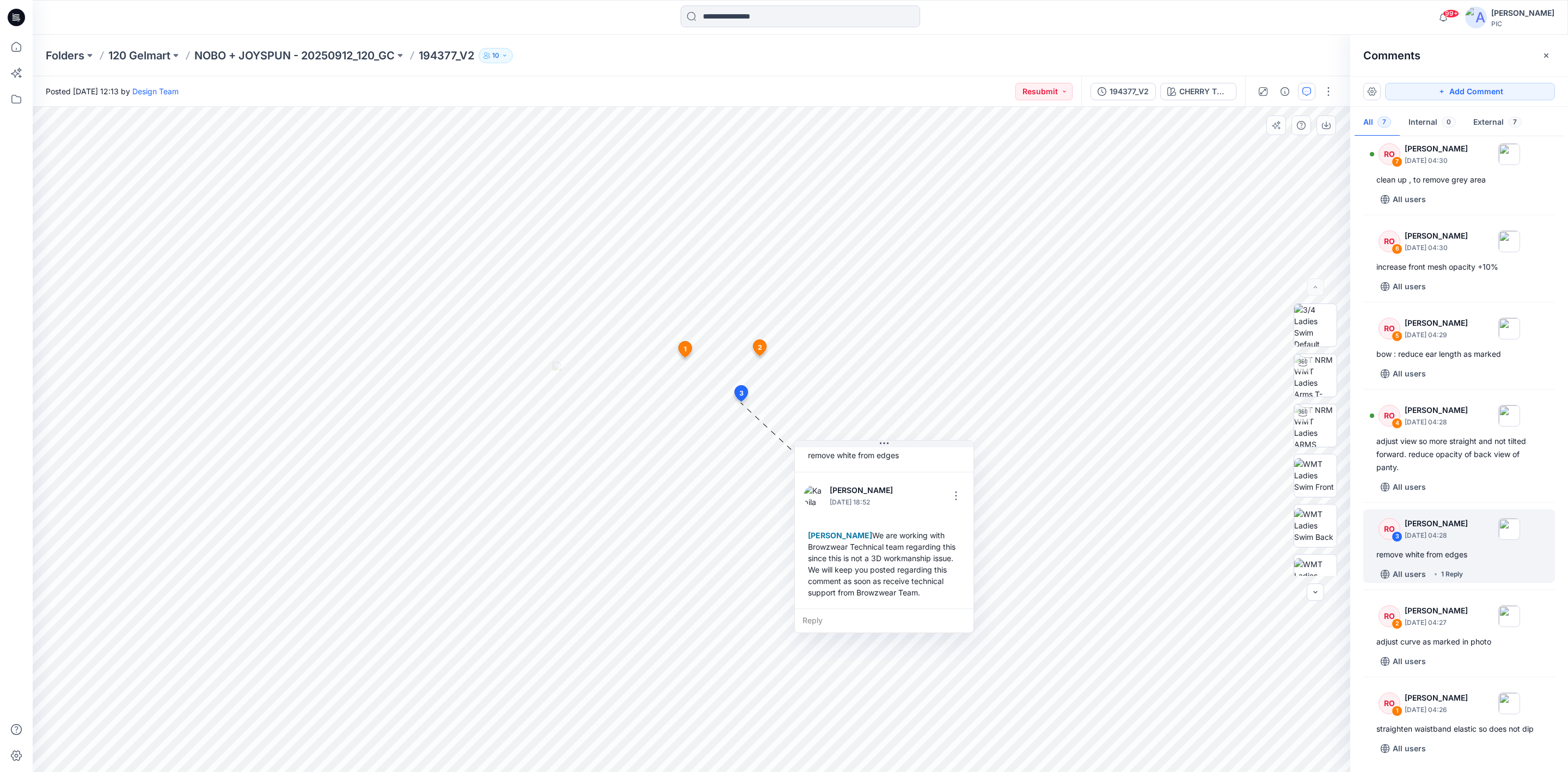
drag, startPoint x: 838, startPoint y: 517, endPoint x: 858, endPoint y: 534, distance: 26.2
click at [858, 534] on div "Raquel Ortiz We are working with Browzwear Technical team regarding this since …" at bounding box center [884, 564] width 161 height 77
click at [858, 534] on div "Raquel Ortiz We are working with Browzwear Technical team regarding this since …" at bounding box center [884, 564] width 161 height 77
click at [858, 533] on div "Raquel Ortiz We are working with Browzwear Technical team regarding this since …" at bounding box center [884, 564] width 161 height 77
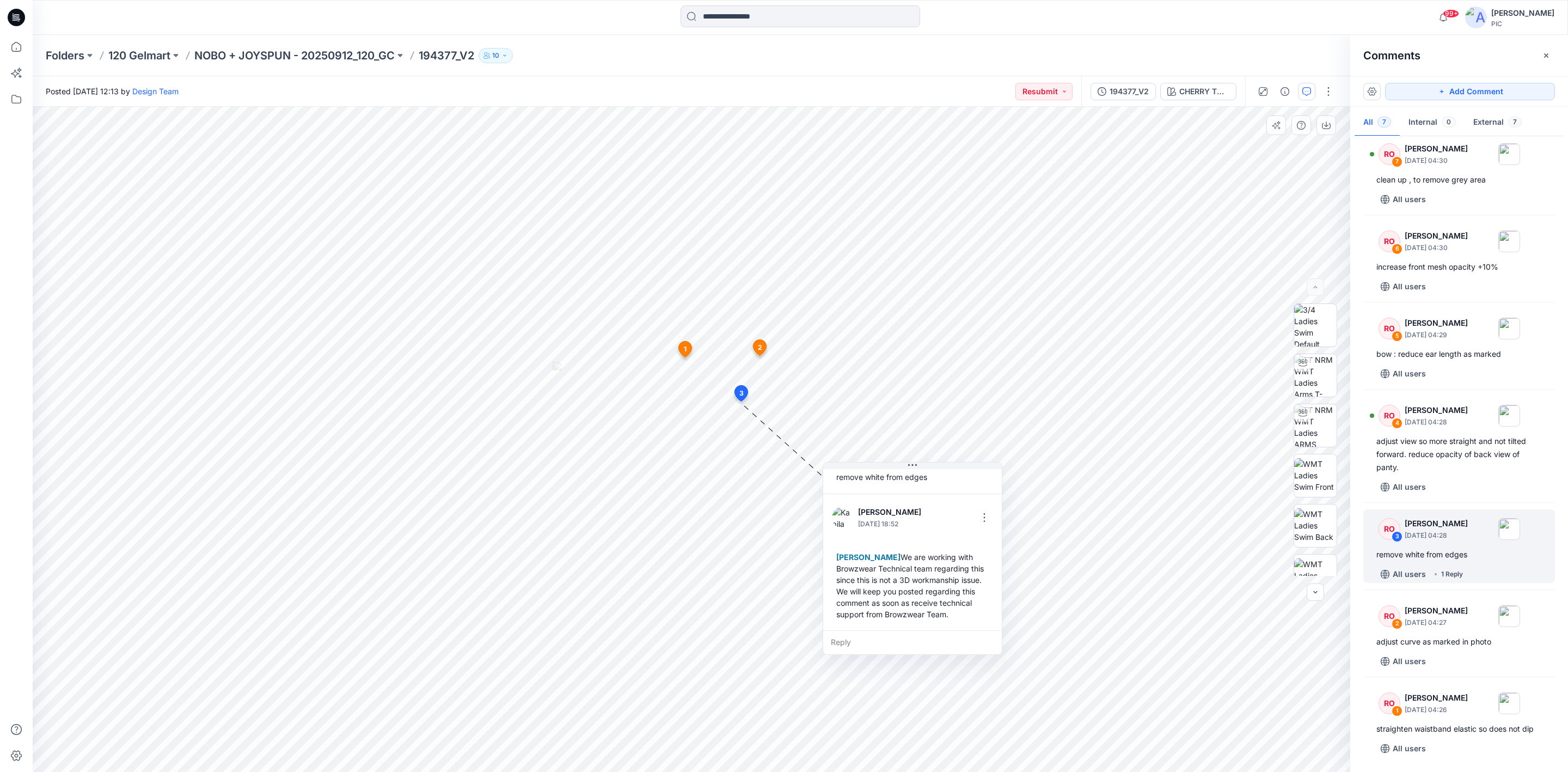
drag, startPoint x: 856, startPoint y: 535, endPoint x: 881, endPoint y: 552, distance: 30.2
click at [884, 556] on div "Raquel Ortiz We are working with Browzwear Technical team regarding this since …" at bounding box center [912, 586] width 161 height 77
click at [891, 556] on div "Raquel Ortiz We are working with Browzwear Technical team regarding this since …" at bounding box center [912, 585] width 161 height 77
drag, startPoint x: 894, startPoint y: 556, endPoint x: 897, endPoint y: 548, distance: 8.5
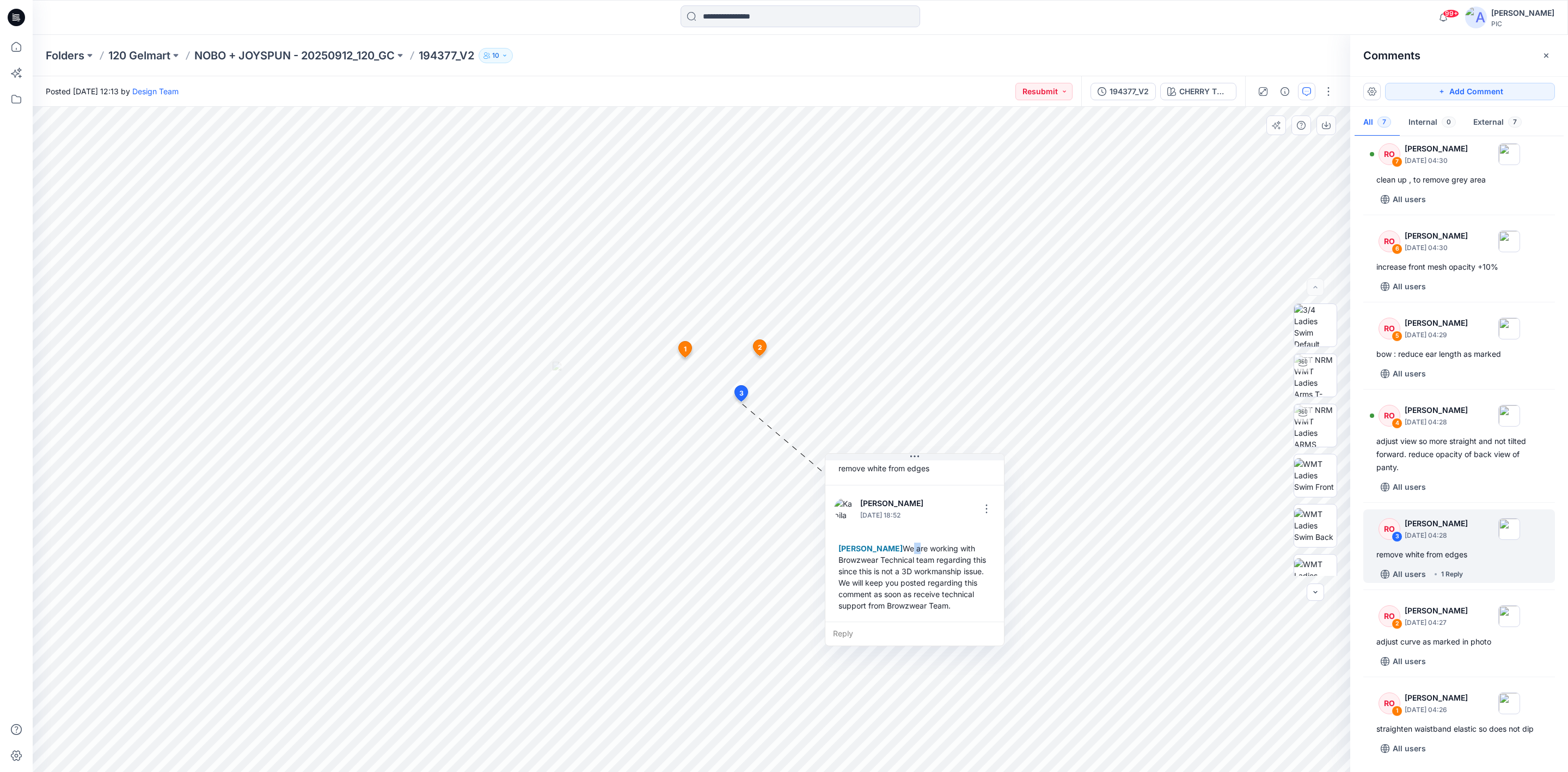
click at [897, 548] on div "Raquel Ortiz We are working with Browzwear Technical team regarding this since …" at bounding box center [915, 576] width 161 height 77
click at [952, 608] on div "Raquel Ortiz We are working with Browzwear Technical team regarding this since …" at bounding box center [915, 576] width 161 height 77
click at [952, 605] on div "Raquel Ortiz We are working with Browzwear Technical team regarding this since …" at bounding box center [915, 576] width 161 height 77
click at [940, 606] on div "Raquel Ortiz We are working with Browzwear Technical team regarding this since …" at bounding box center [915, 576] width 161 height 77
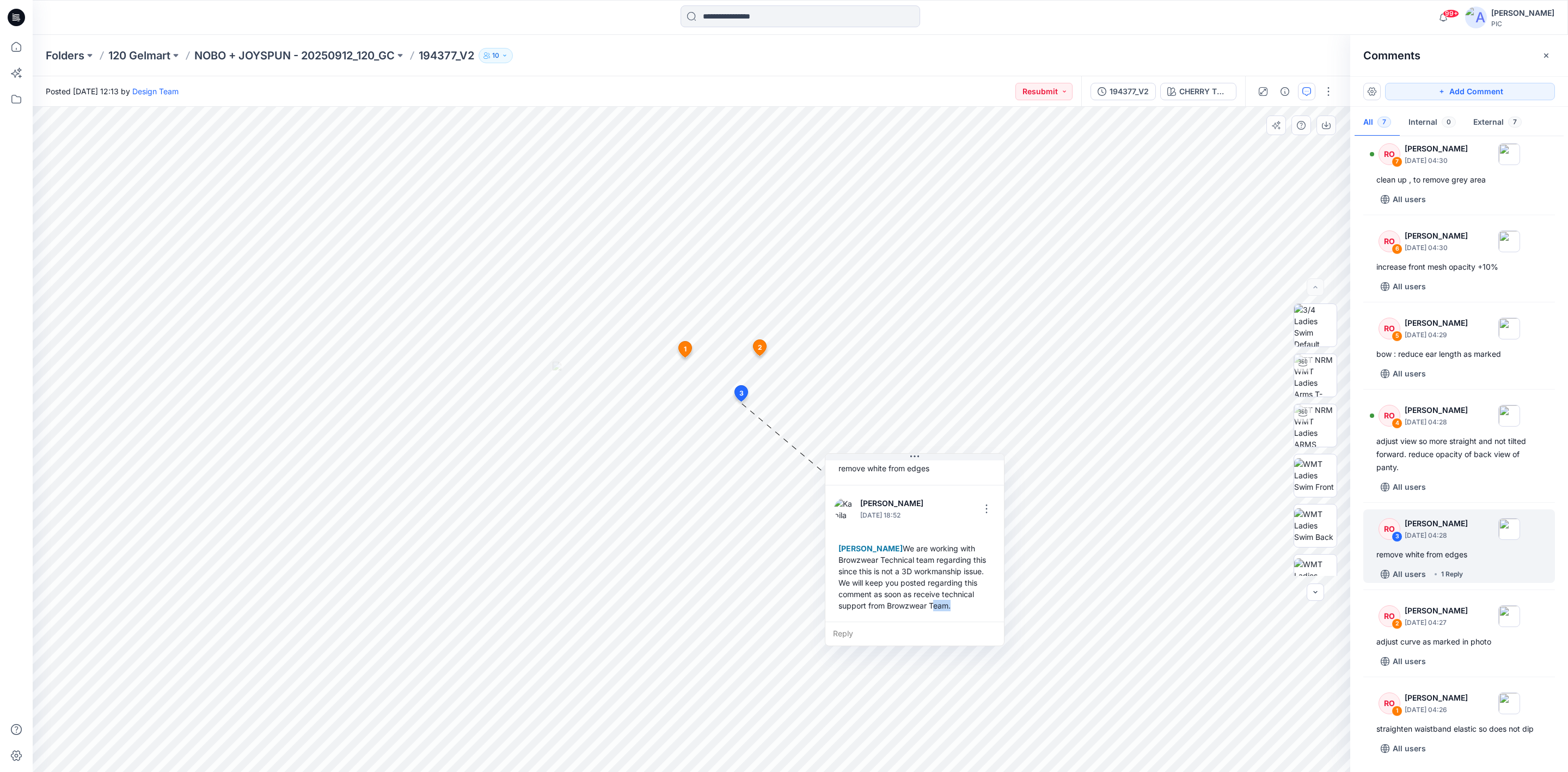
click at [940, 606] on div "Raquel Ortiz We are working with Browzwear Technical team regarding this since …" at bounding box center [915, 576] width 161 height 77
click at [889, 546] on div "Raquel Ortiz We are working with Browzwear Technical team regarding this since …" at bounding box center [915, 576] width 161 height 77
click at [888, 546] on div "Raquel Ortiz We are working with Browzwear Technical team regarding this since …" at bounding box center [915, 576] width 161 height 77
copy div "Raquel Ortiz We are working with Browzwear Technical team regarding this since …"
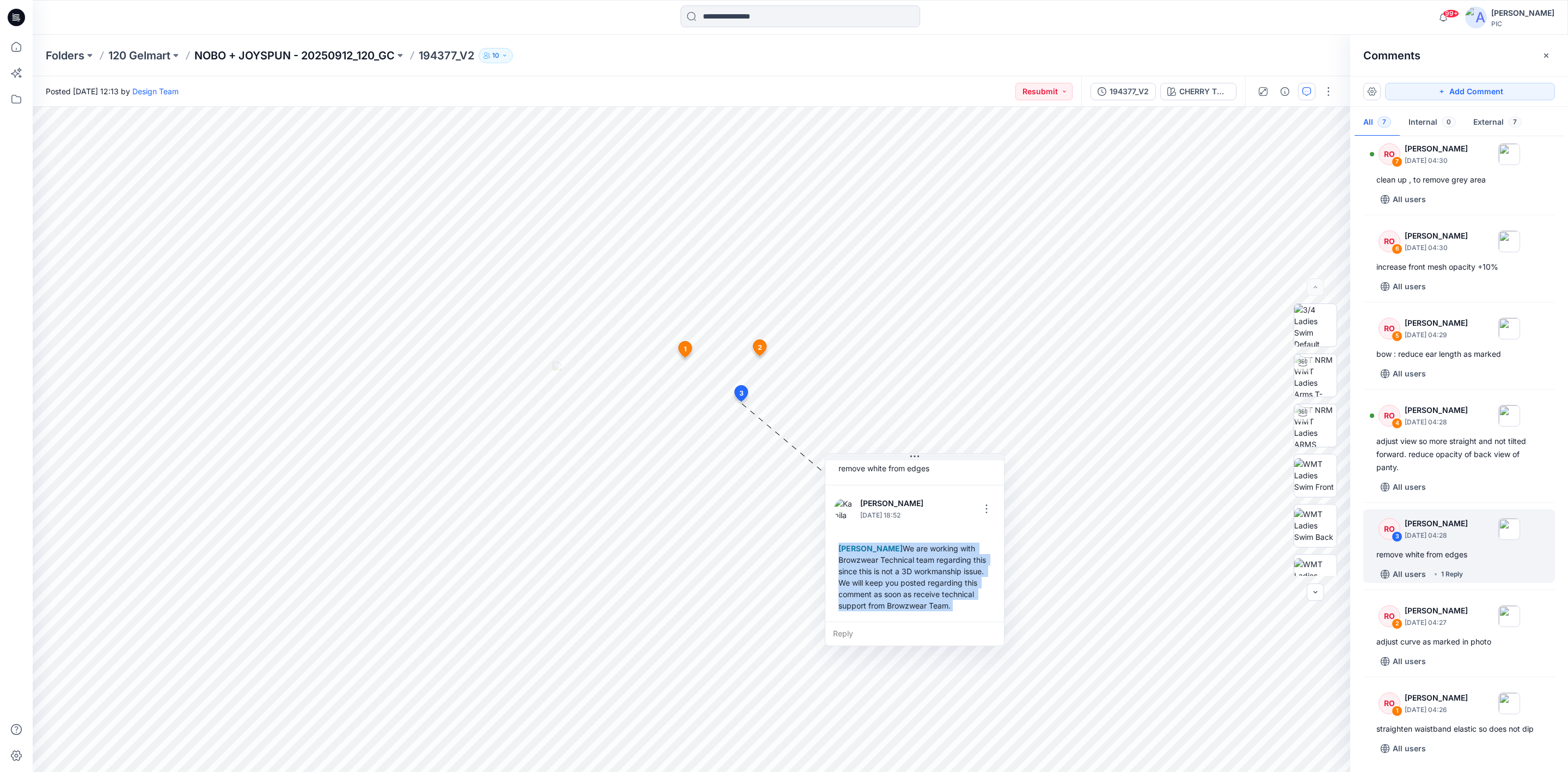
click at [317, 56] on p "NOBO + JOYSPUN - 20250912_120_GC" at bounding box center [295, 56] width 201 height 15
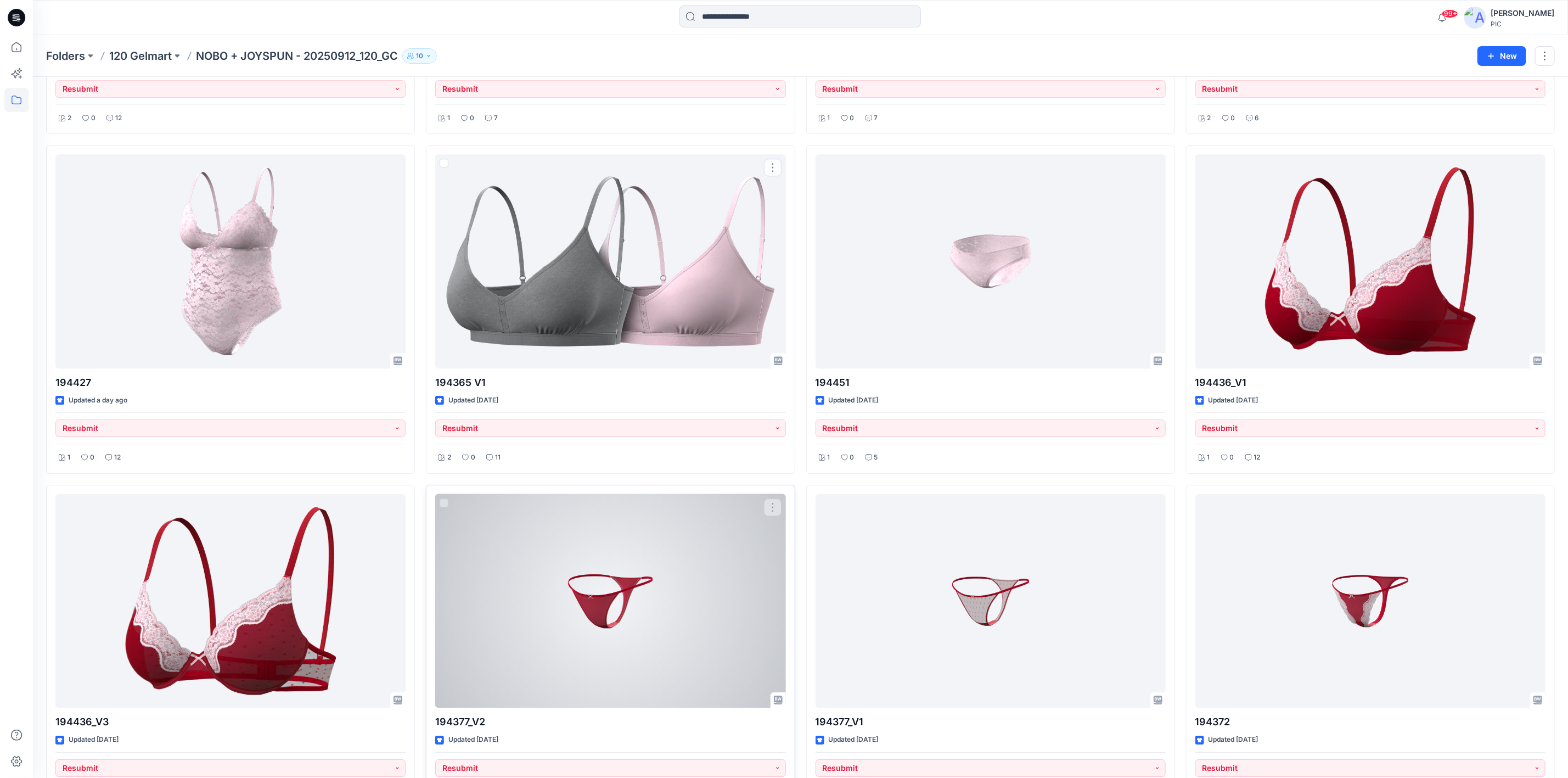
scroll to position [2451, 0]
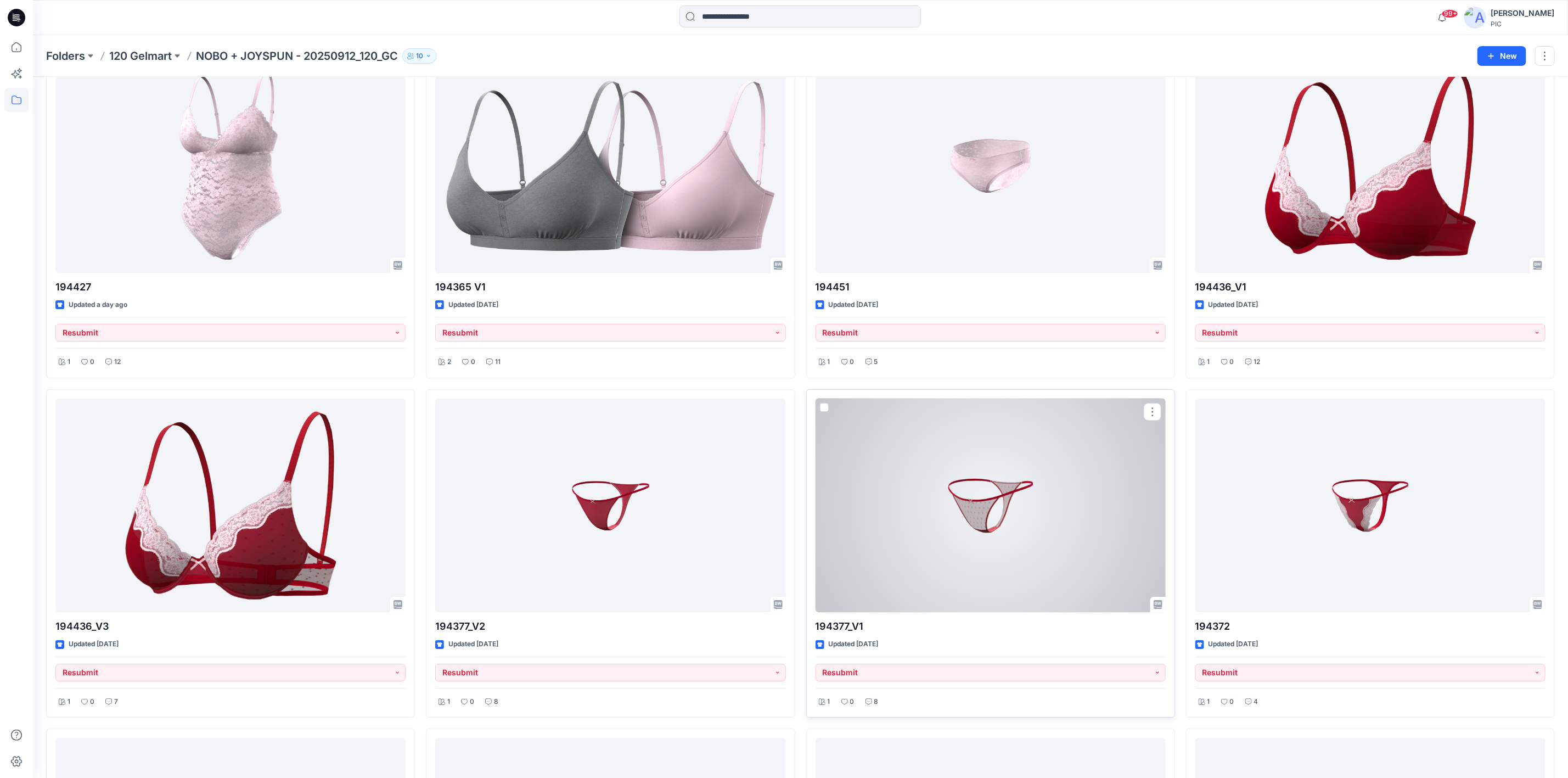
click at [993, 521] on div at bounding box center [991, 505] width 350 height 214
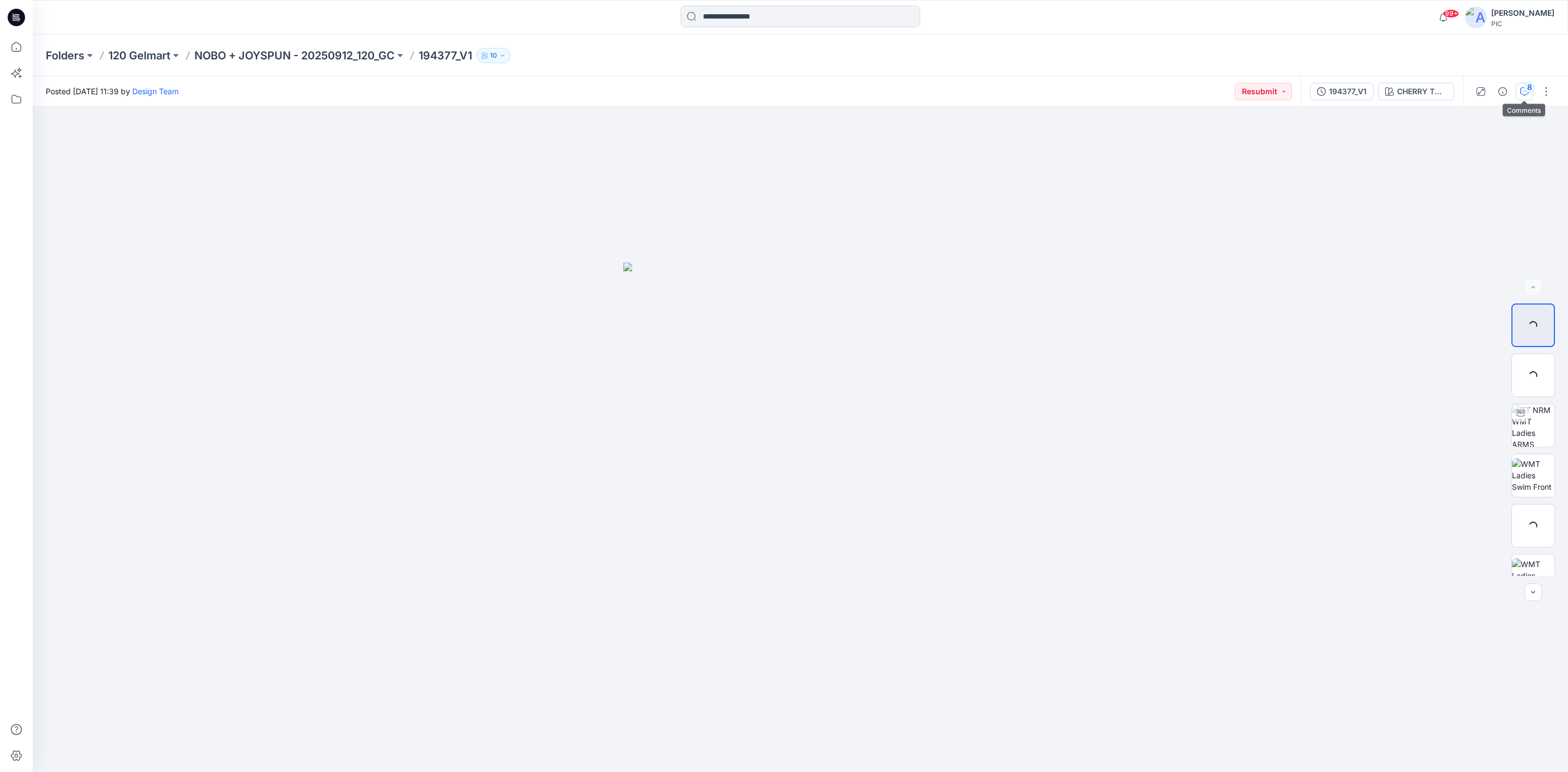
click at [1523, 90] on icon "button" at bounding box center [1524, 92] width 9 height 9
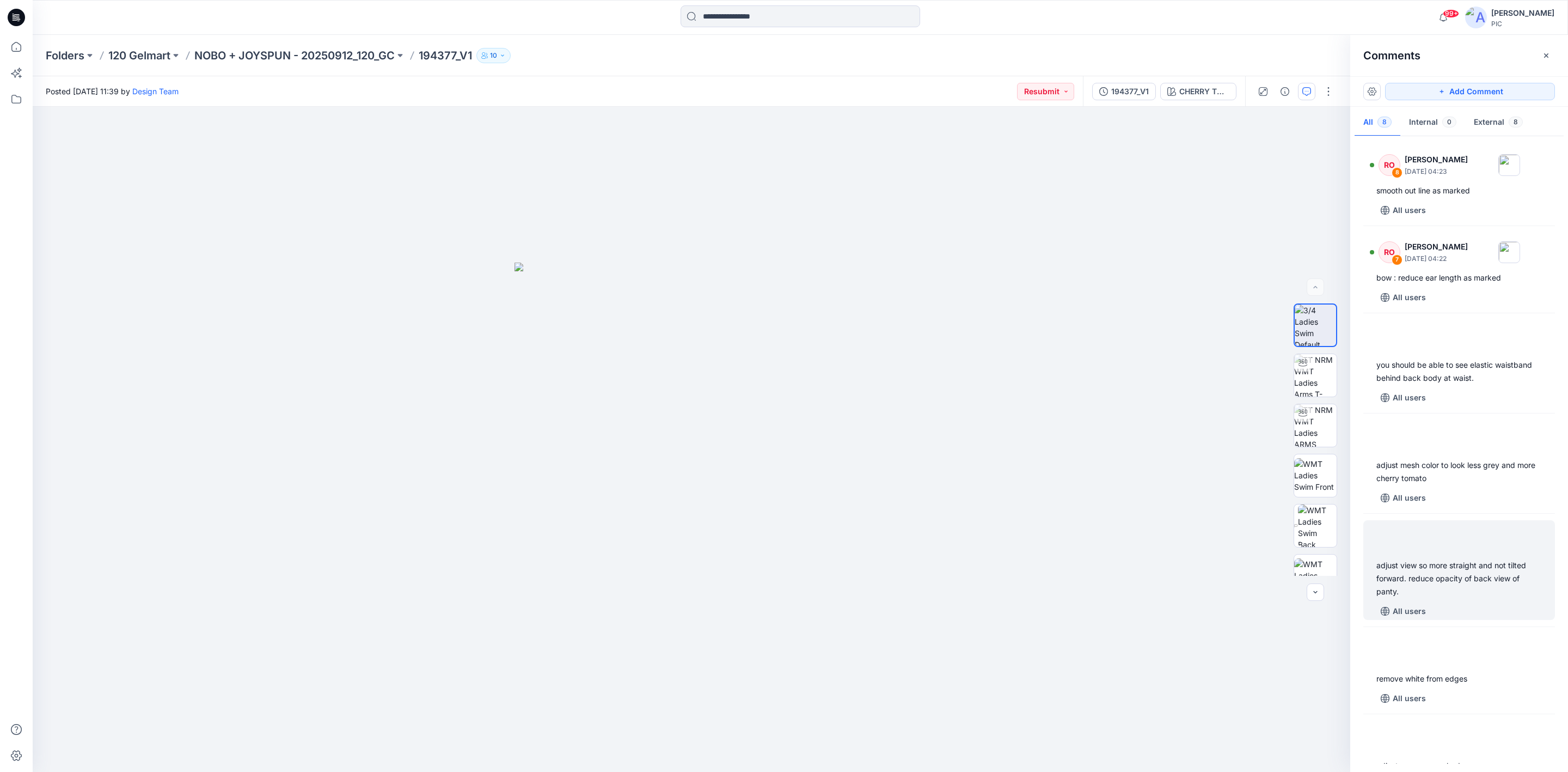
click at [1431, 582] on div "adjust view so more straight and not tilted forward. reduce opacity of back vie…" at bounding box center [1458, 579] width 165 height 39
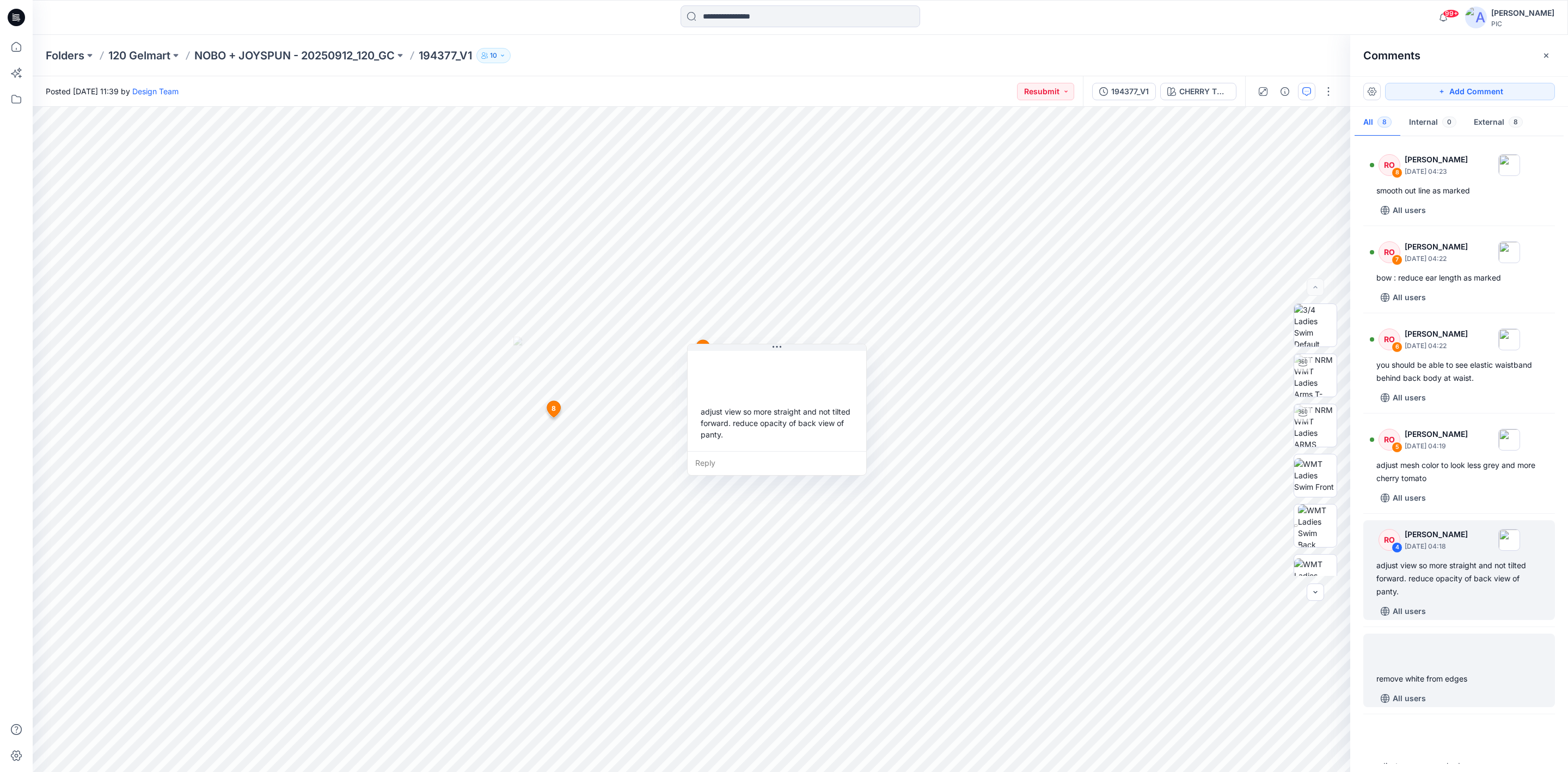
click at [1473, 679] on div "remove white from edges" at bounding box center [1458, 679] width 165 height 13
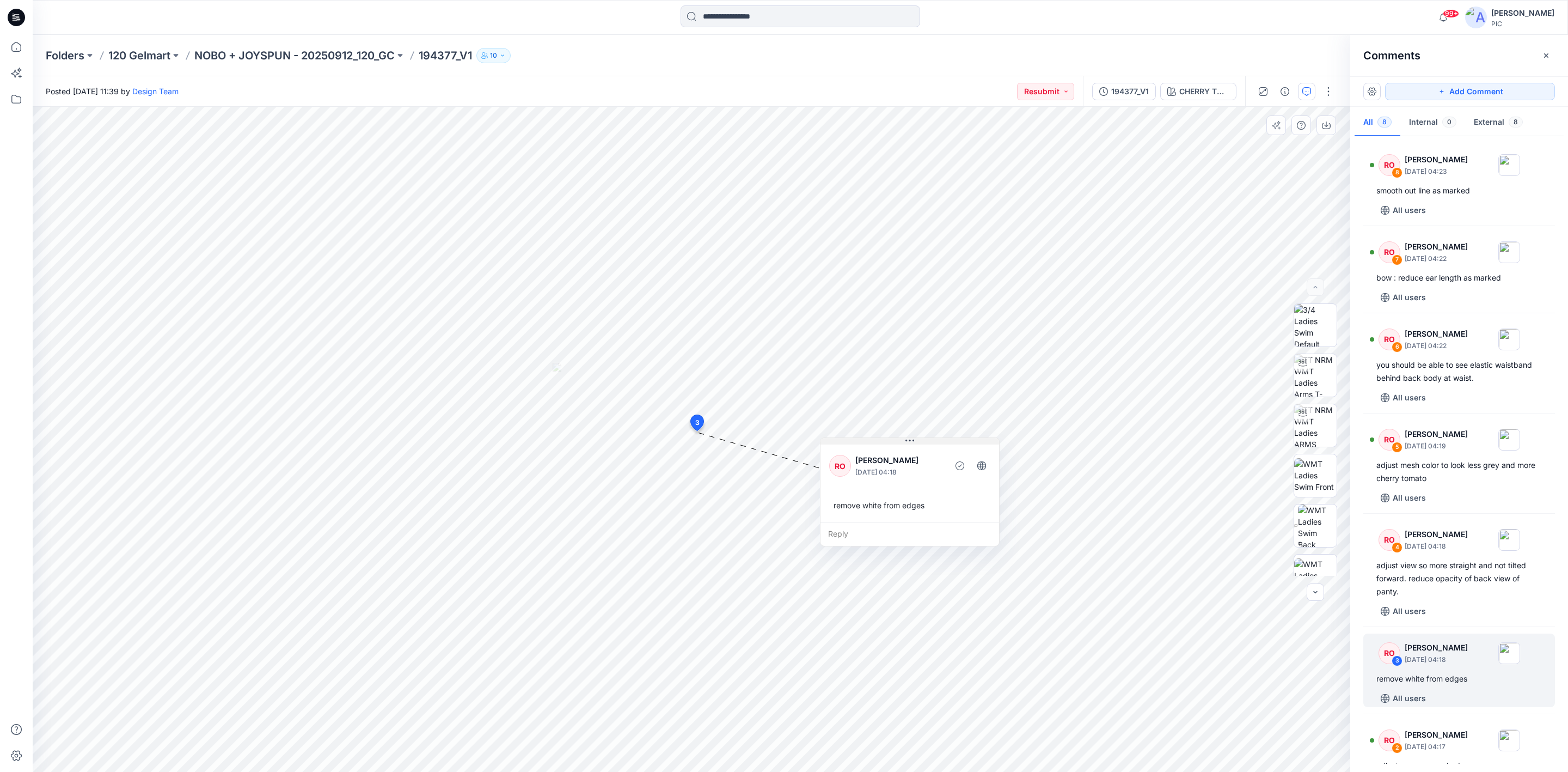
drag, startPoint x: 796, startPoint y: 443, endPoint x: 938, endPoint y: 438, distance: 142.1
click at [938, 443] on div "RO Raquel Ortiz October 01, 2025 04:18 remove white from edges" at bounding box center [910, 482] width 178 height 80
click at [892, 520] on div "Reply" at bounding box center [912, 528] width 178 height 24
click at [904, 666] on p "[PERSON_NAME]" at bounding box center [902, 664] width 81 height 13
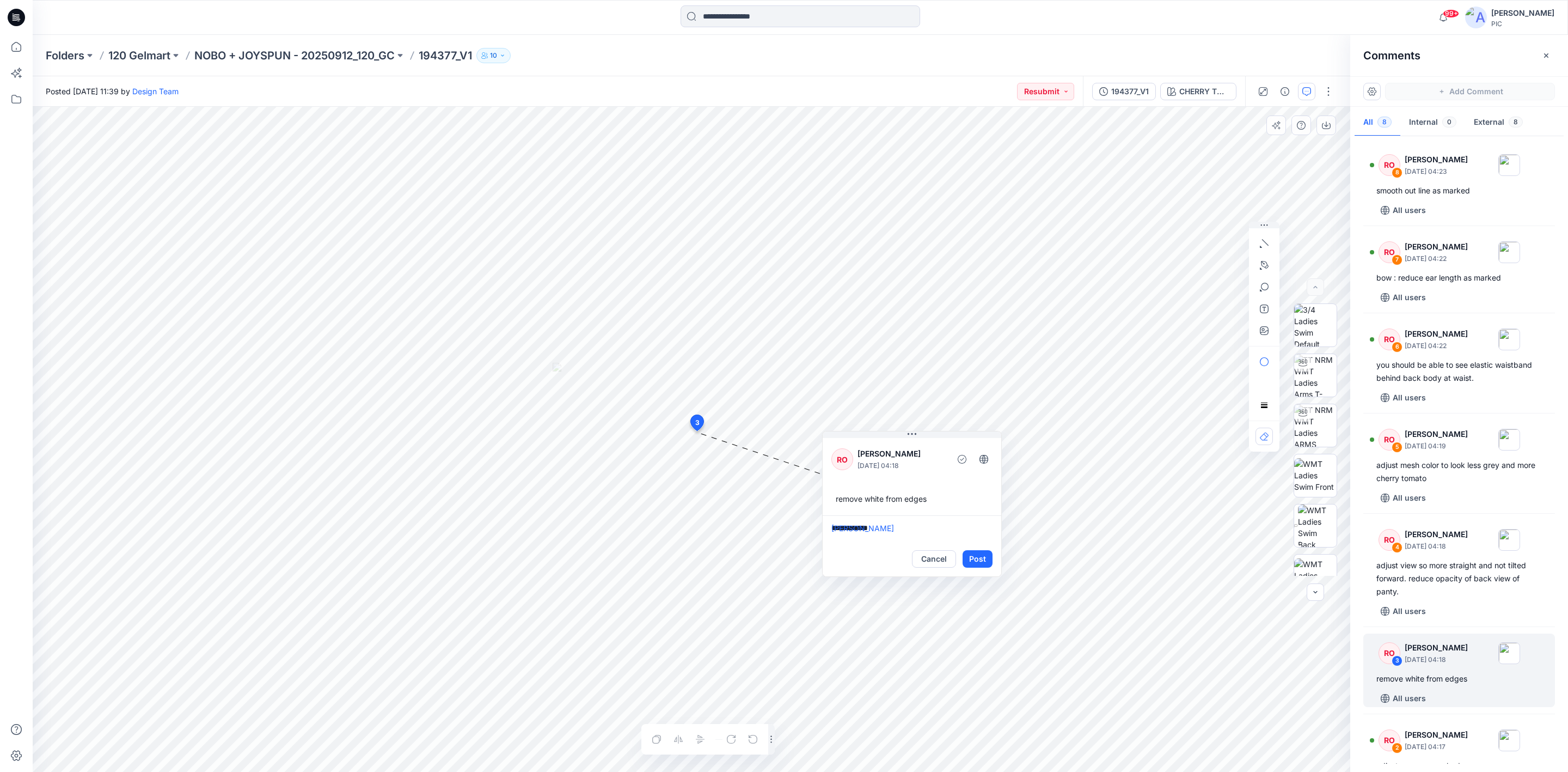
paste textarea "**********"
click at [922, 531] on textarea "**********" at bounding box center [912, 528] width 178 height 26
type textarea "**********"
click at [980, 553] on button "Post" at bounding box center [977, 558] width 30 height 17
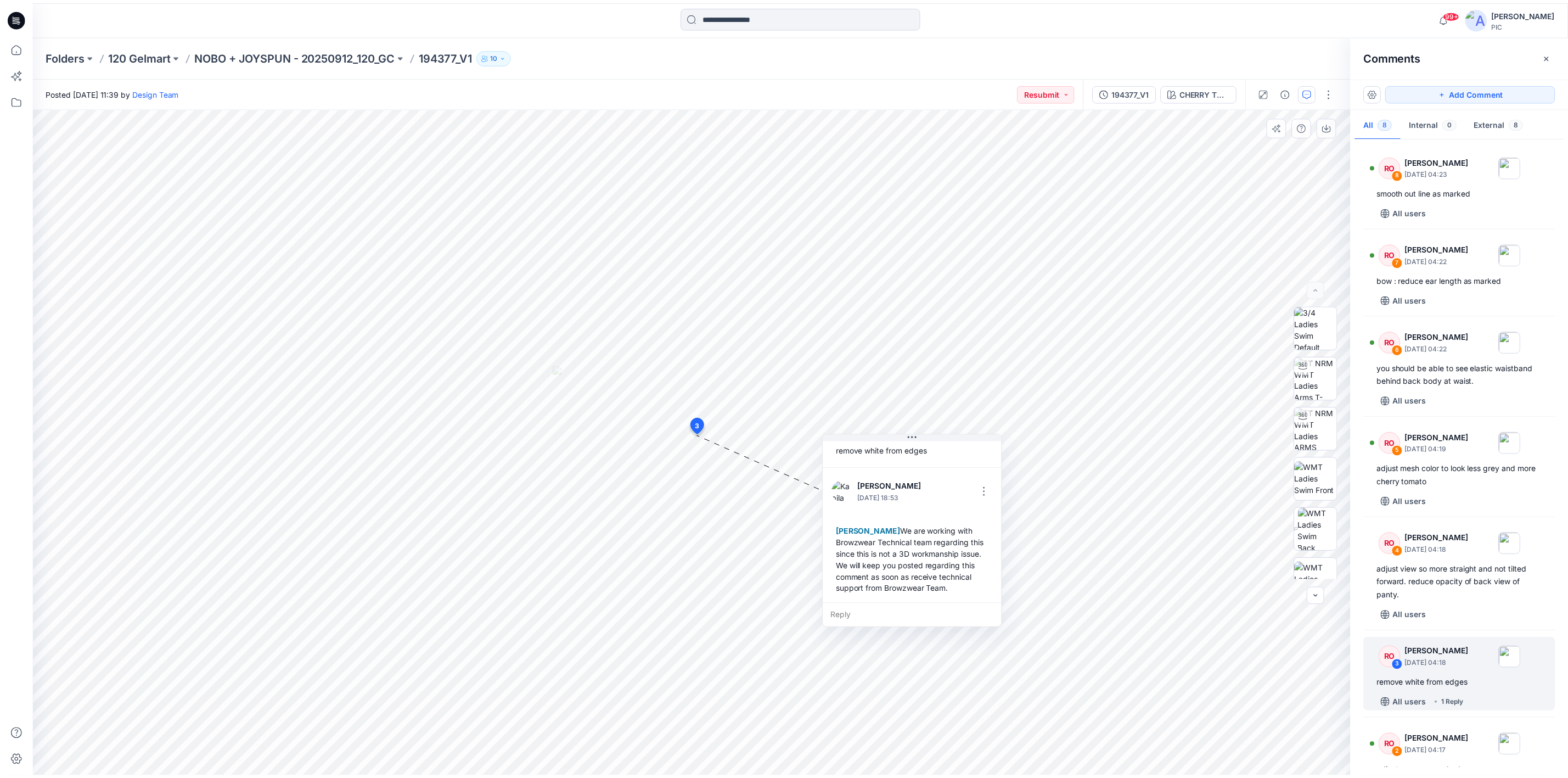
scroll to position [54, 0]
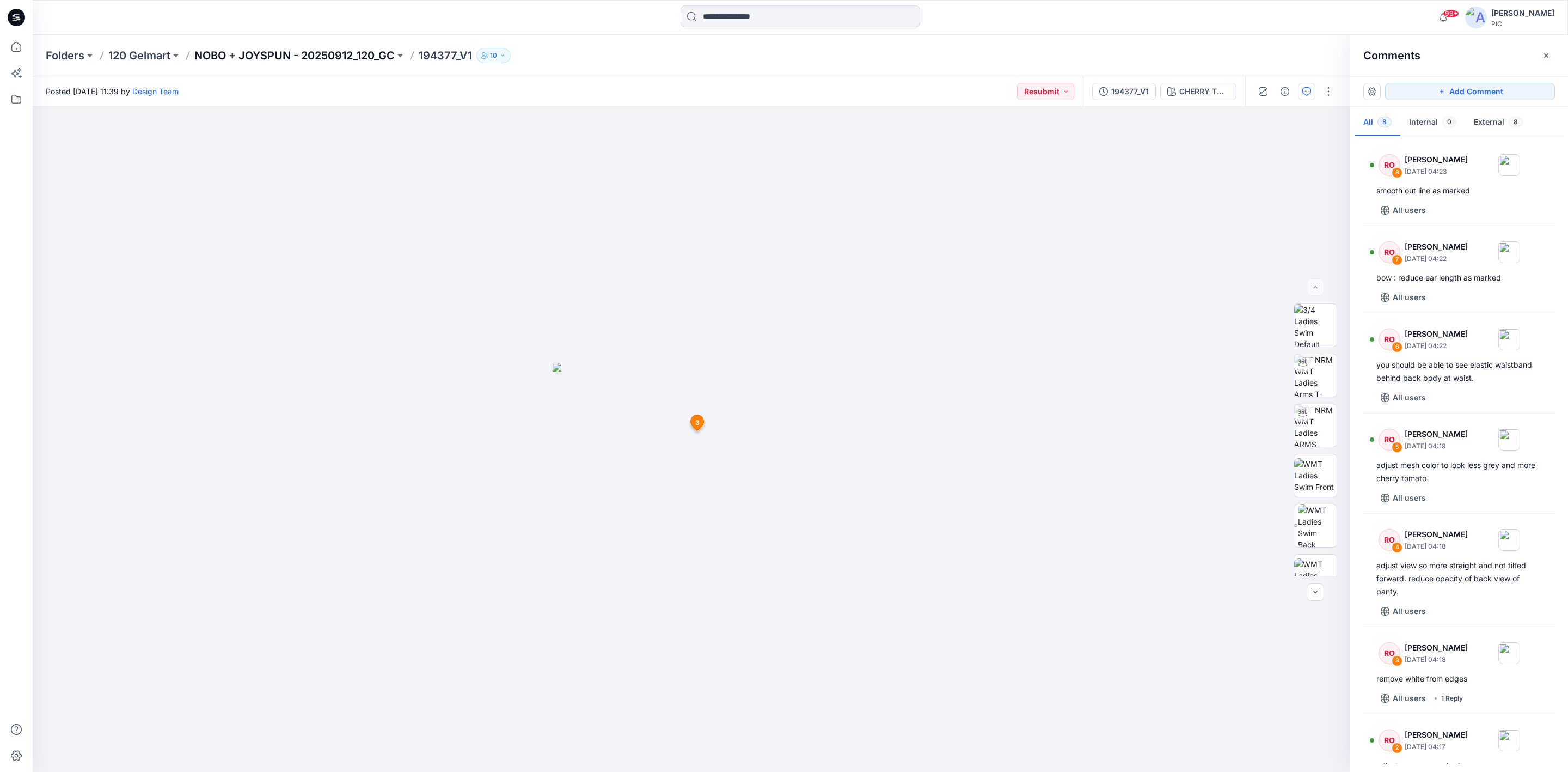
click at [270, 57] on p "NOBO + JOYSPUN - 20250912_120_GC" at bounding box center [295, 56] width 201 height 15
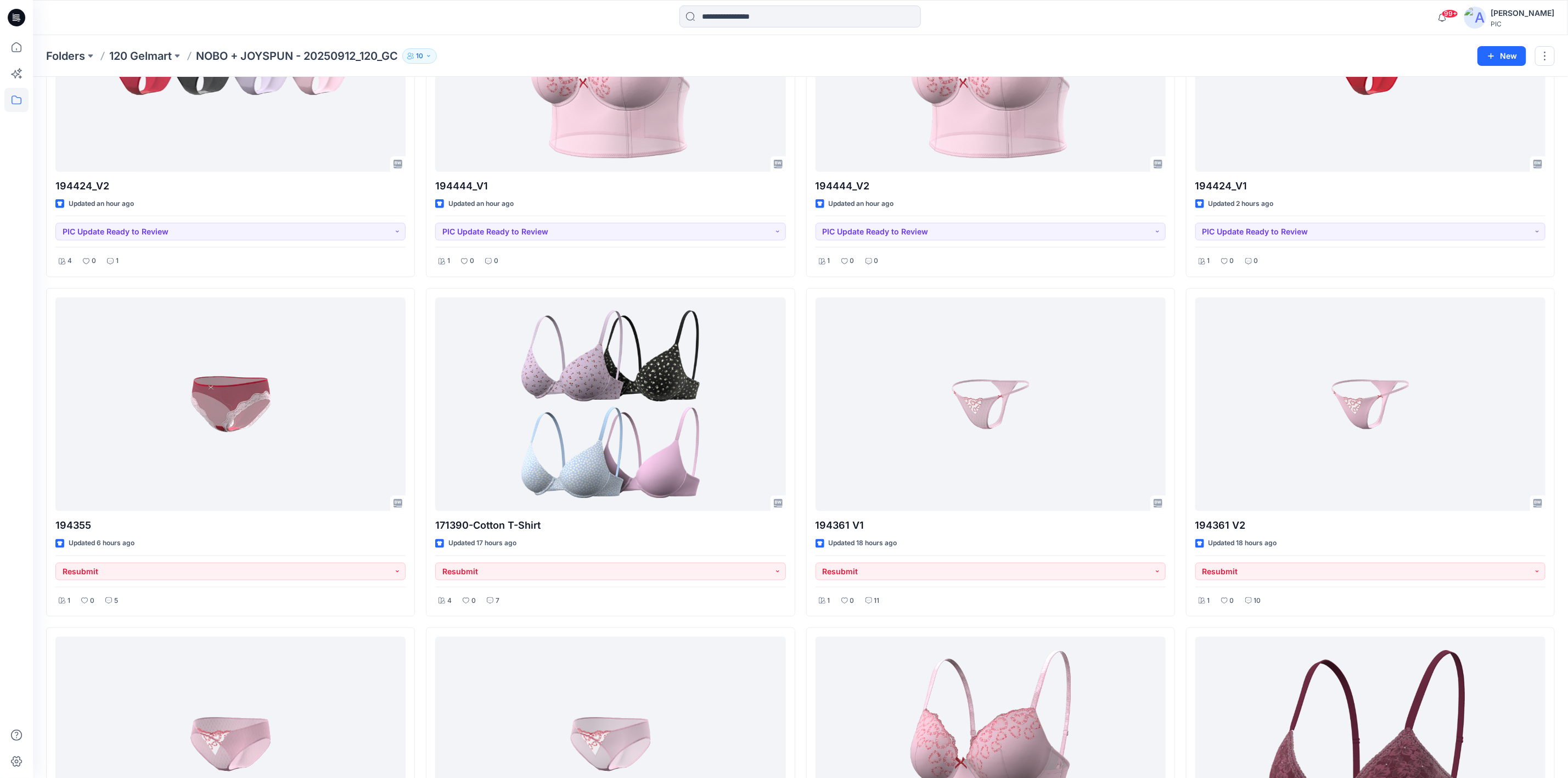
scroll to position [1043, 0]
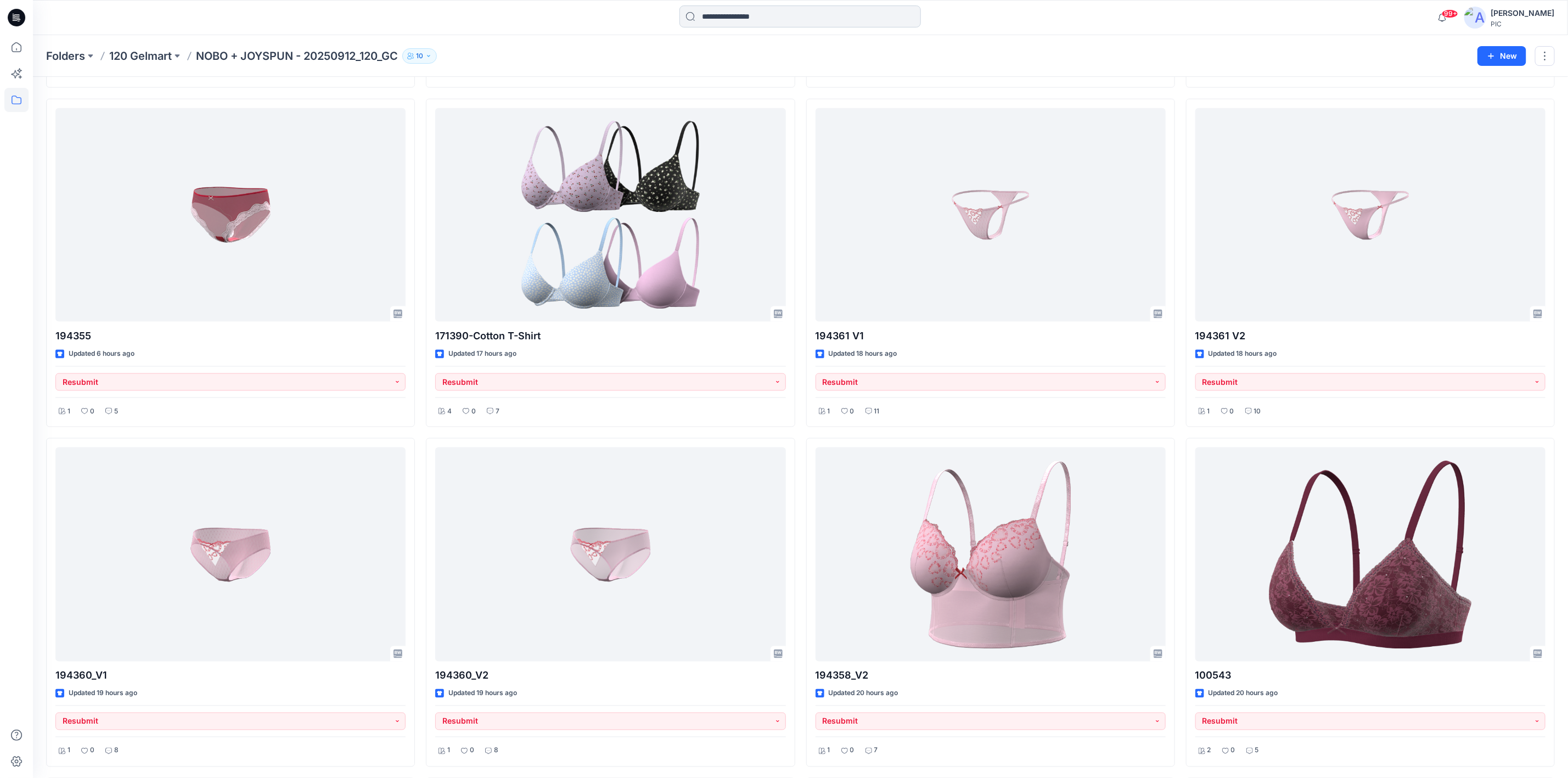
click at [729, 17] on input at bounding box center [800, 16] width 241 height 22
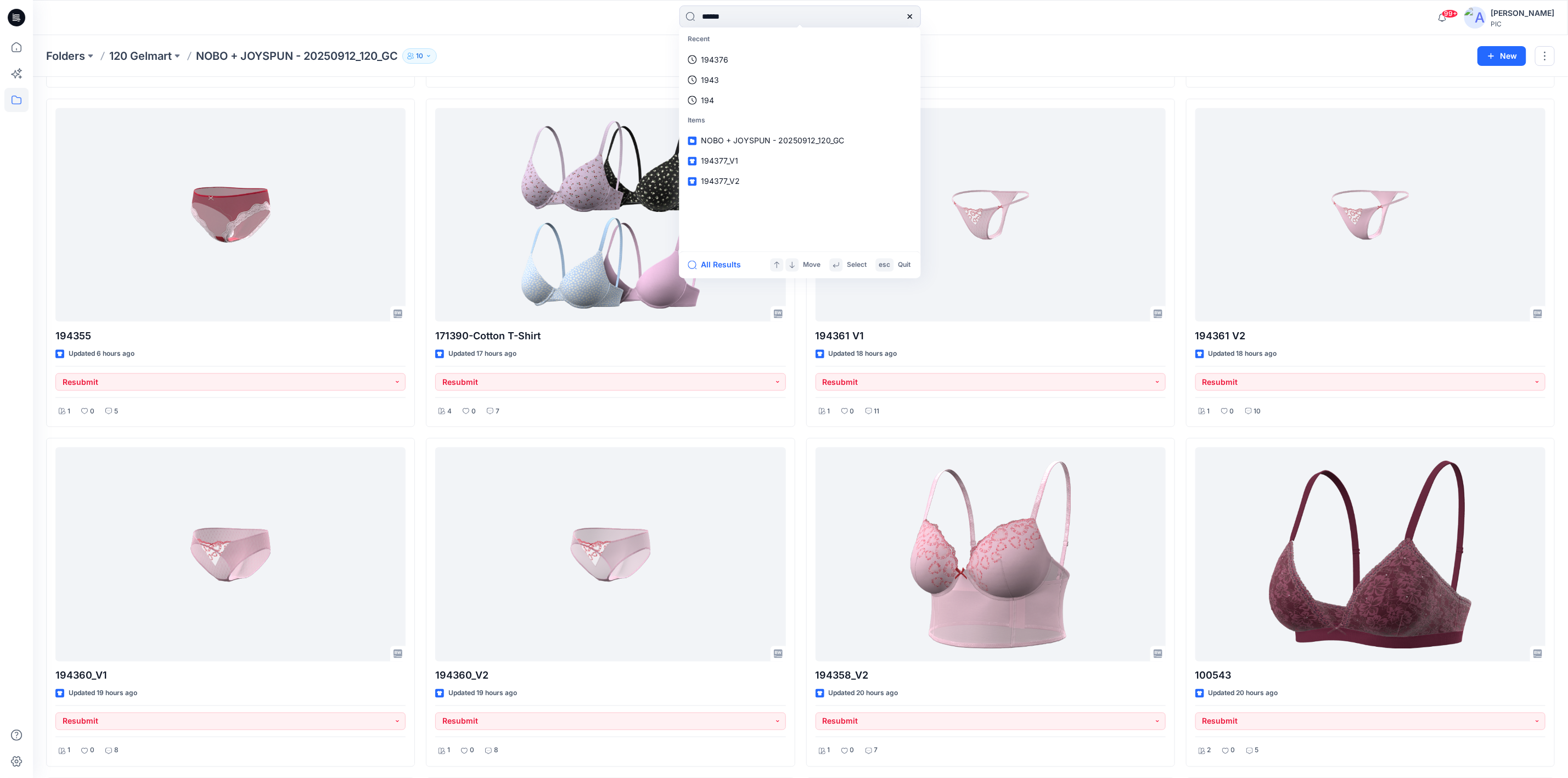
type input "******"
click at [704, 64] on span "194372" at bounding box center [717, 60] width 31 height 13
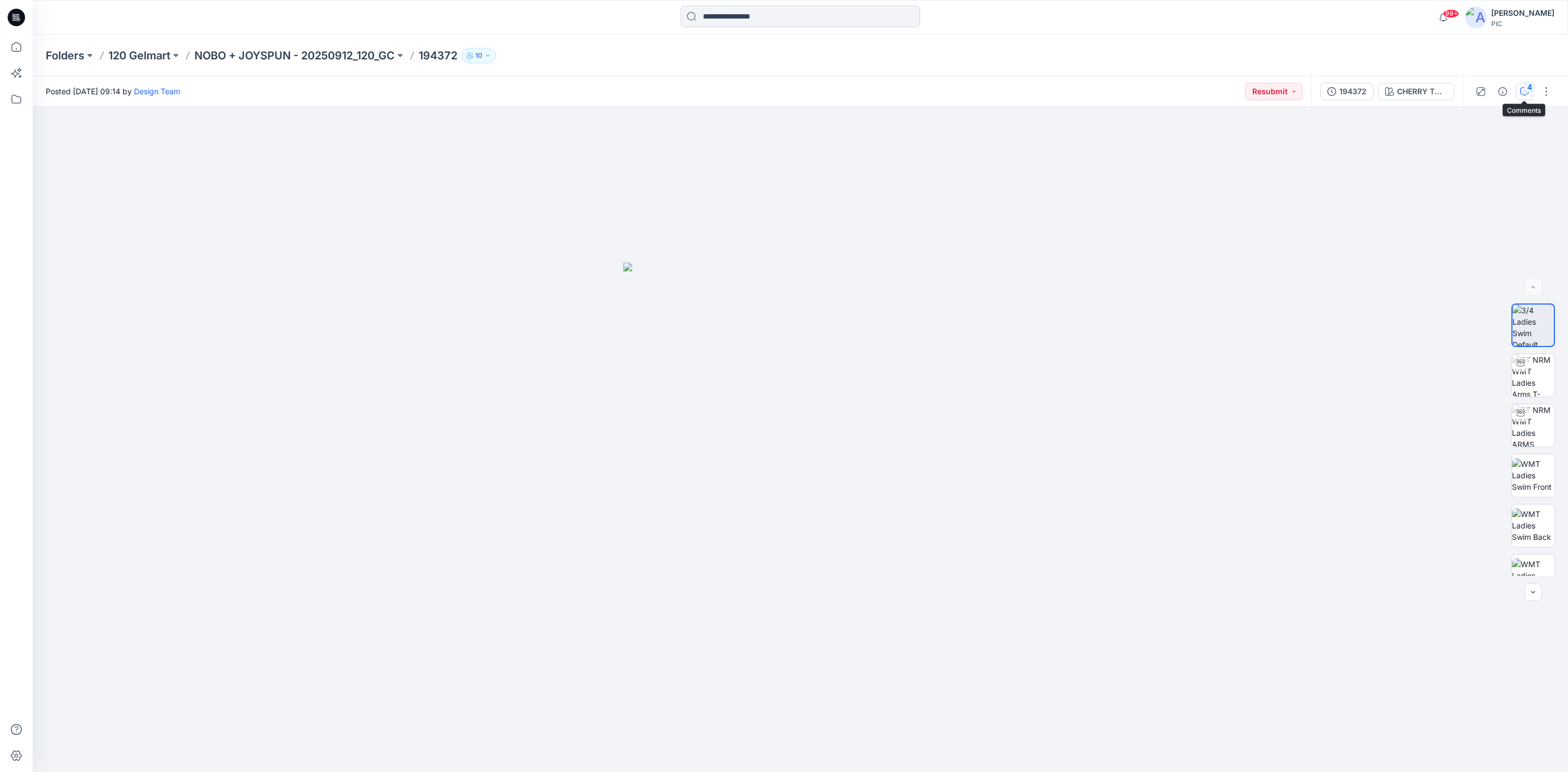
click at [1521, 92] on icon "button" at bounding box center [1524, 92] width 9 height 9
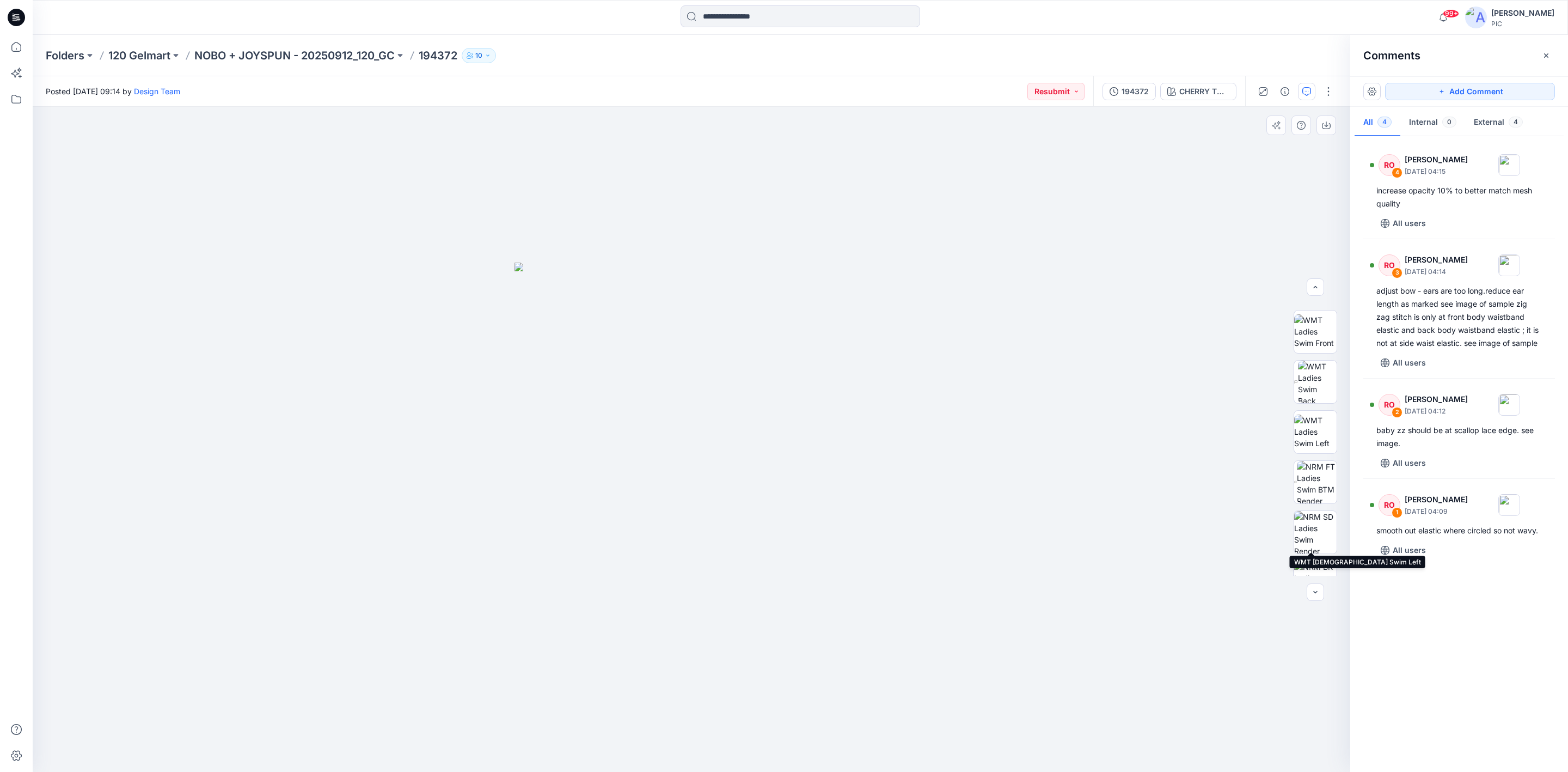
scroll to position [172, 0]
click at [1317, 460] on img at bounding box center [1317, 455] width 39 height 43
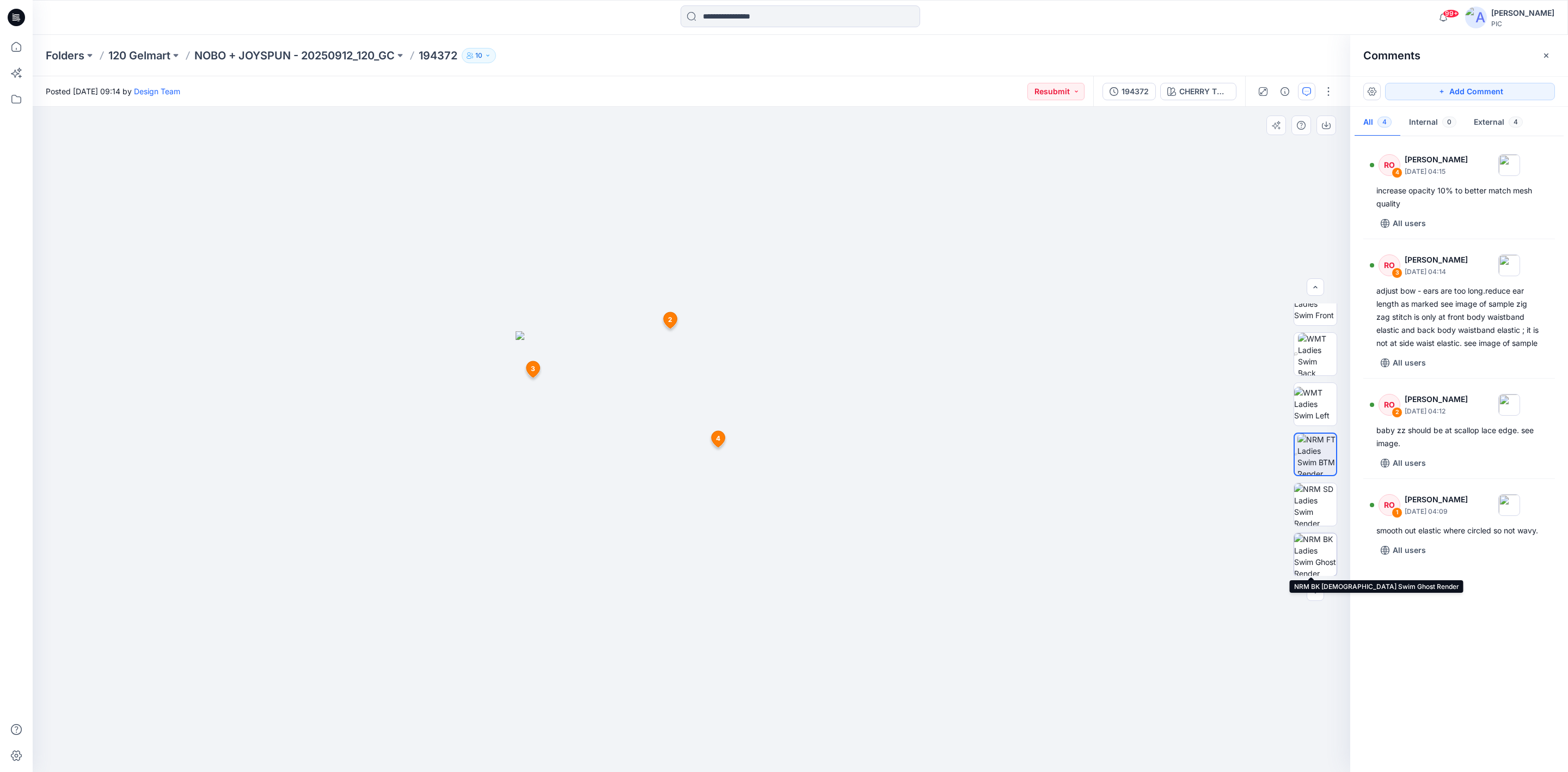
click at [1295, 551] on img at bounding box center [1316, 555] width 43 height 43
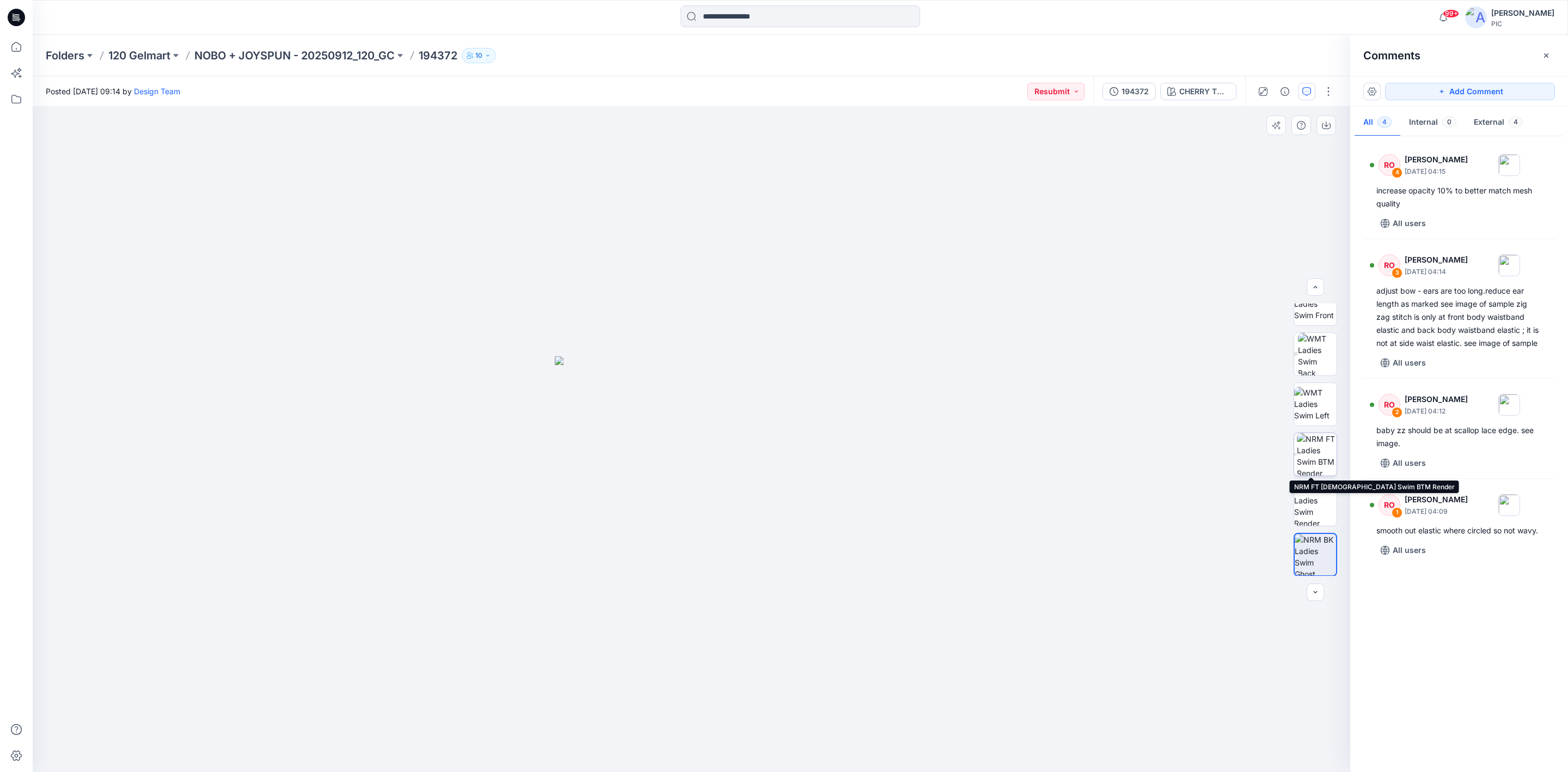
click at [1313, 445] on img at bounding box center [1317, 455] width 39 height 43
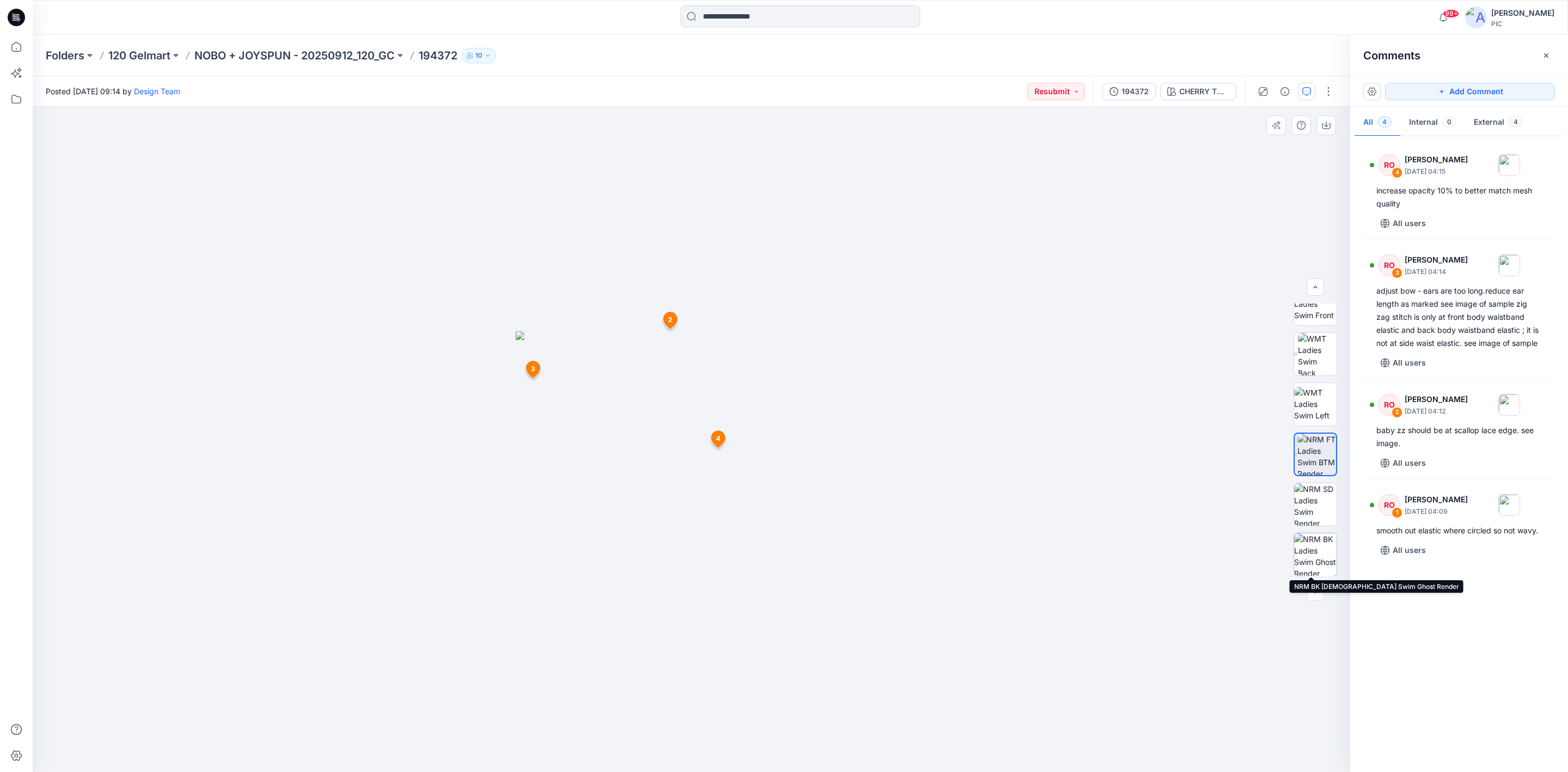
click at [1320, 546] on img at bounding box center [1316, 555] width 43 height 43
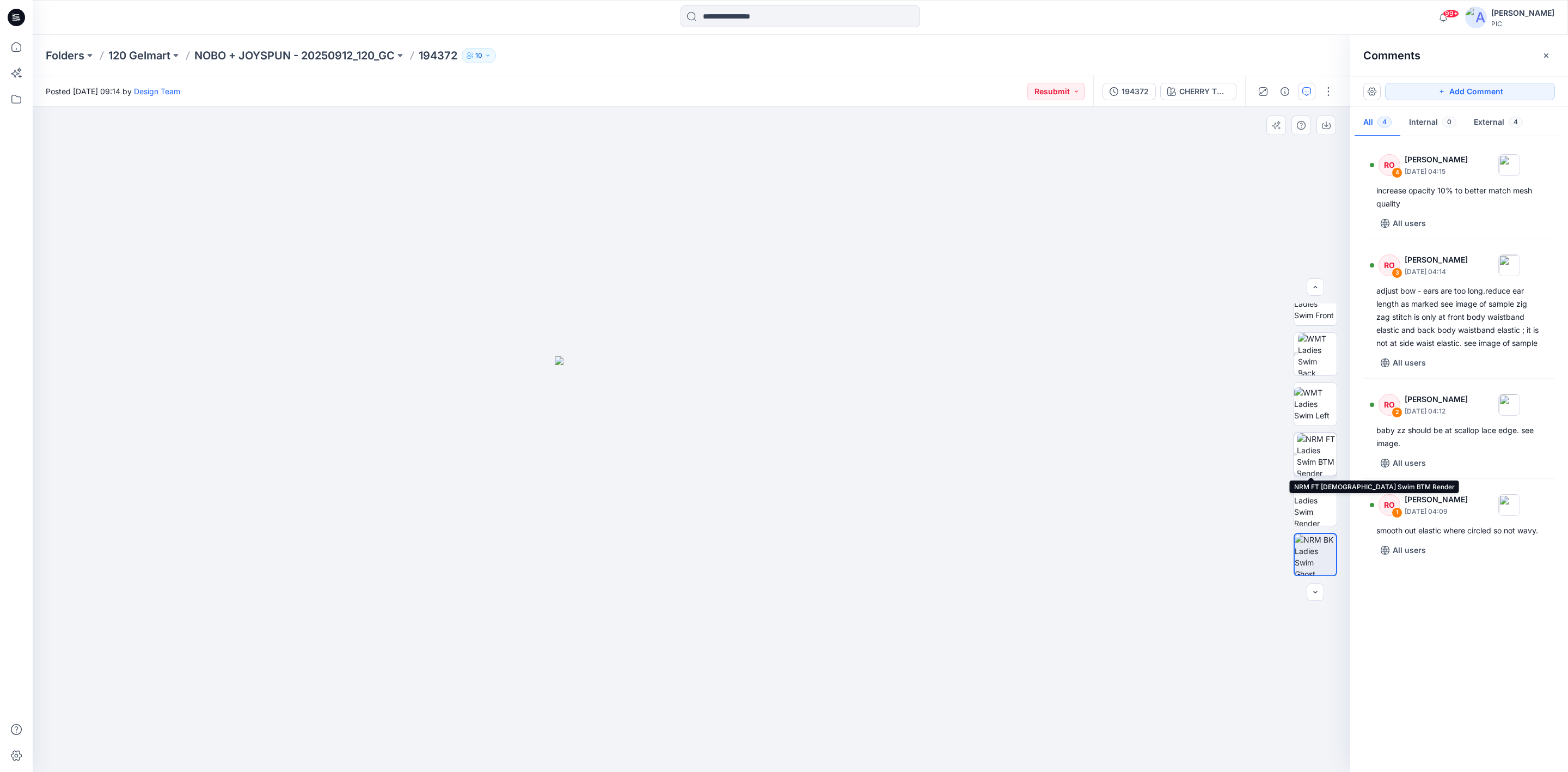
click at [1318, 447] on img at bounding box center [1317, 455] width 39 height 43
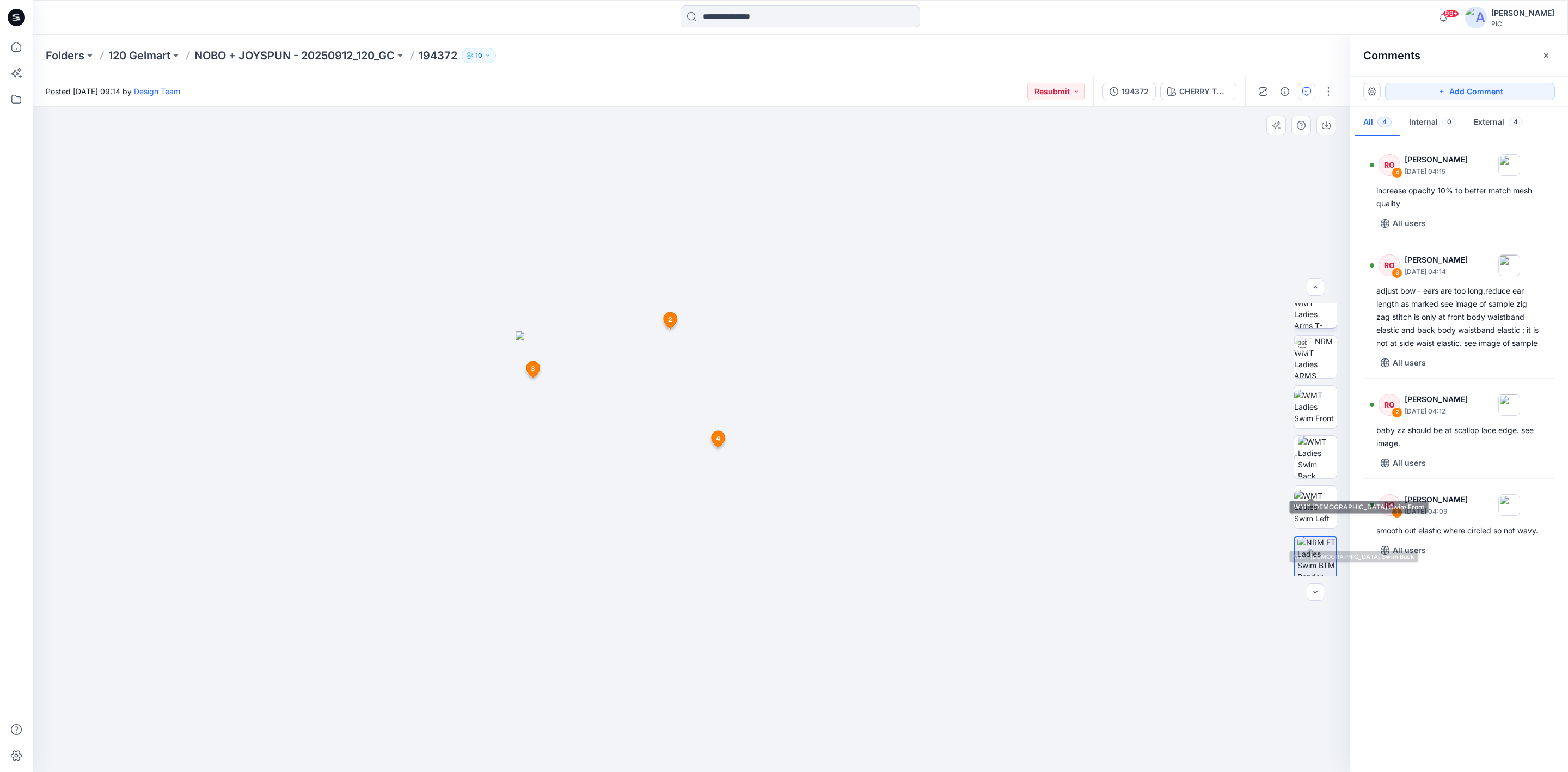
scroll to position [0, 0]
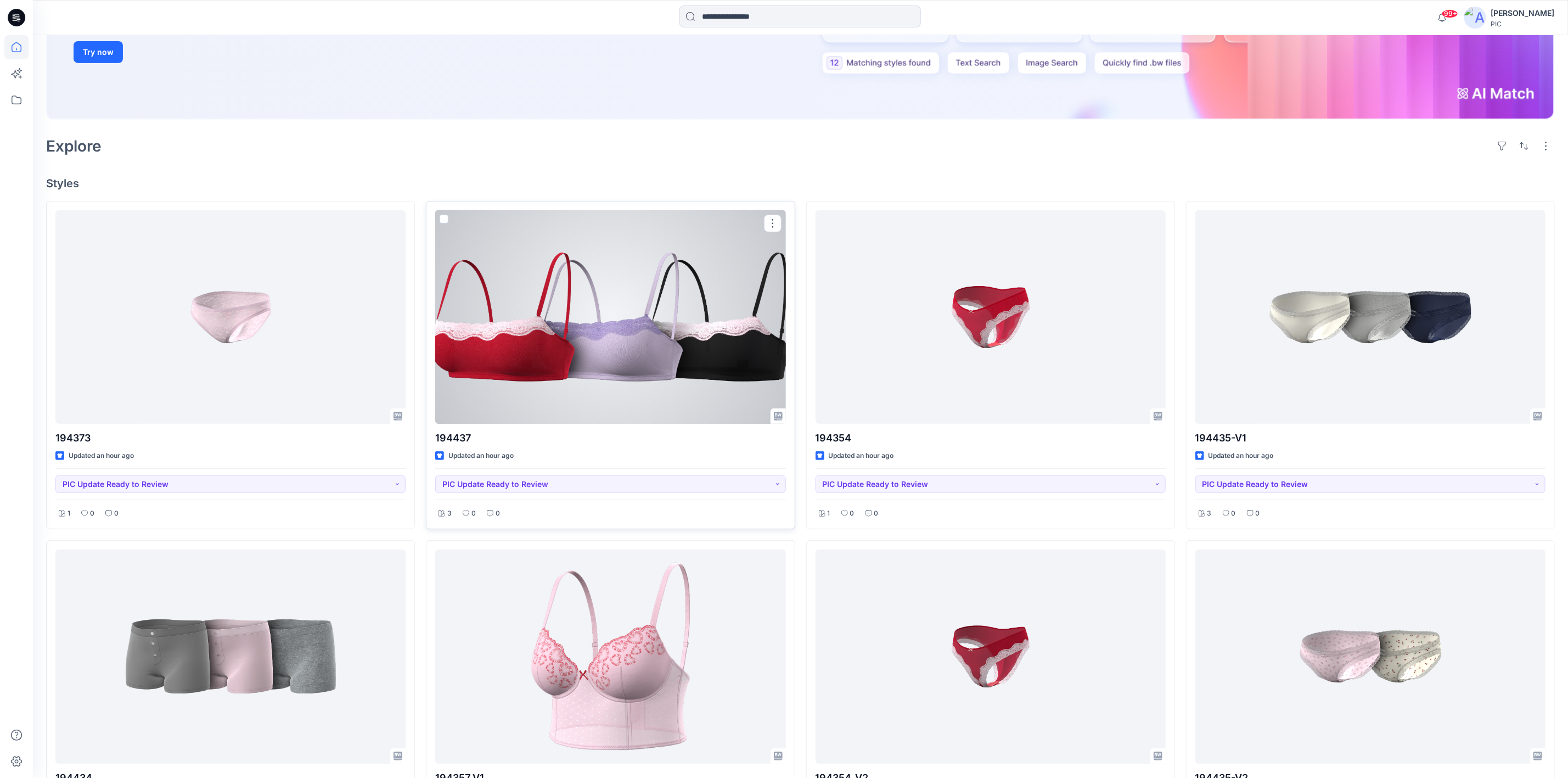
scroll to position [380, 0]
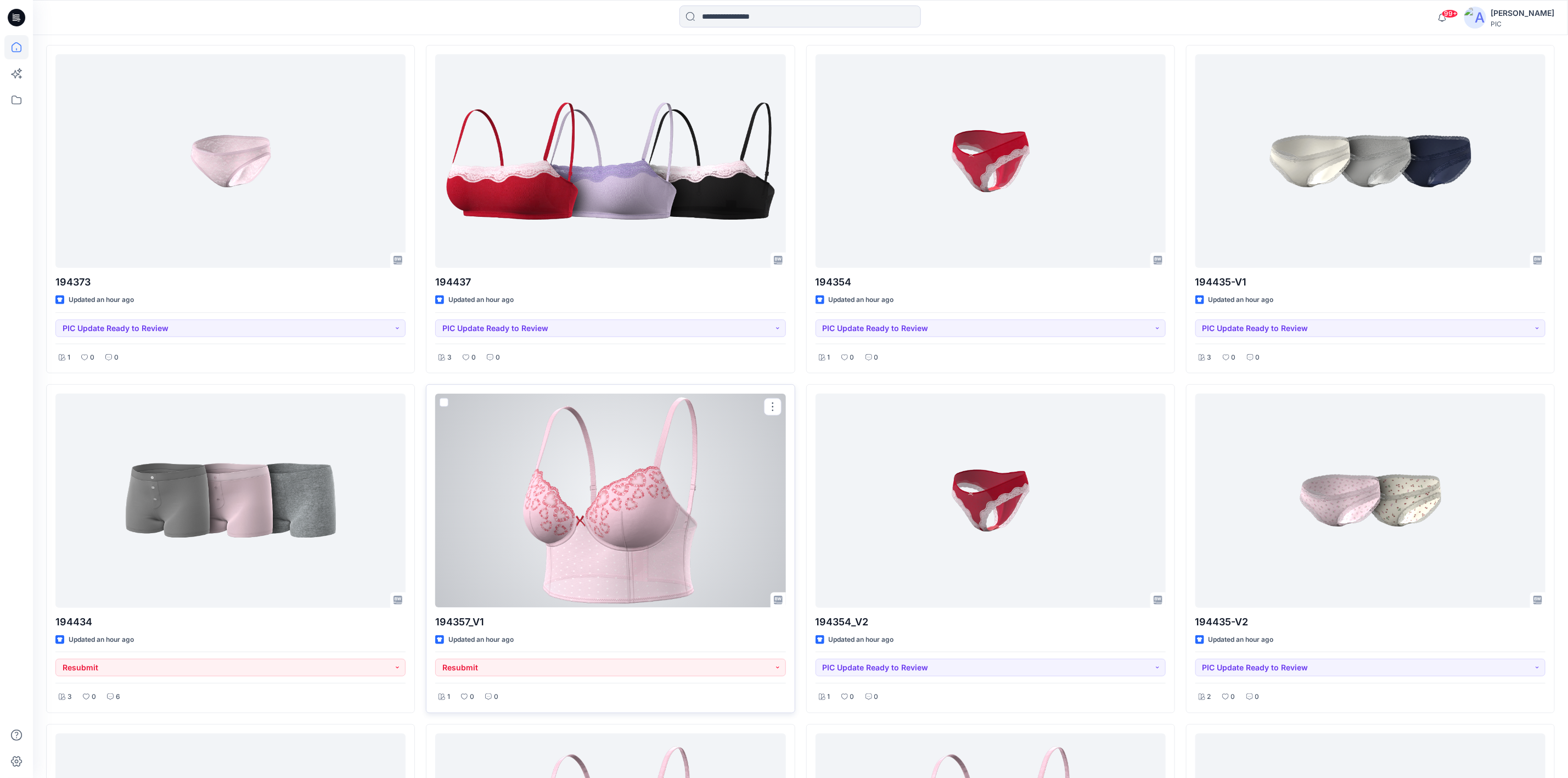
click at [586, 520] on div at bounding box center [610, 500] width 350 height 214
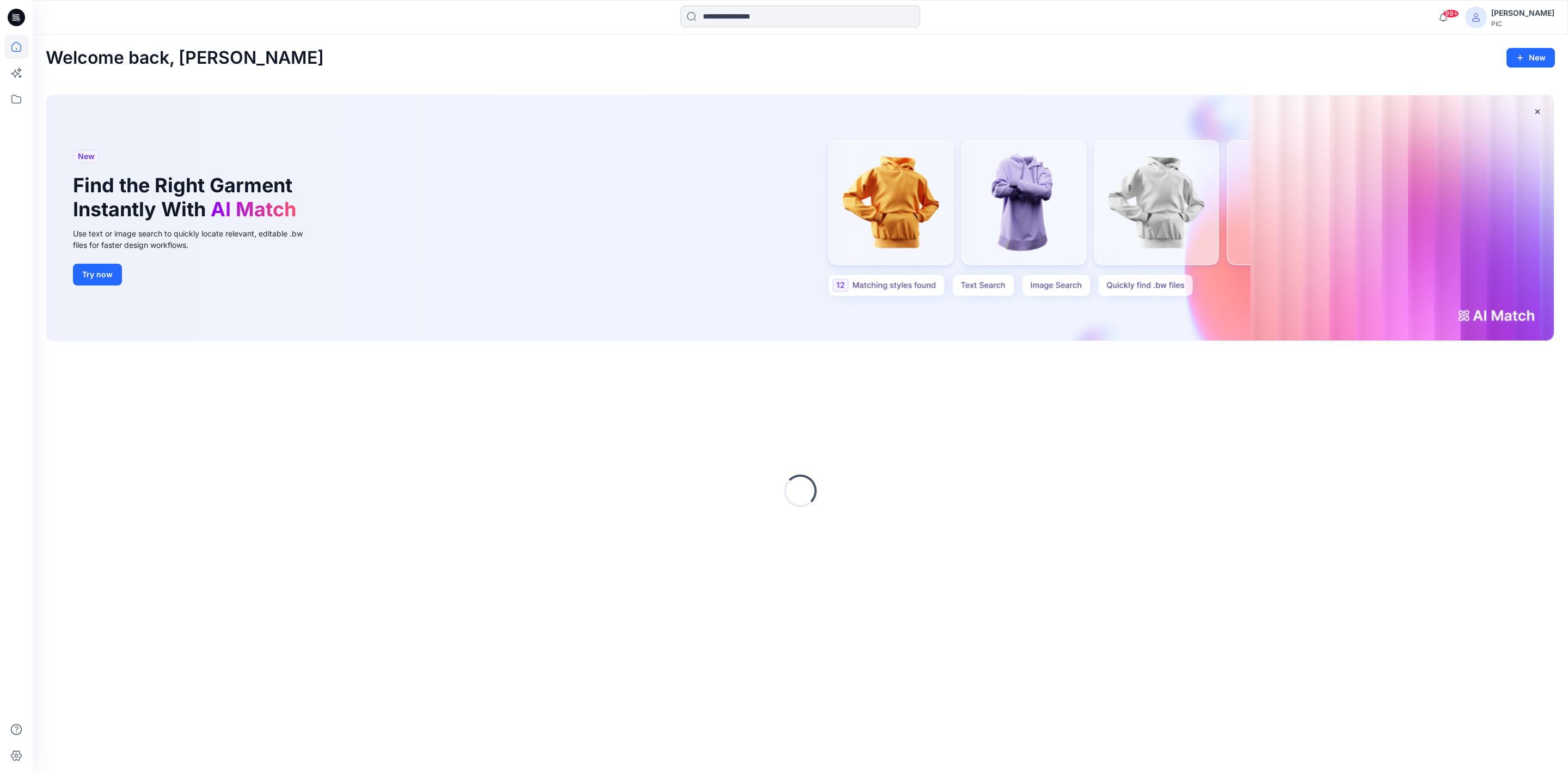
click at [797, 15] on input at bounding box center [800, 15] width 239 height 21
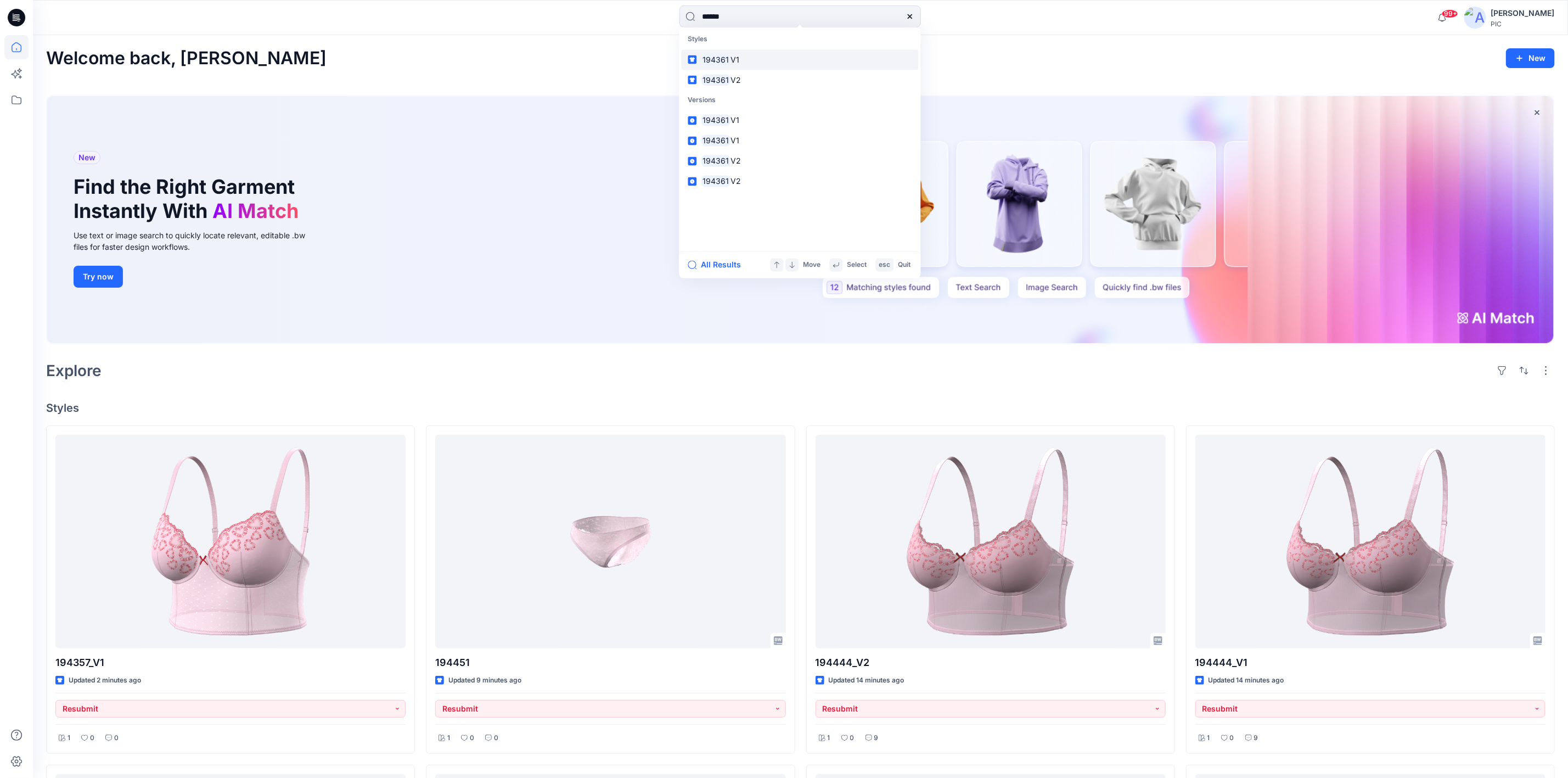
type input "******"
click at [722, 61] on mark "194361" at bounding box center [717, 60] width 29 height 13
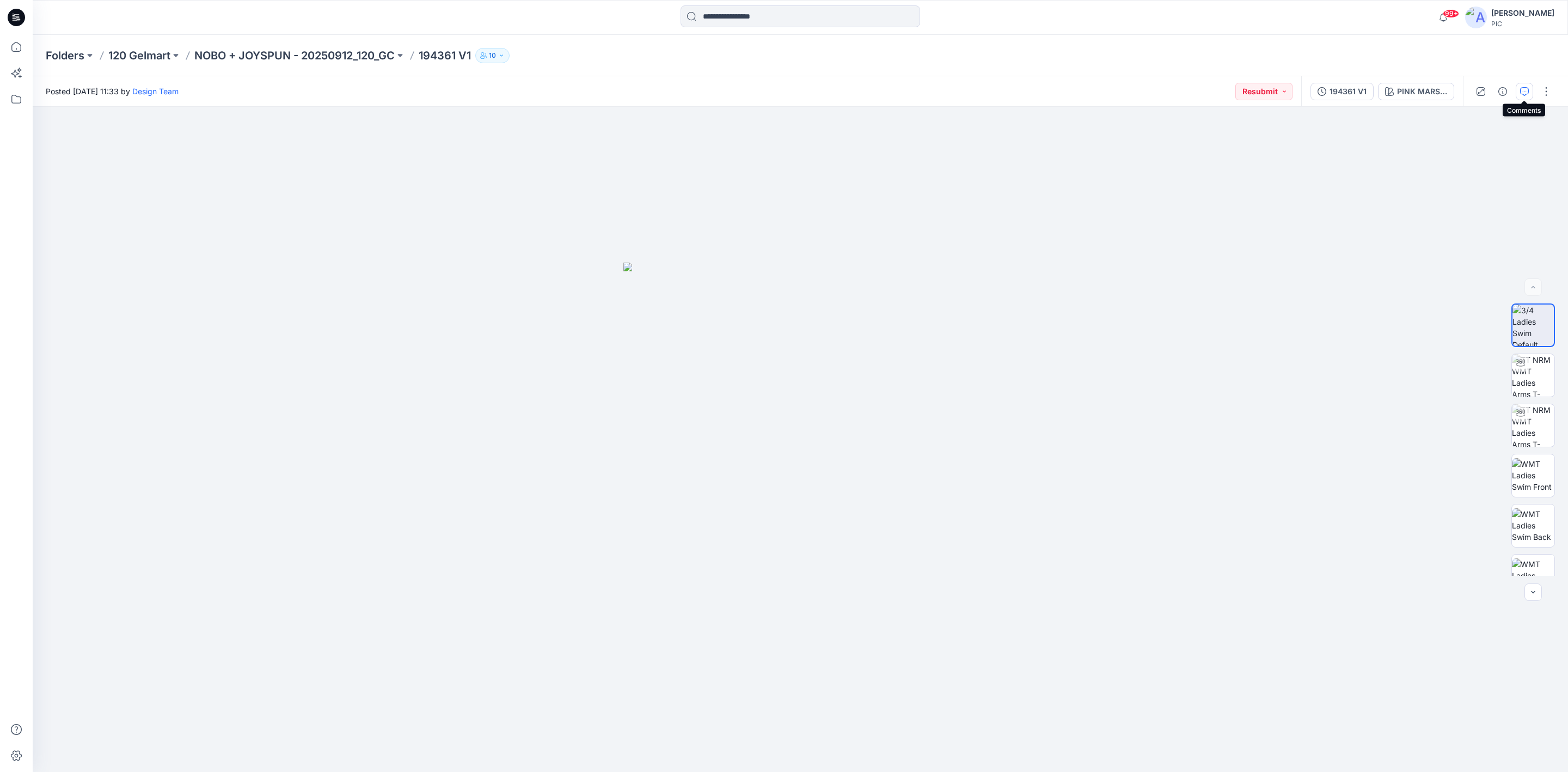
click at [1524, 93] on icon "button" at bounding box center [1524, 92] width 9 height 9
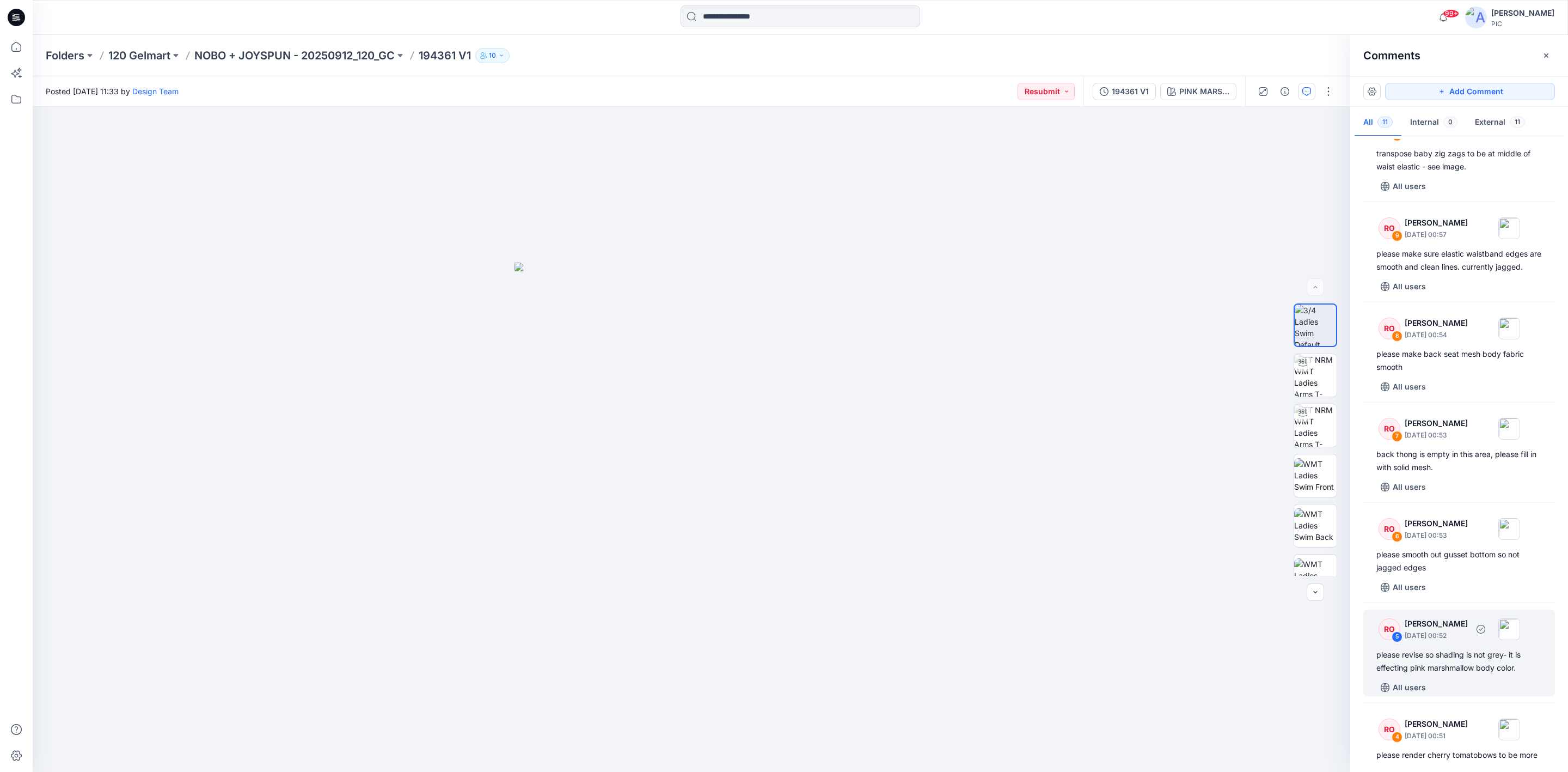
scroll to position [218, 0]
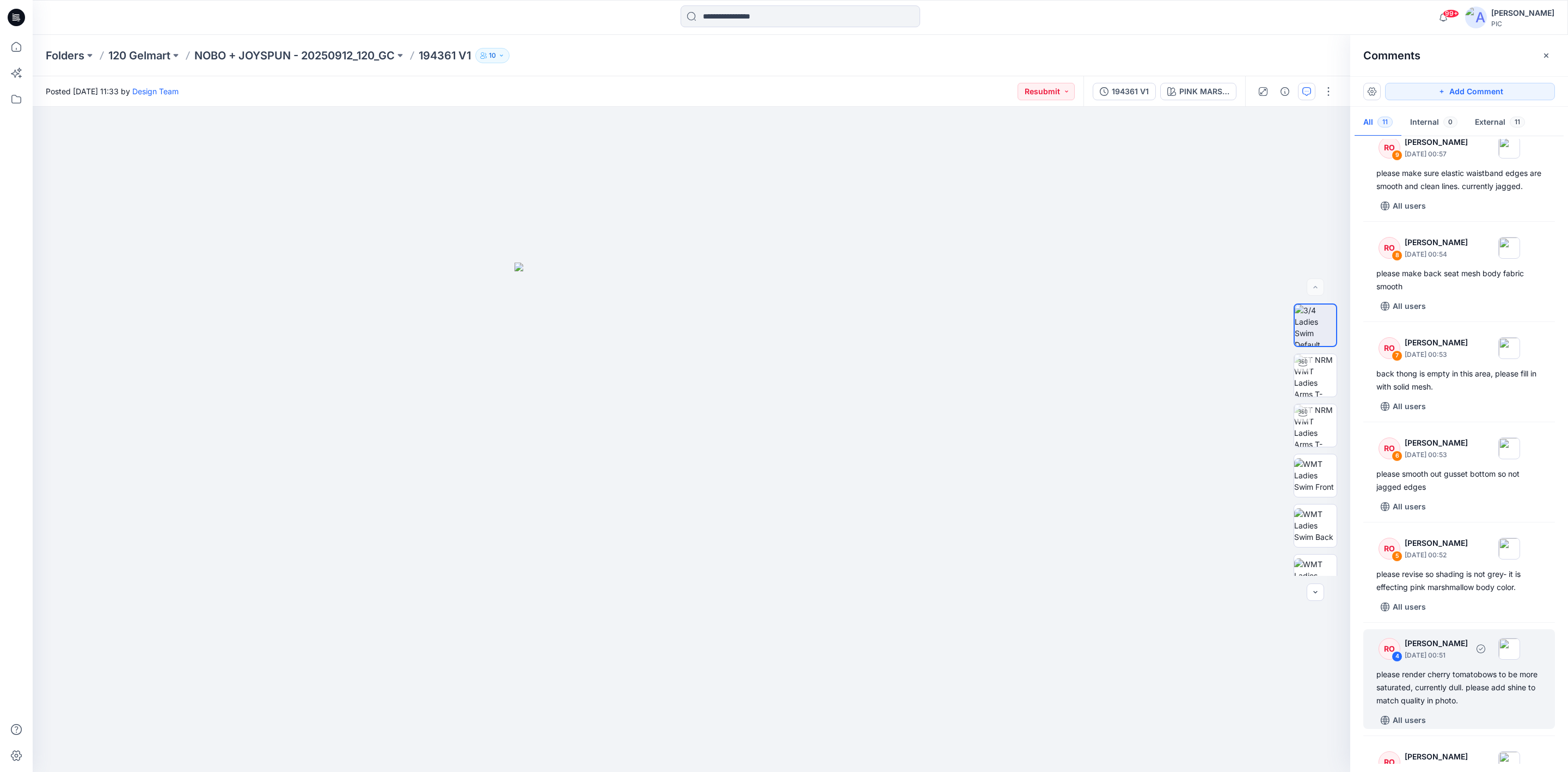
click at [1409, 703] on div "please render cherry tomatobows to be more saturated, currently dull. please ad…" at bounding box center [1458, 688] width 165 height 39
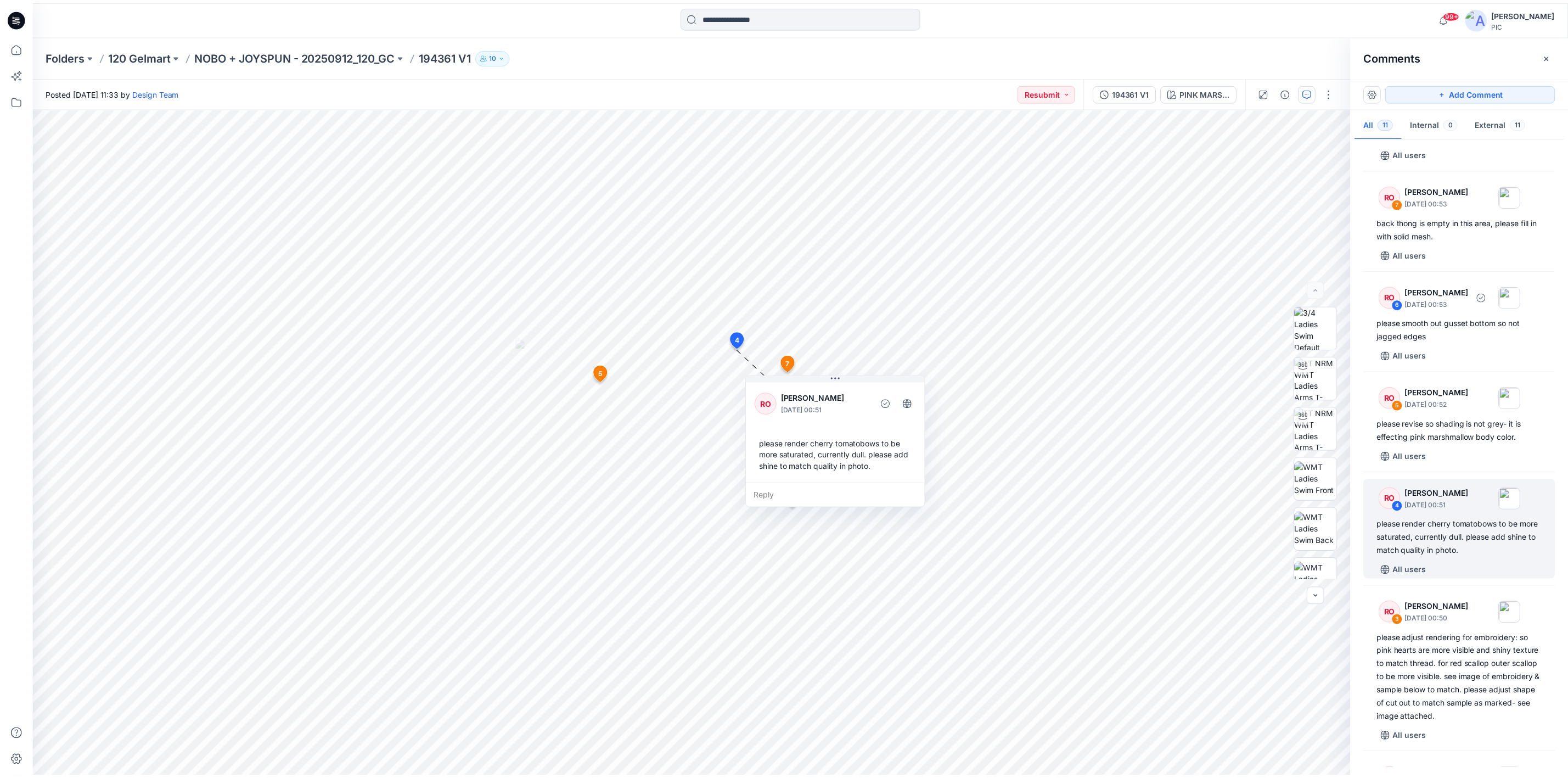
scroll to position [385, 0]
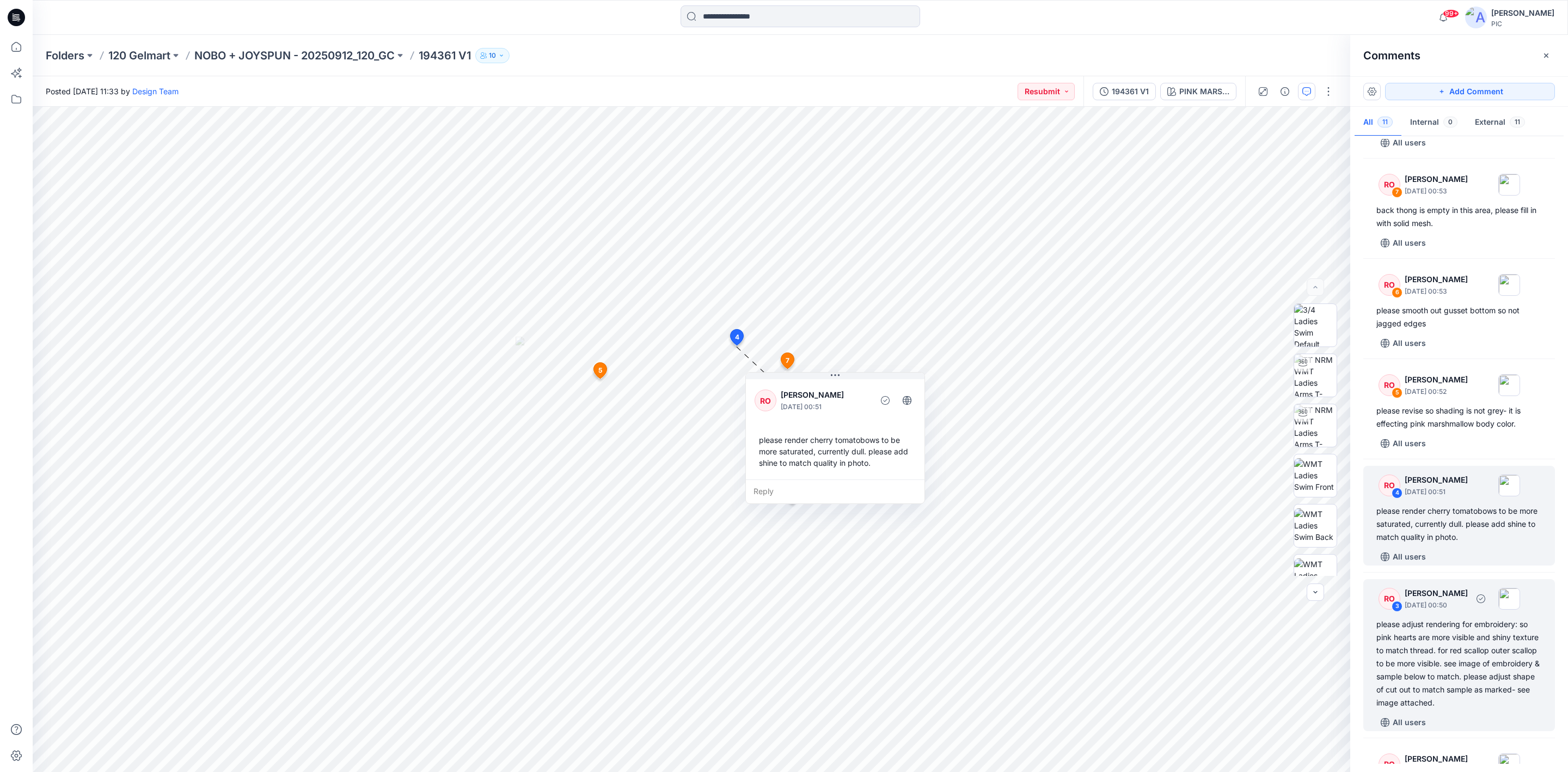
click at [1416, 683] on div "please adjust rendering for embroidery: so pink hearts are more visible and shi…" at bounding box center [1458, 663] width 165 height 92
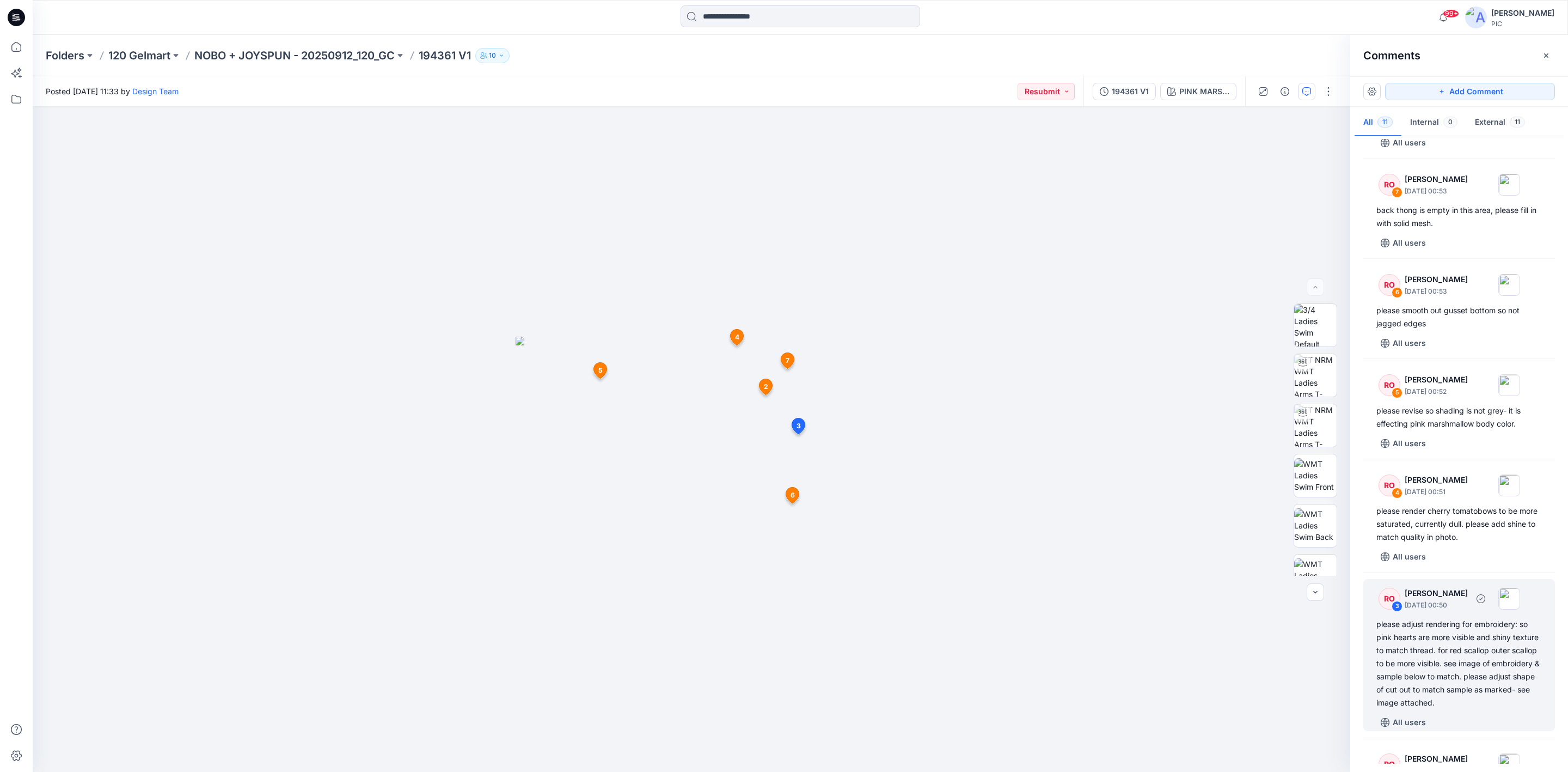
click at [1439, 669] on div "please adjust rendering for embroidery: so pink hearts are more visible and shi…" at bounding box center [1458, 663] width 165 height 92
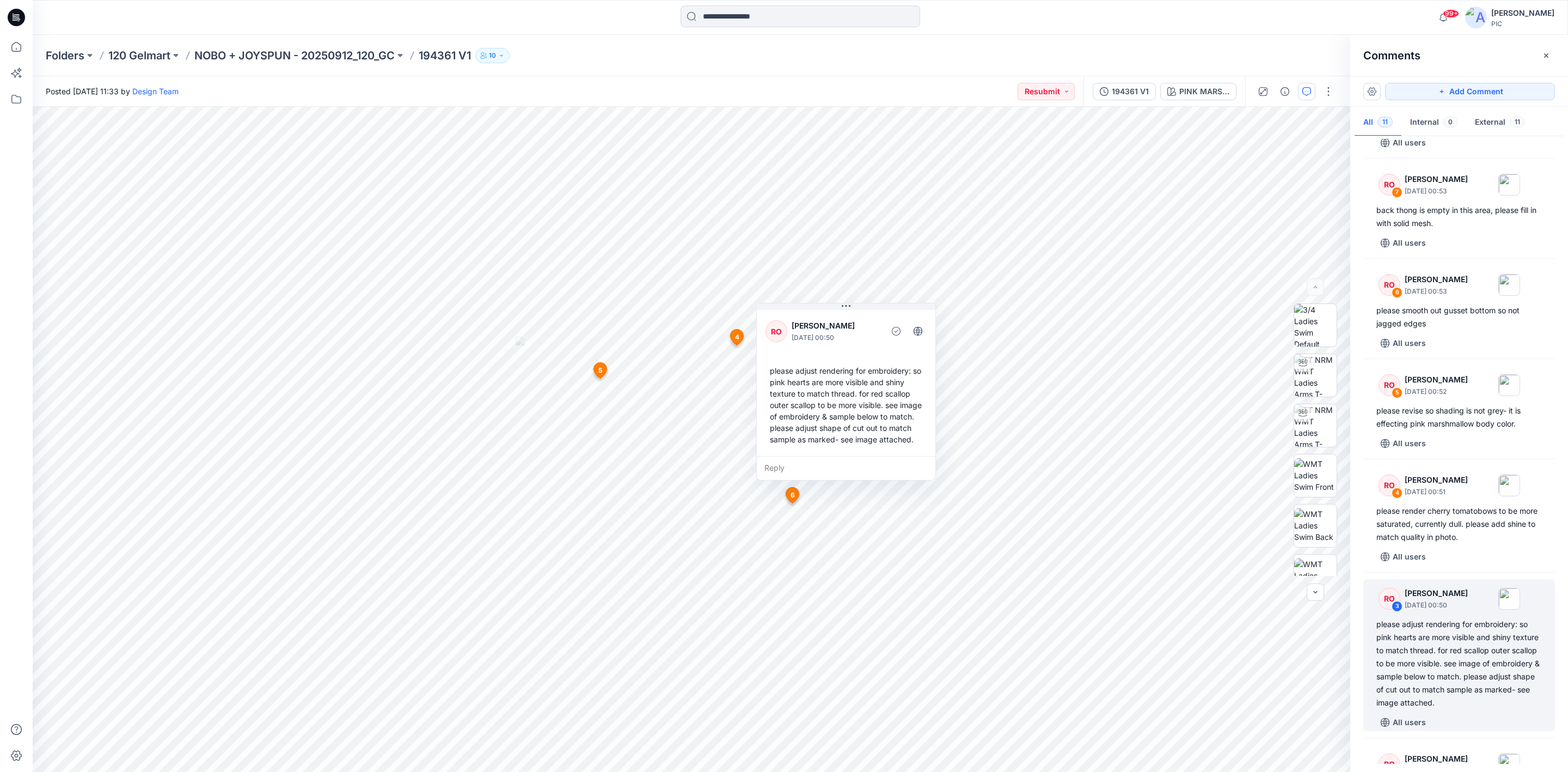
click at [213, 44] on div "Folders 120 Gelmart NOBO + JOYSPUN - 20250912_120_GC 194361 V1 10" at bounding box center [800, 56] width 1535 height 41
click at [213, 56] on p "NOBO + JOYSPUN - 20250912_120_GC" at bounding box center [295, 56] width 201 height 15
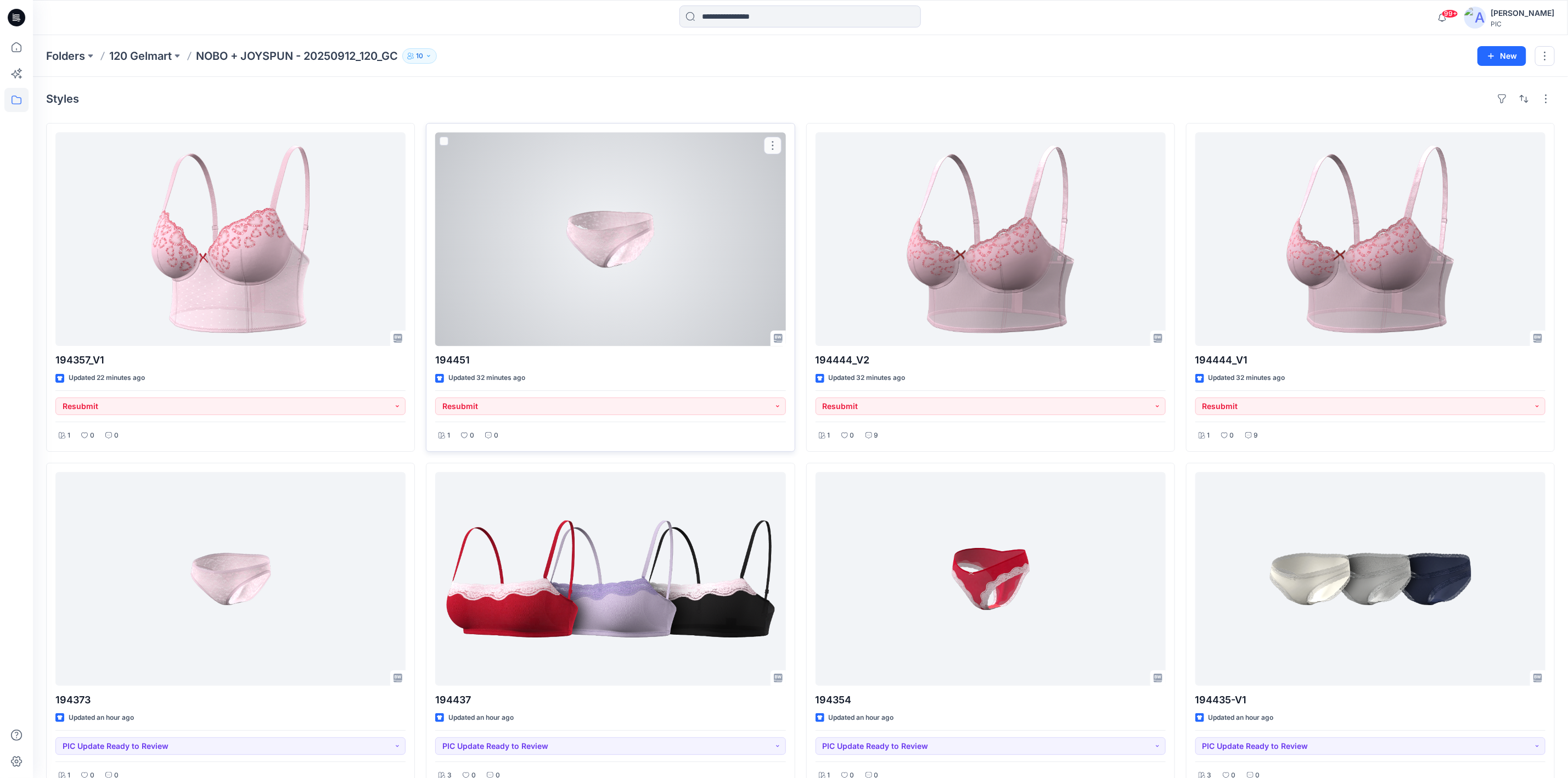
click at [624, 258] on div at bounding box center [610, 239] width 350 height 214
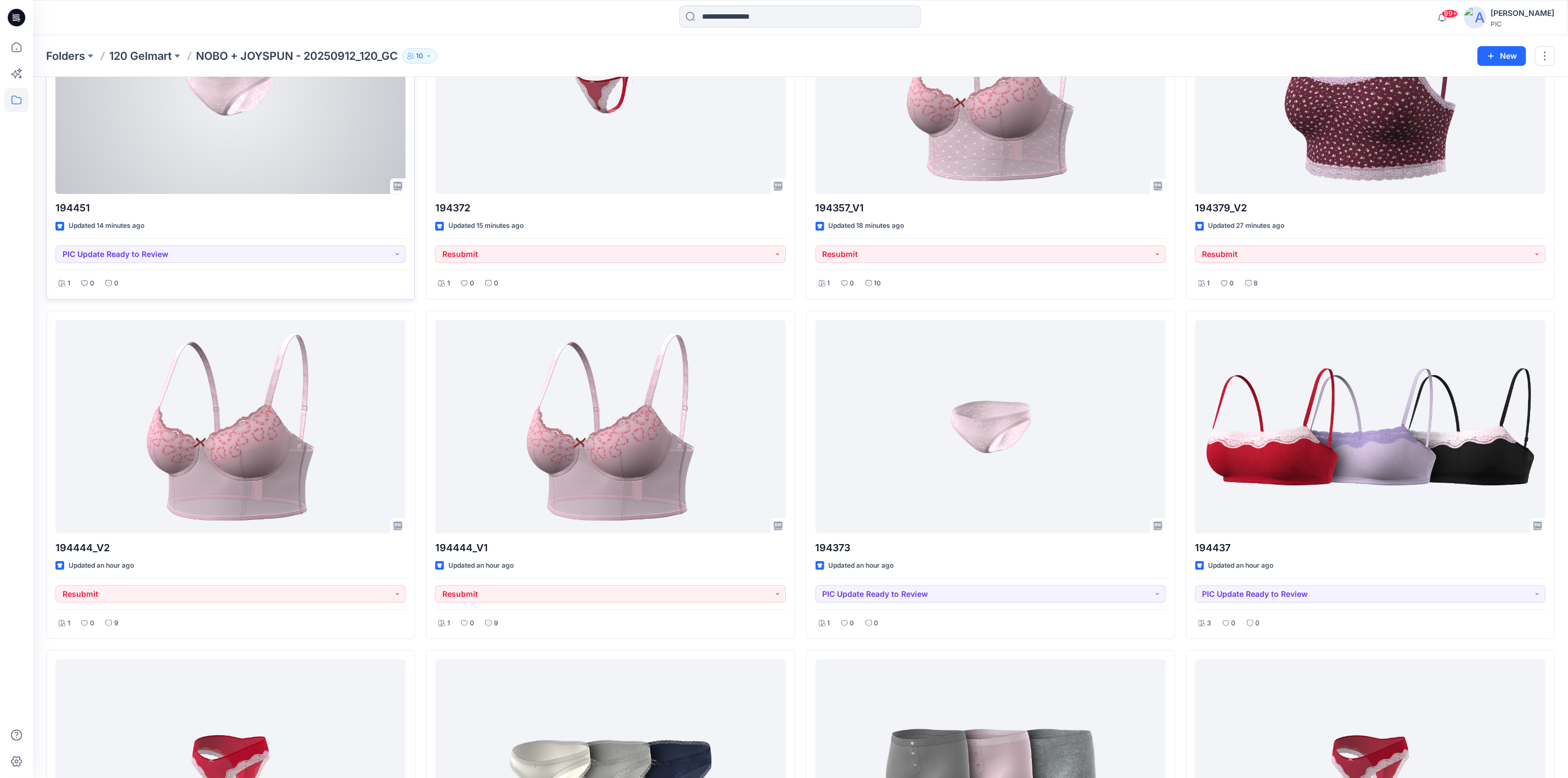
scroll to position [165, 0]
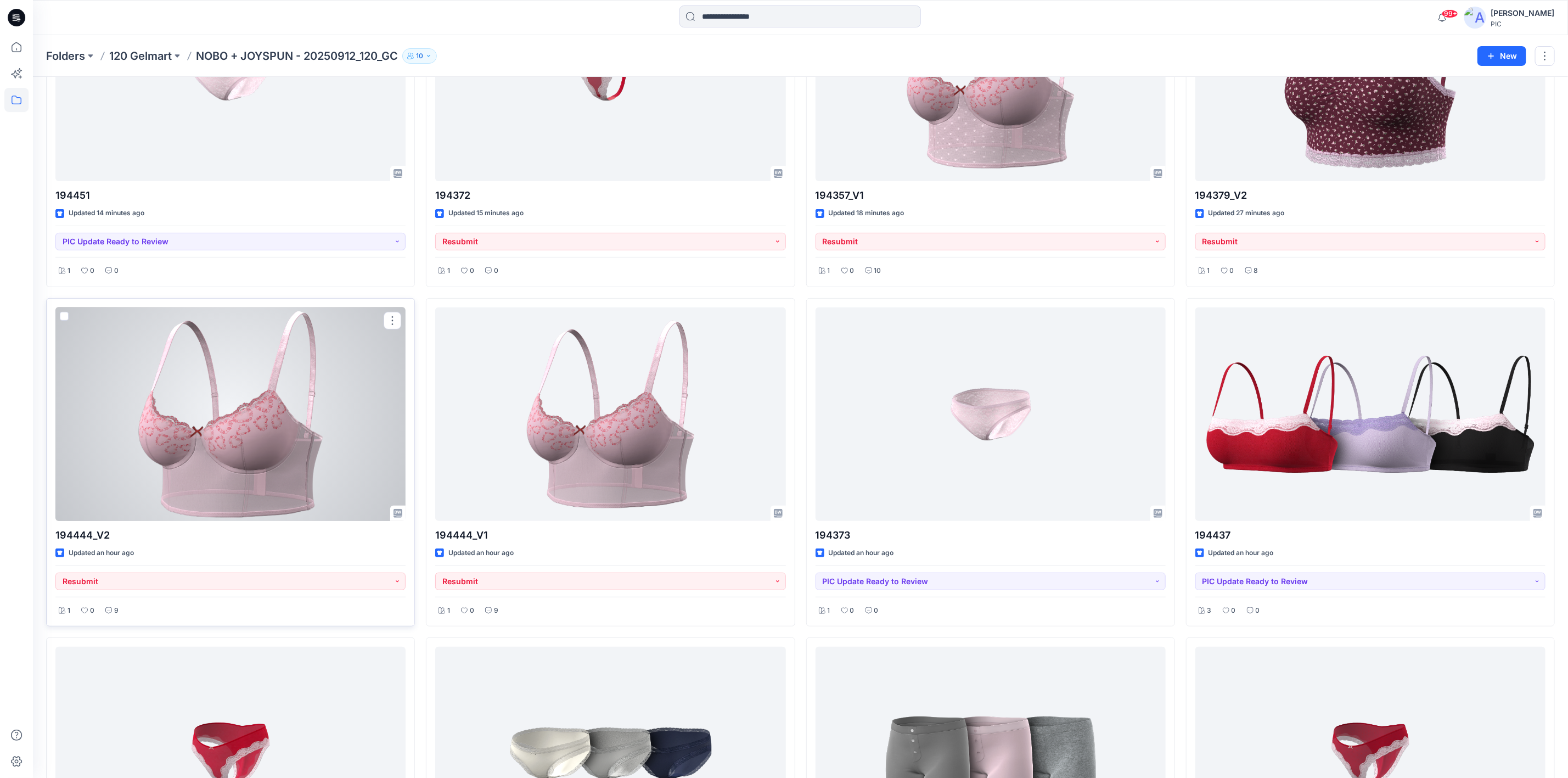
click at [265, 431] on div at bounding box center [230, 414] width 350 height 214
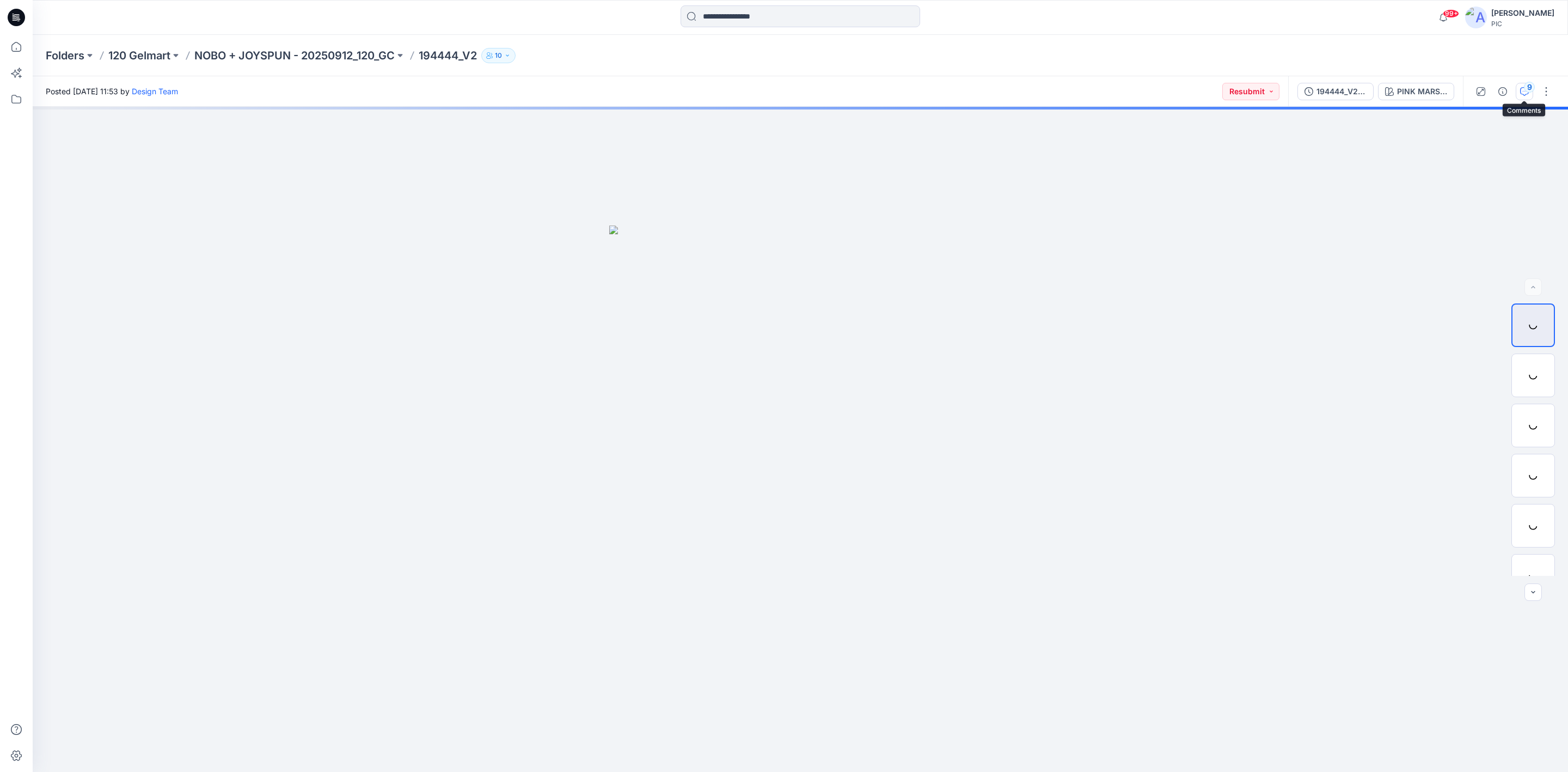
click at [1525, 87] on div "9" at bounding box center [1529, 87] width 11 height 11
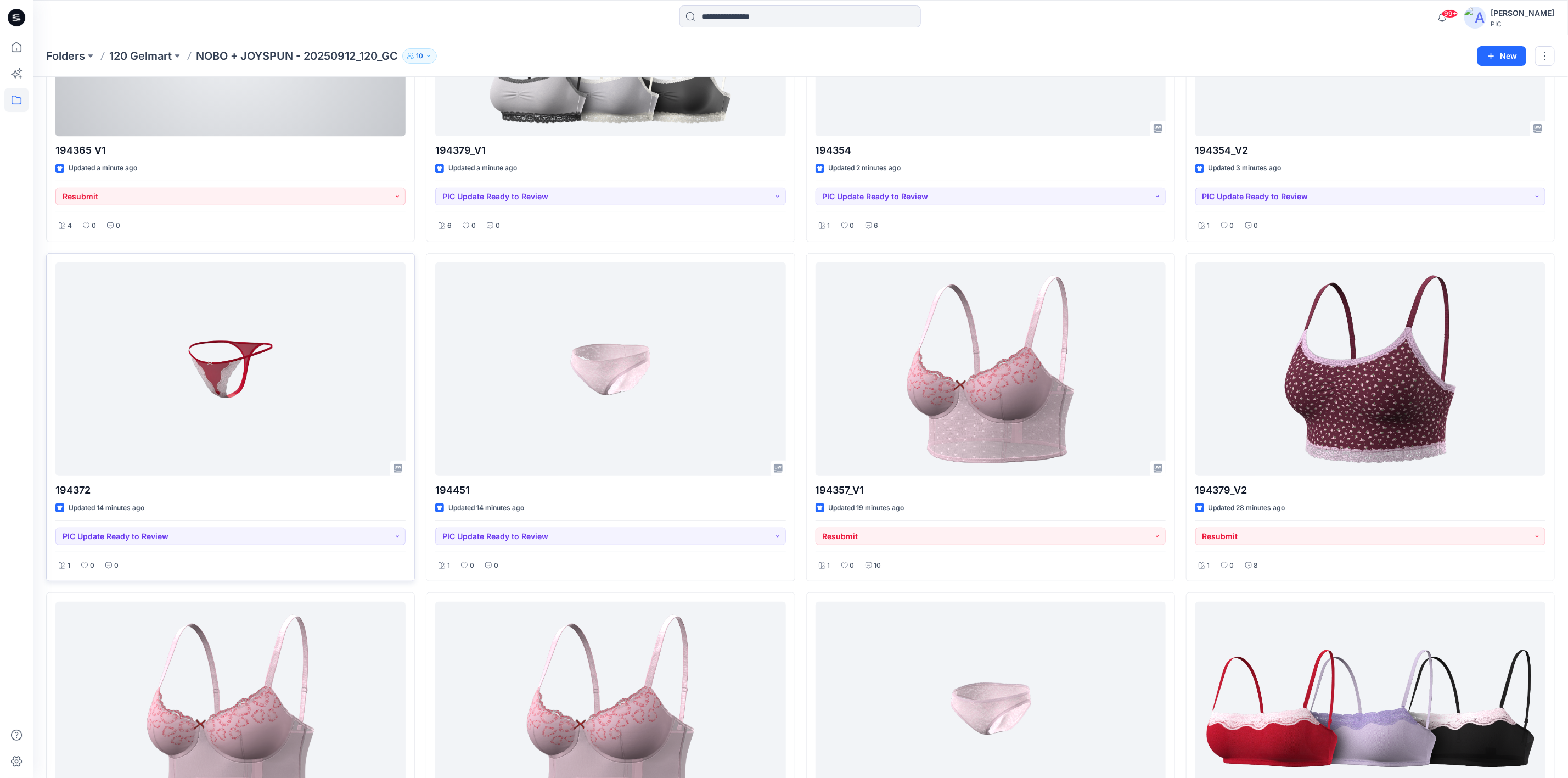
scroll to position [220, 0]
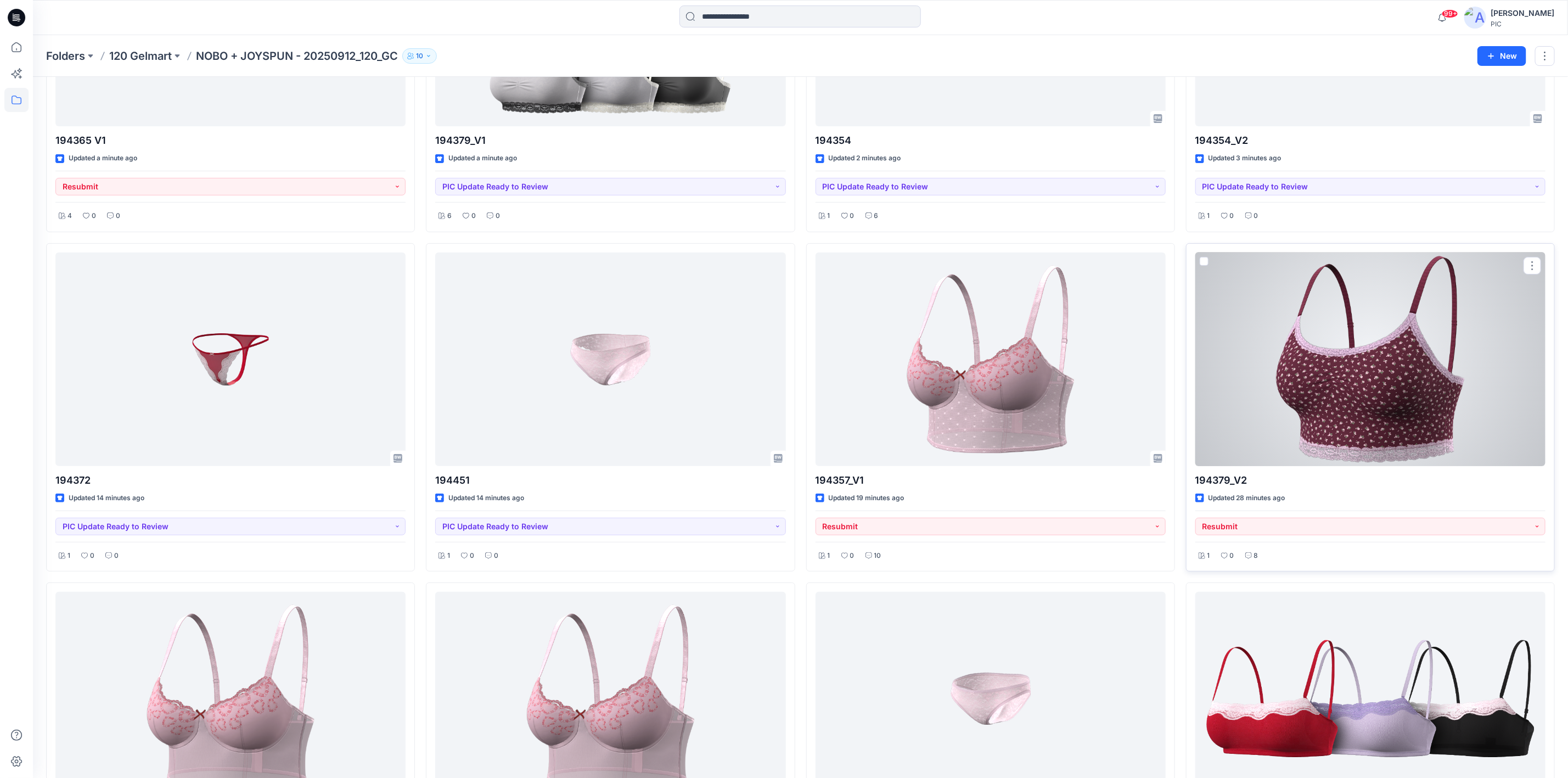
click at [1317, 422] on div at bounding box center [1370, 359] width 350 height 214
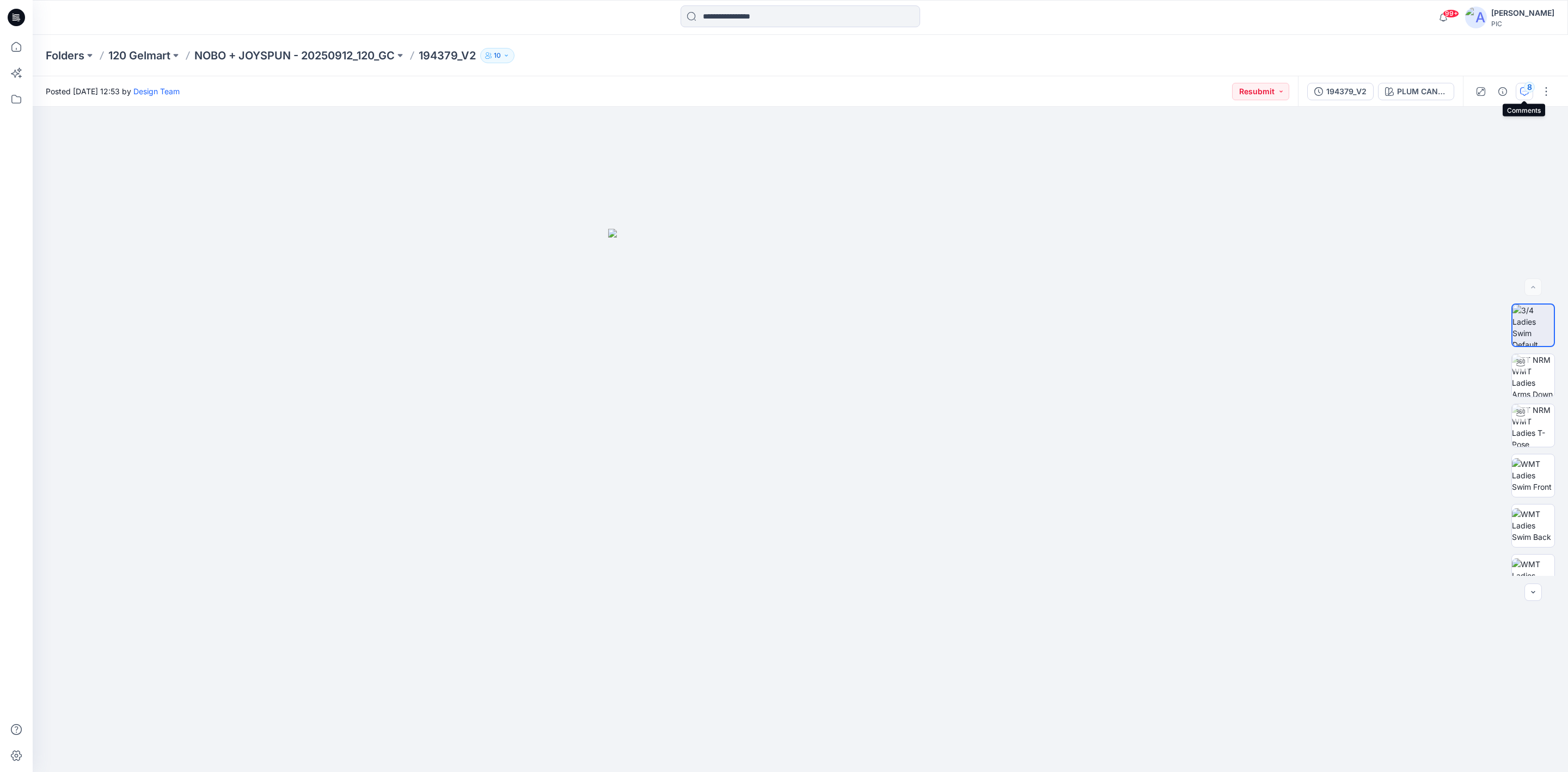
click at [1521, 87] on icon "button" at bounding box center [1524, 92] width 9 height 9
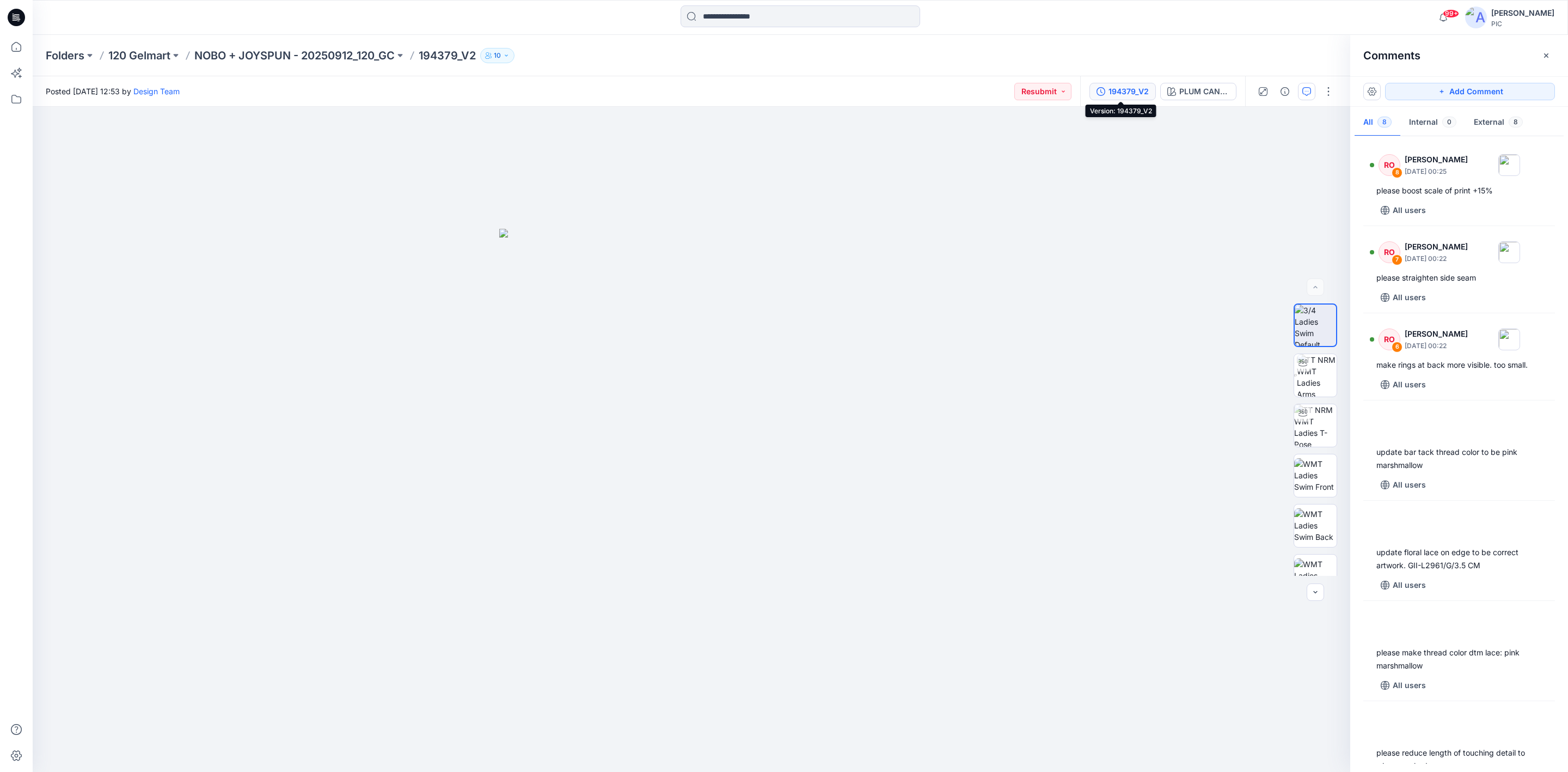
click at [1117, 92] on div "194379_V2" at bounding box center [1128, 92] width 40 height 12
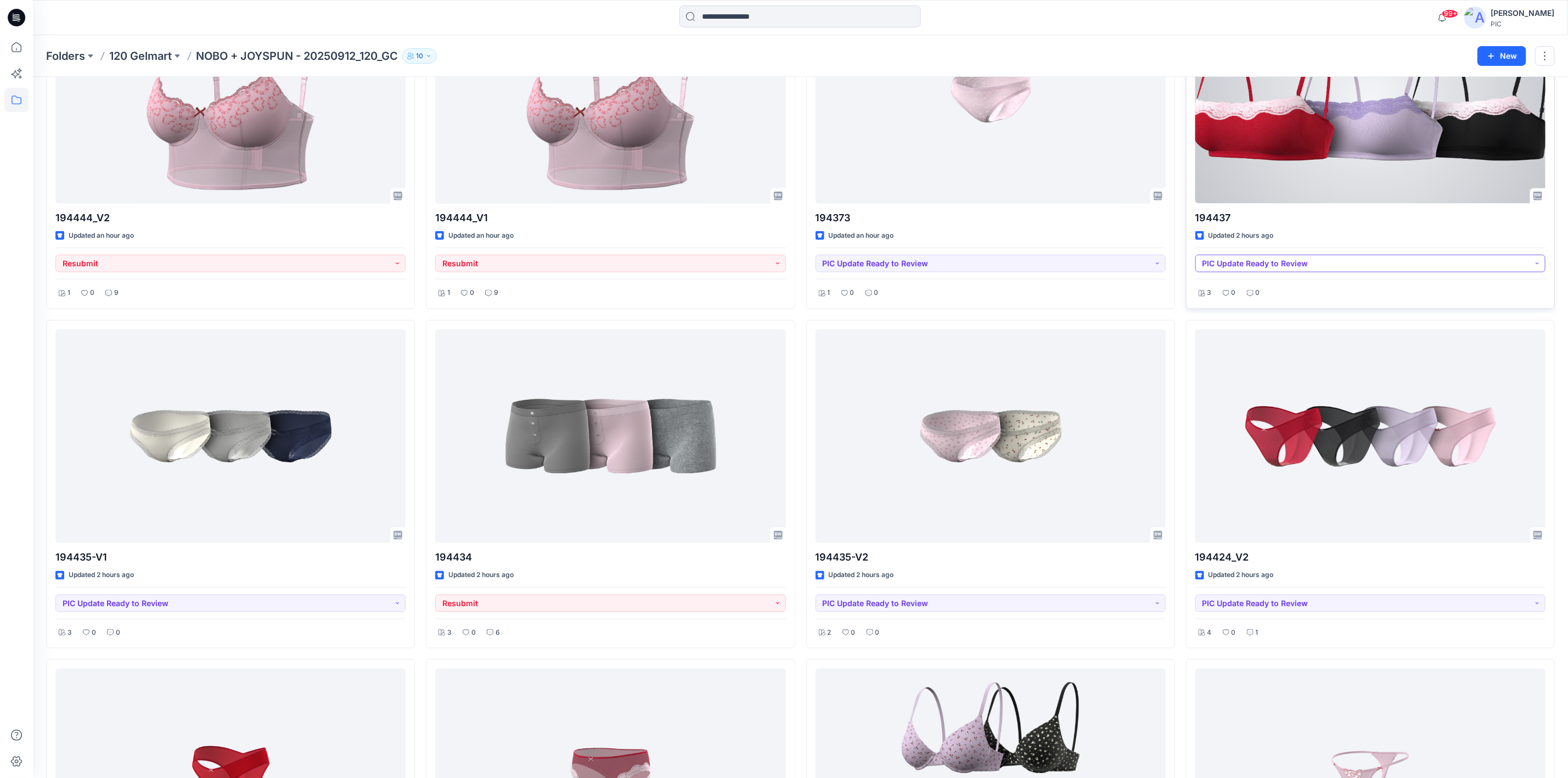
scroll to position [824, 0]
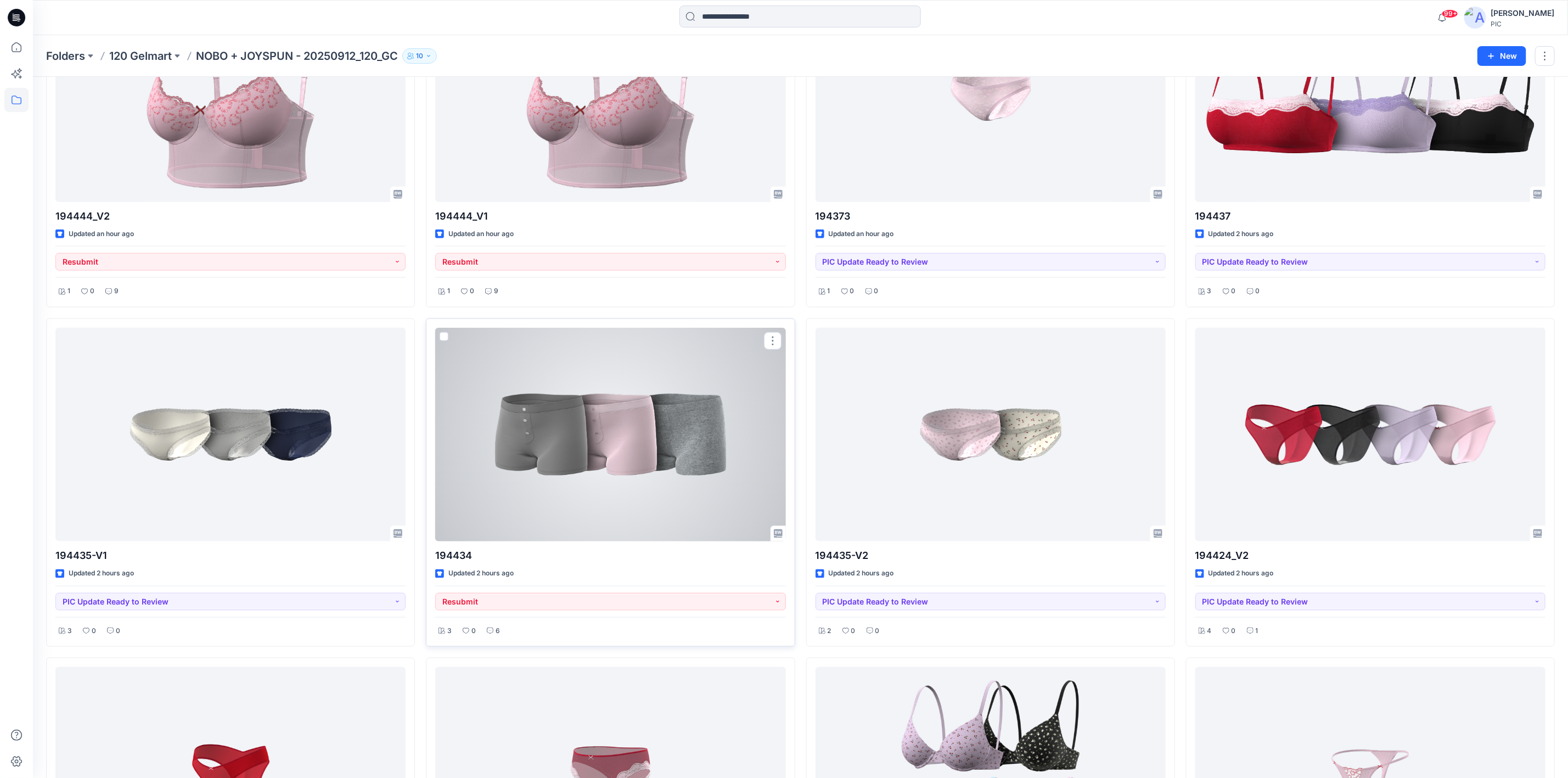
click at [542, 520] on div at bounding box center [610, 434] width 350 height 214
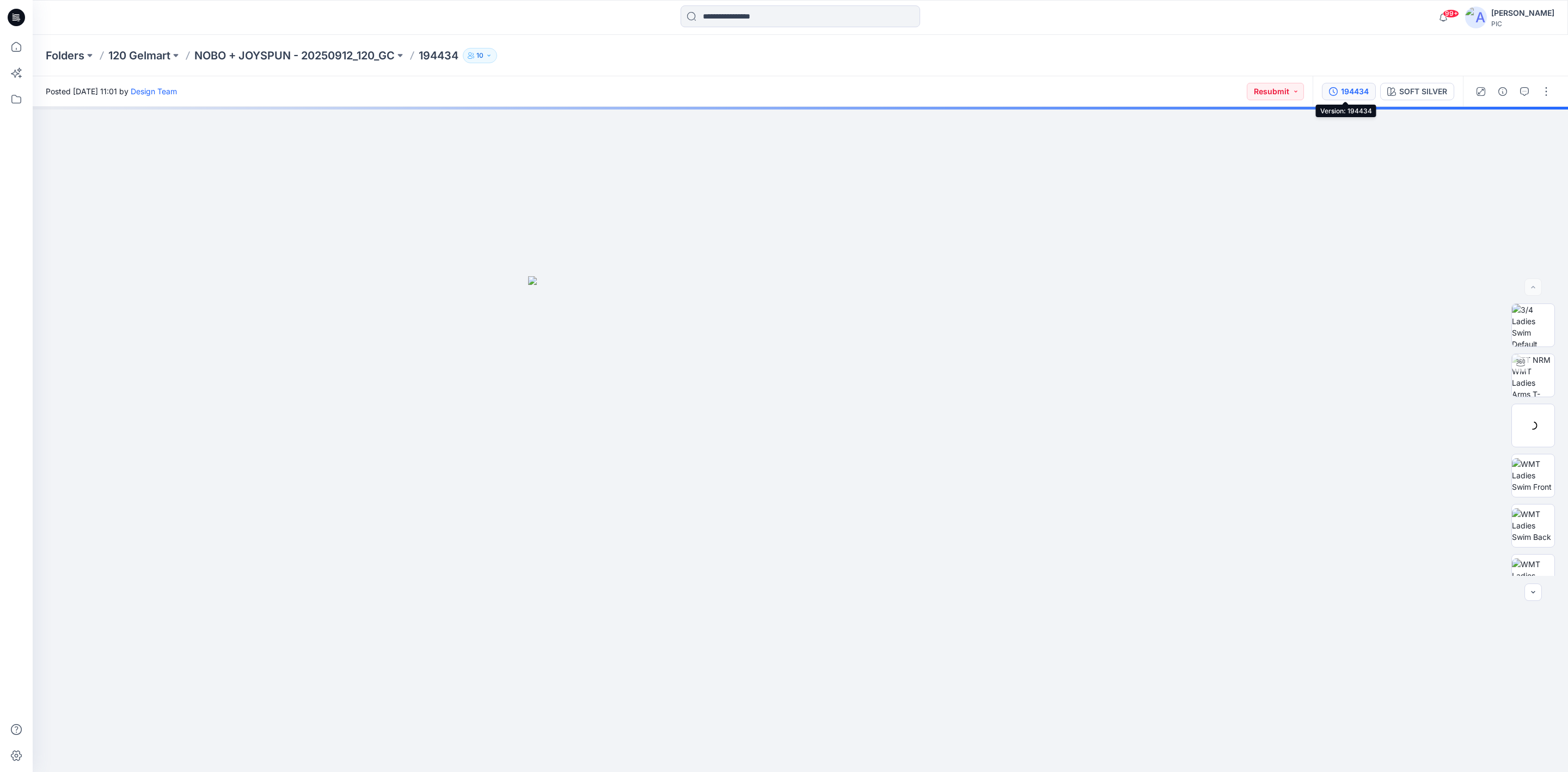
click at [1361, 90] on div "194434" at bounding box center [1355, 92] width 27 height 12
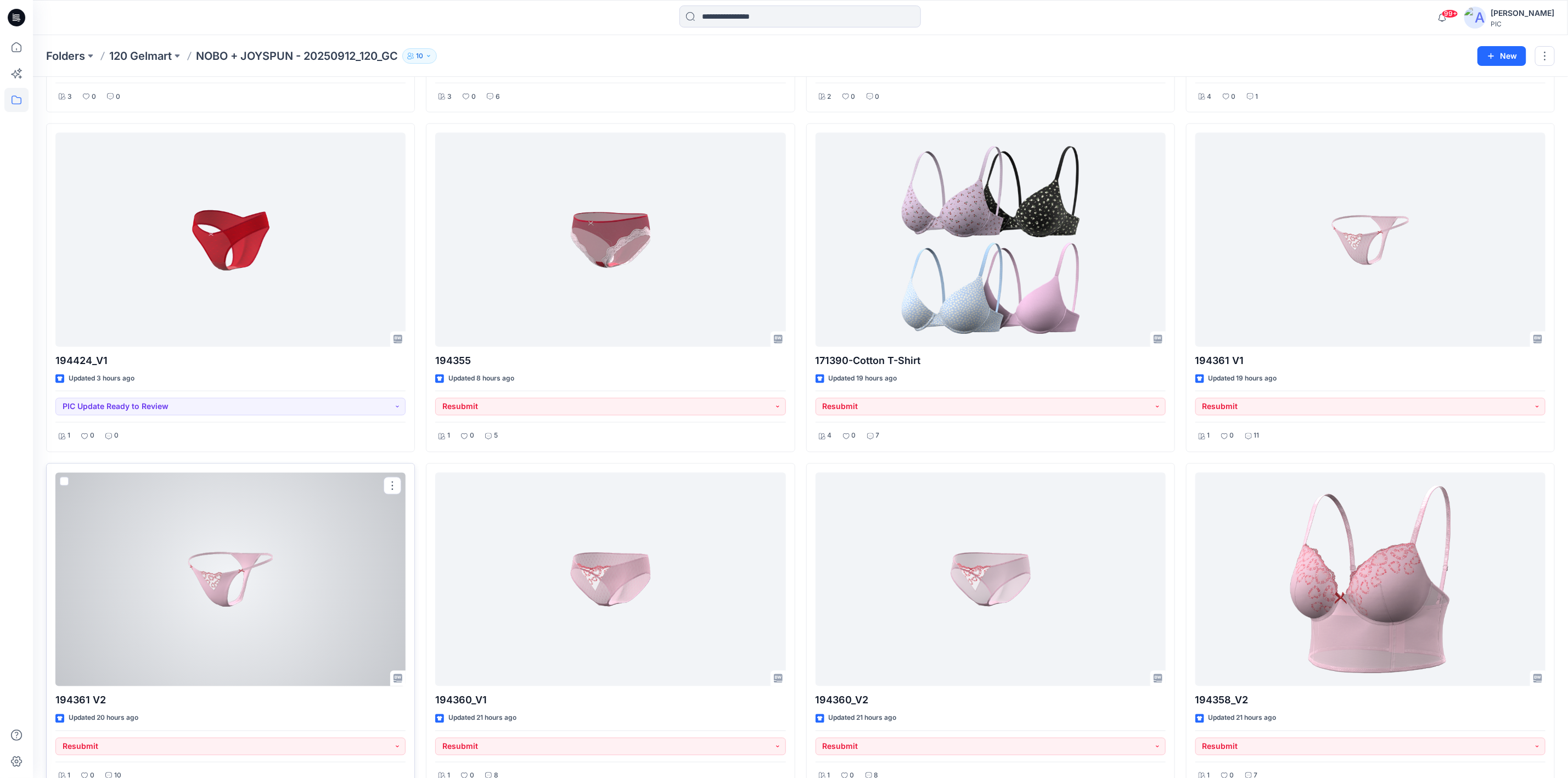
scroll to position [1430, 0]
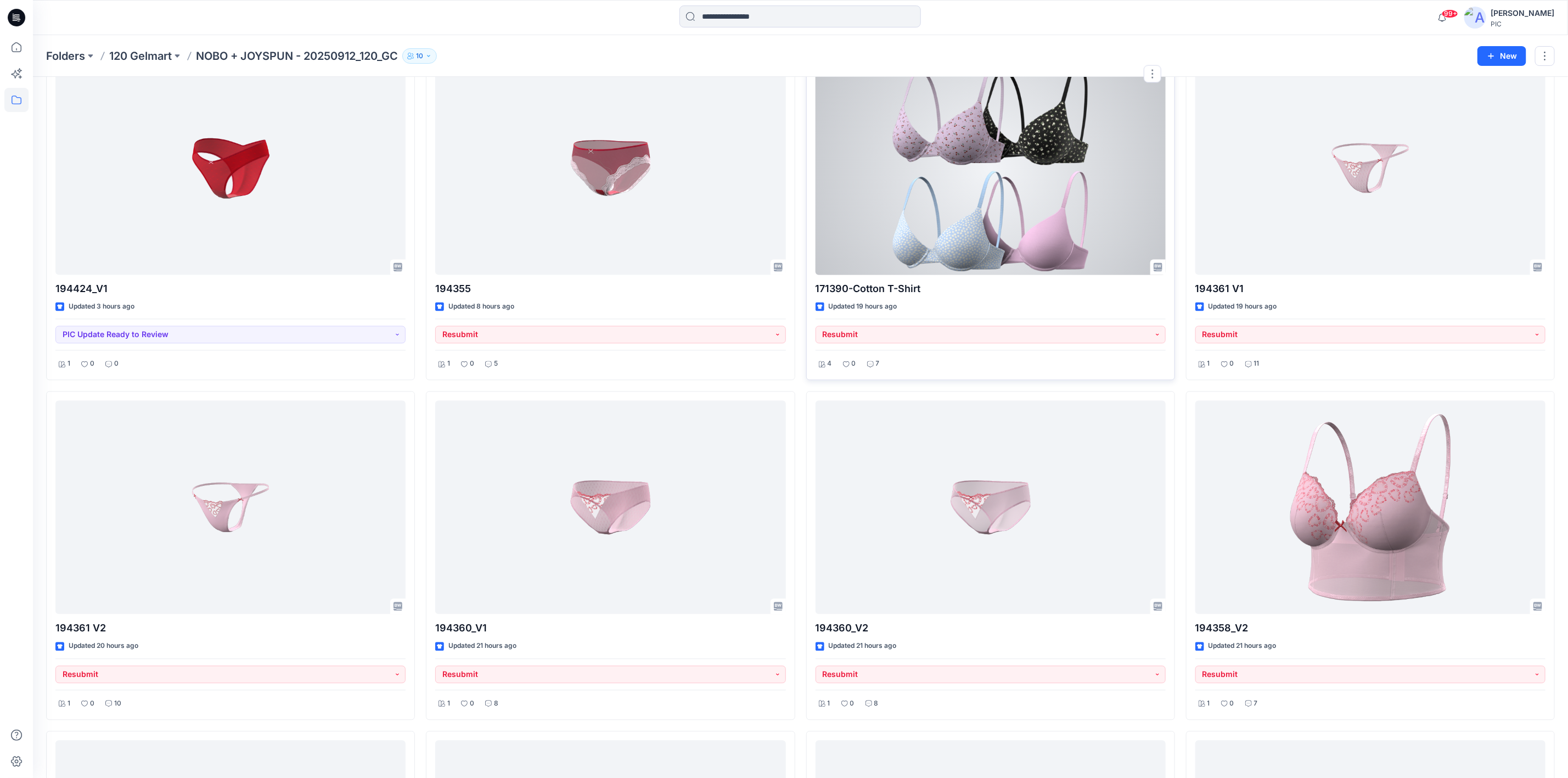
click at [985, 194] on div at bounding box center [991, 167] width 350 height 214
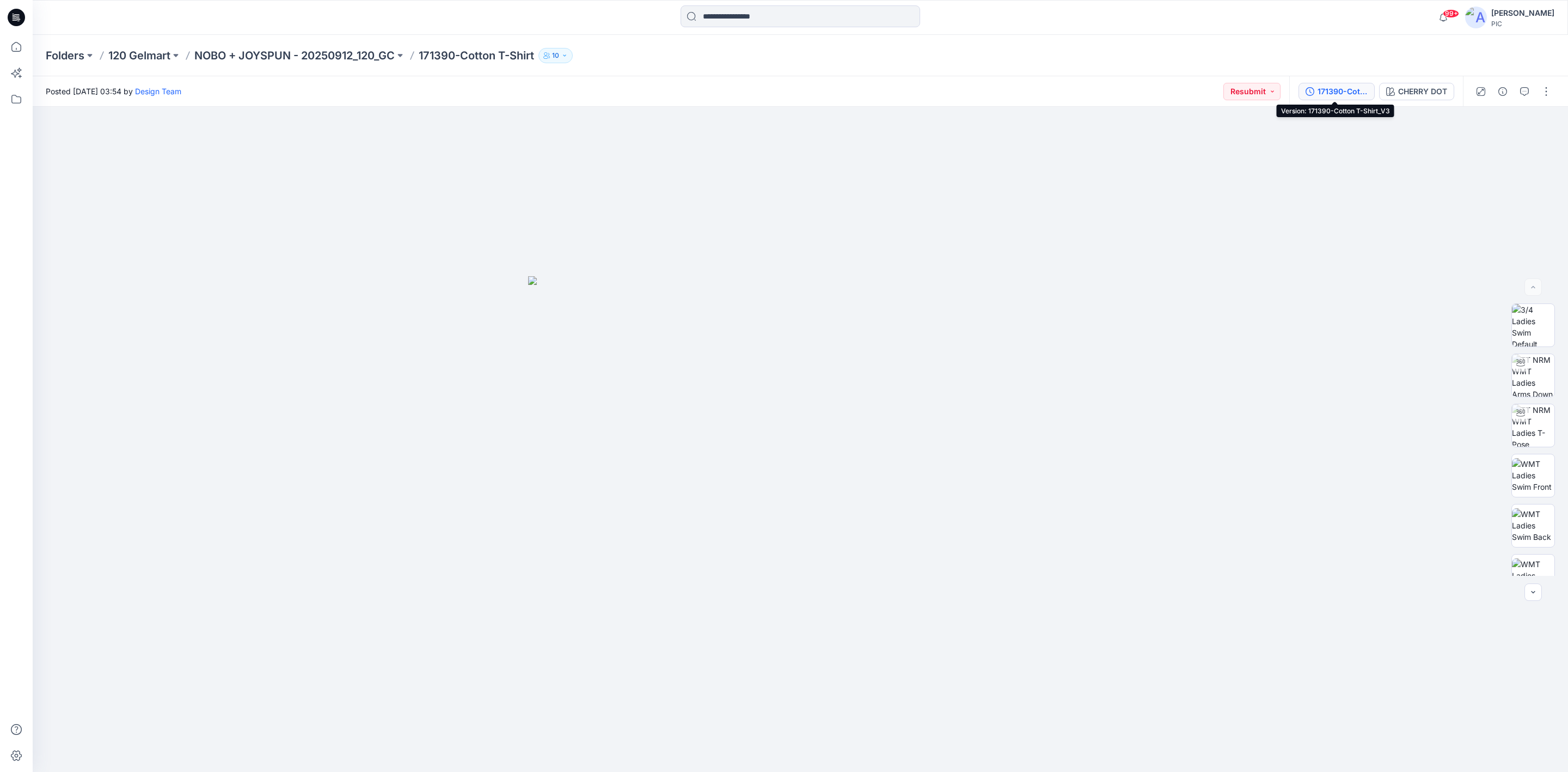
click at [1331, 92] on div "171390-Cotton T-Shirt_V3" at bounding box center [1343, 92] width 50 height 12
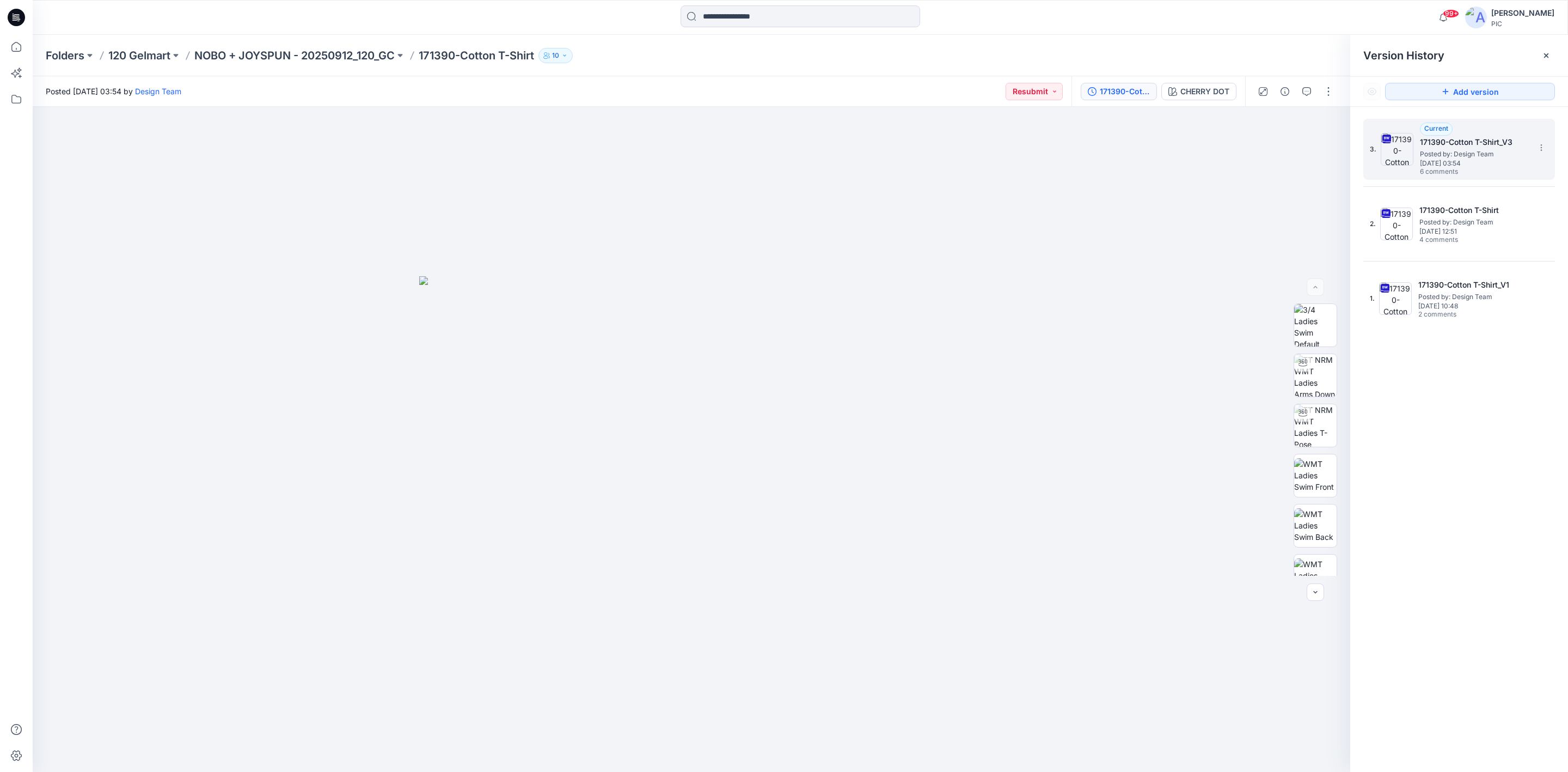
click at [1451, 153] on span "Posted by: Design Team" at bounding box center [1474, 154] width 109 height 11
click at [1307, 88] on icon "button" at bounding box center [1307, 92] width 9 height 9
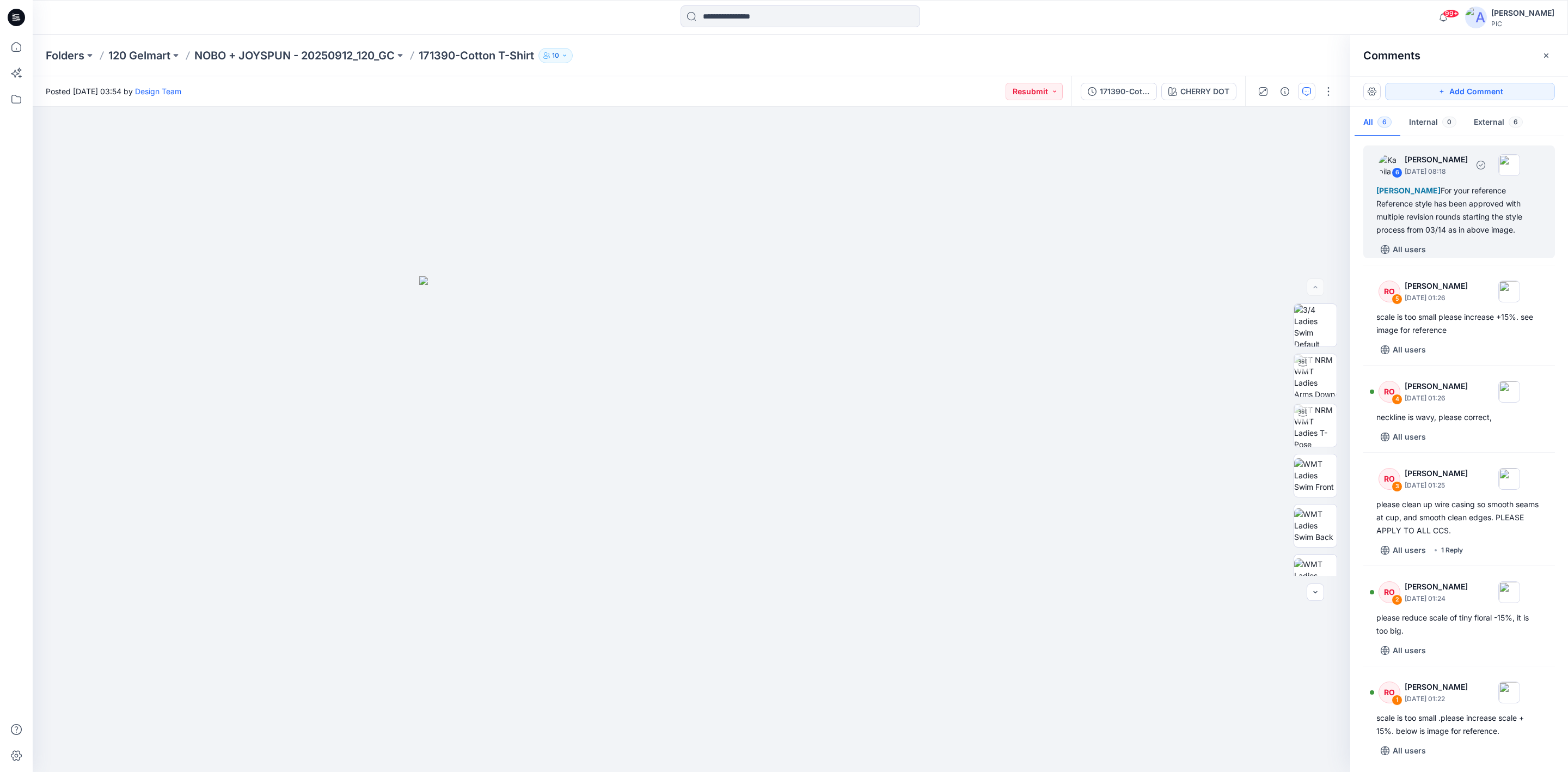
click at [1472, 219] on div "[PERSON_NAME] For your reference Reference style has been approved with multipl…" at bounding box center [1458, 210] width 165 height 52
drag, startPoint x: 448, startPoint y: 0, endPoint x: 926, endPoint y: 54, distance: 481.0
click at [940, 54] on div "Folders 120 Gelmart NOBO + JOYSPUN - 20250912_120_GC 171390-Cotton T-Shirt 10" at bounding box center [757, 56] width 1424 height 15
